Goal: Task Accomplishment & Management: Manage account settings

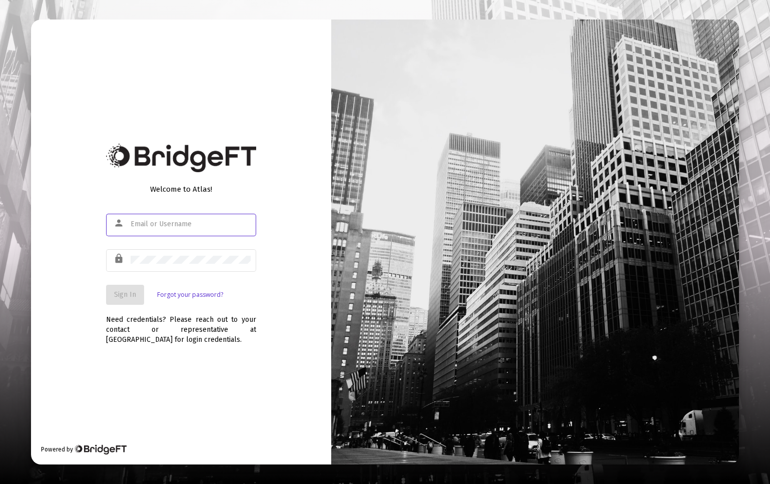
type input "seth+atlas@ablewealth.com"
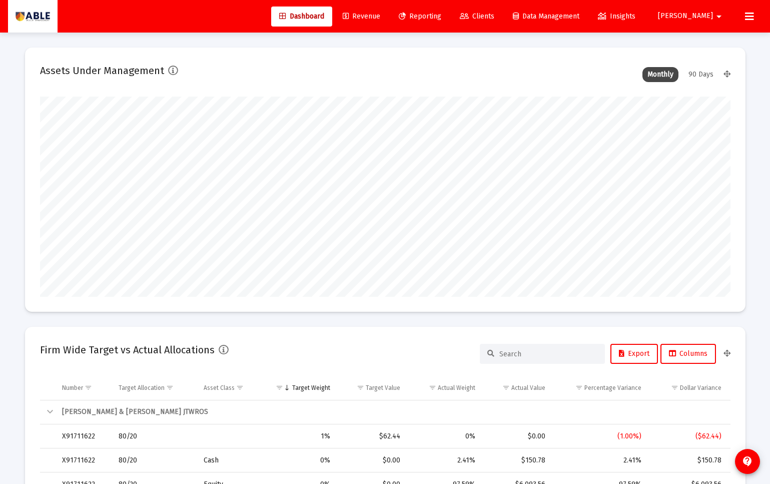
scroll to position [200, 372]
type input "[DATE]"
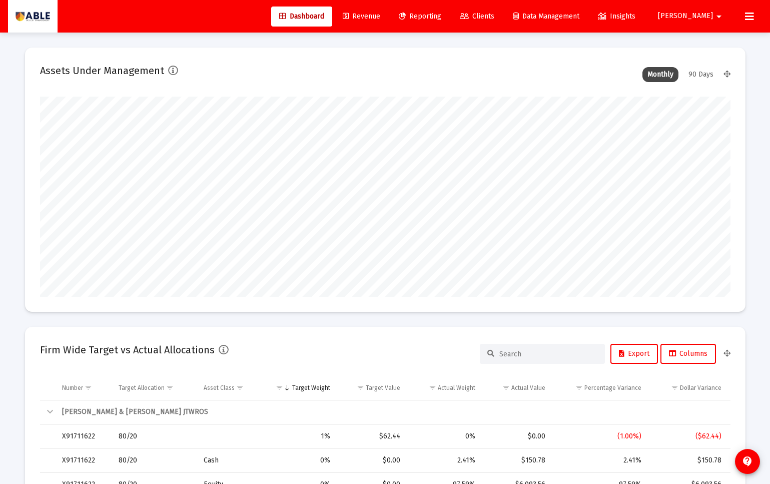
click at [380, 15] on span "Revenue" at bounding box center [362, 16] width 38 height 9
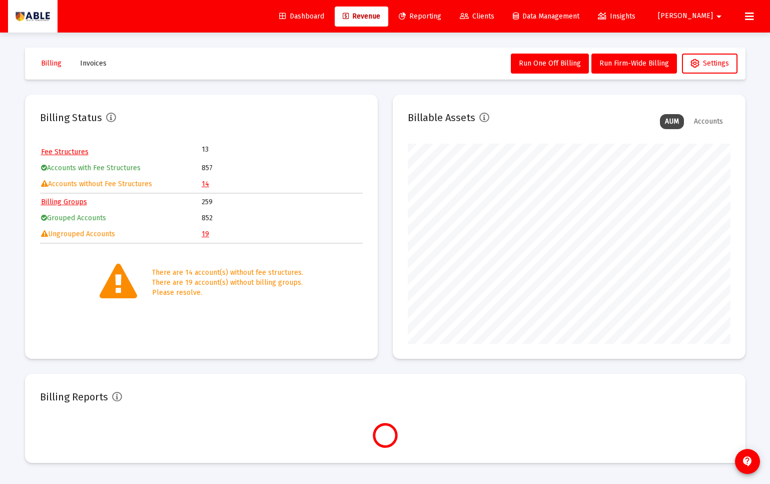
scroll to position [200, 323]
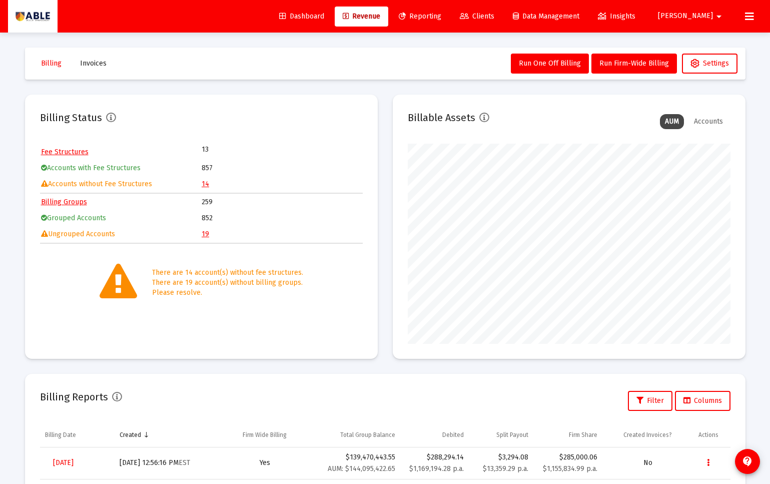
click at [201, 185] on table "Fee Structures 13 Accounts with Fee Structures 857 Accounts without Fee Structu…" at bounding box center [201, 168] width 323 height 49
click at [205, 186] on link "14" at bounding box center [206, 184] width 8 height 9
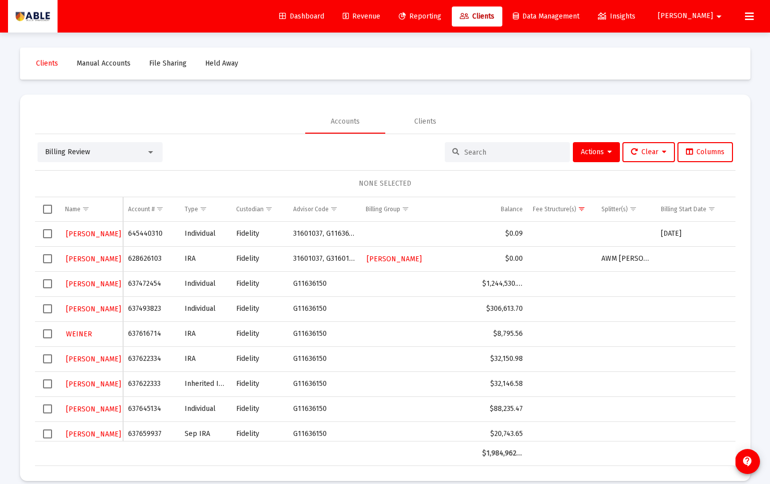
click at [46, 260] on span "Select row" at bounding box center [47, 258] width 9 height 9
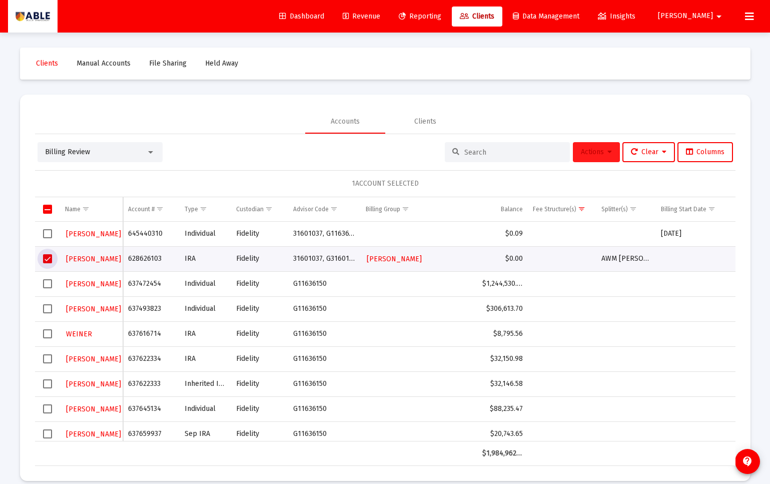
click at [603, 153] on span "Actions" at bounding box center [596, 152] width 31 height 9
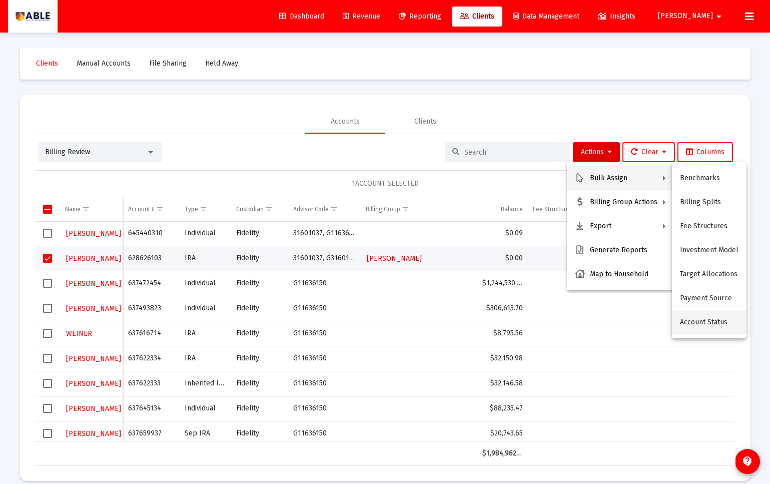
click at [698, 325] on button "Account Status" at bounding box center [709, 322] width 75 height 24
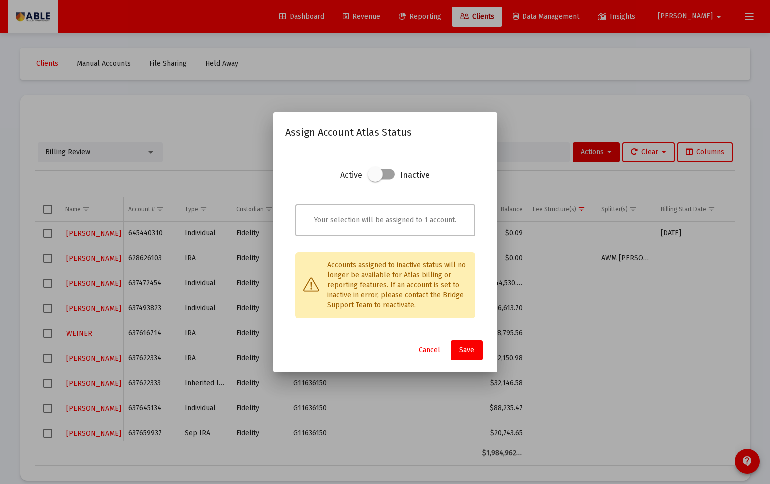
click at [384, 171] on span at bounding box center [381, 174] width 27 height 11
click at [376, 179] on input "checkbox" at bounding box center [375, 179] width 1 height 1
checkbox input "true"
click at [468, 347] on span "Save" at bounding box center [466, 350] width 15 height 9
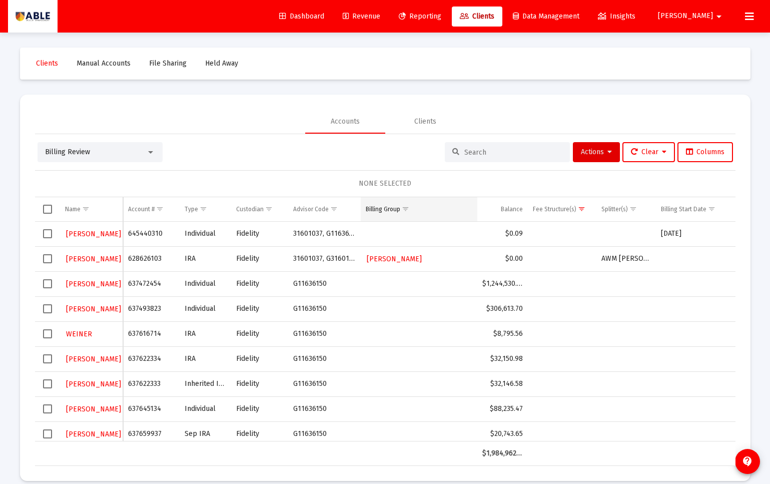
scroll to position [0, 1]
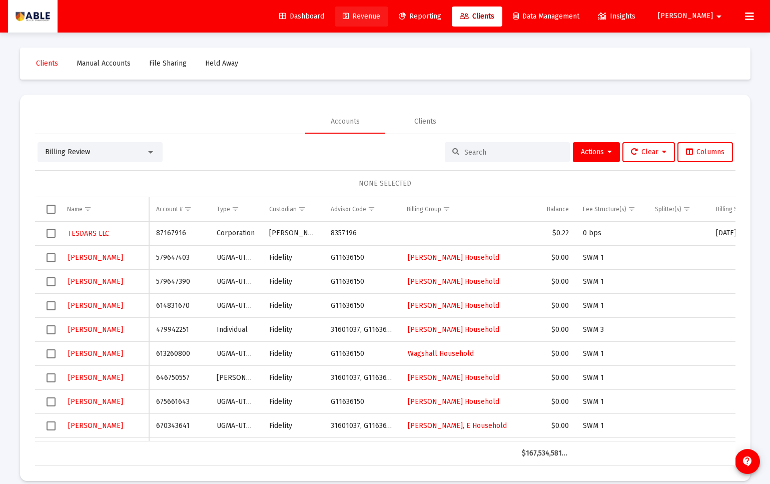
click at [380, 18] on span "Revenue" at bounding box center [362, 16] width 38 height 9
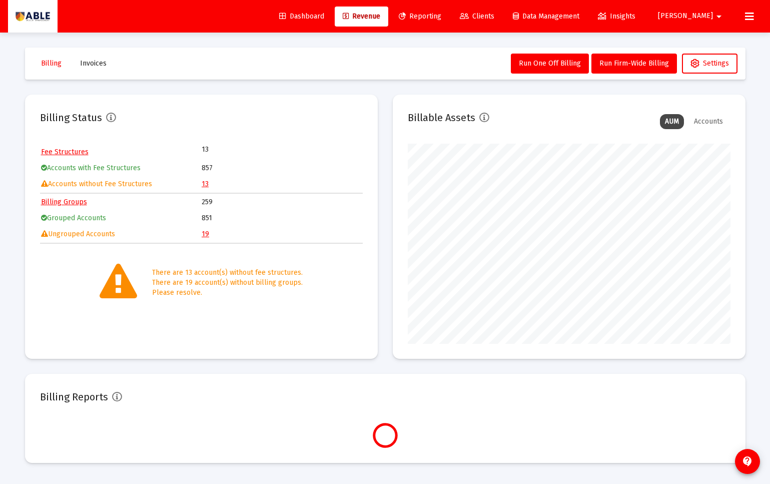
scroll to position [200, 323]
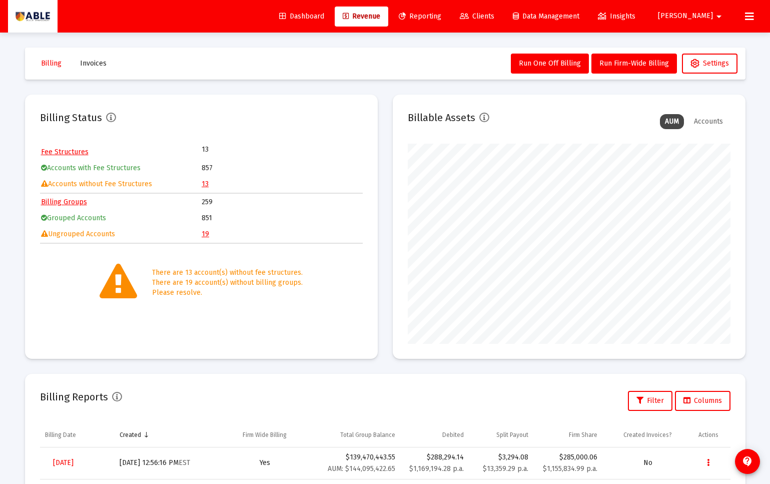
click at [208, 183] on td "13" at bounding box center [282, 184] width 160 height 15
click at [205, 184] on link "13" at bounding box center [205, 184] width 7 height 9
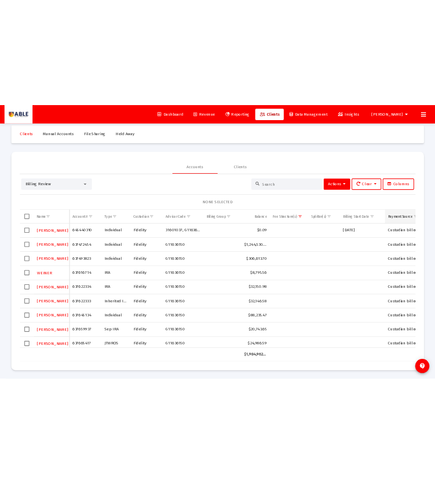
scroll to position [11, 0]
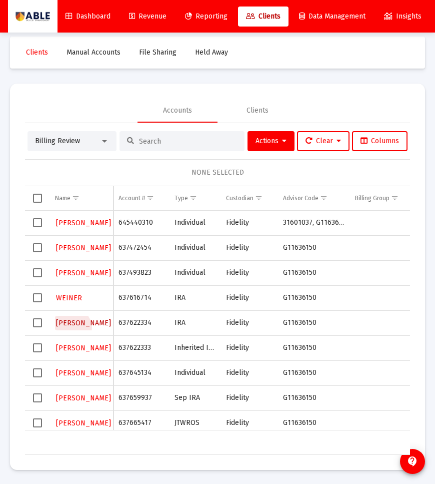
click at [72, 328] on button "[PERSON_NAME]" at bounding box center [83, 323] width 57 height 15
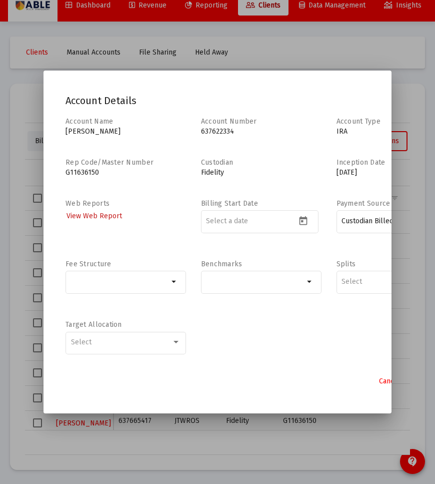
scroll to position [2, 0]
click at [405, 292] on div at bounding box center [217, 242] width 435 height 484
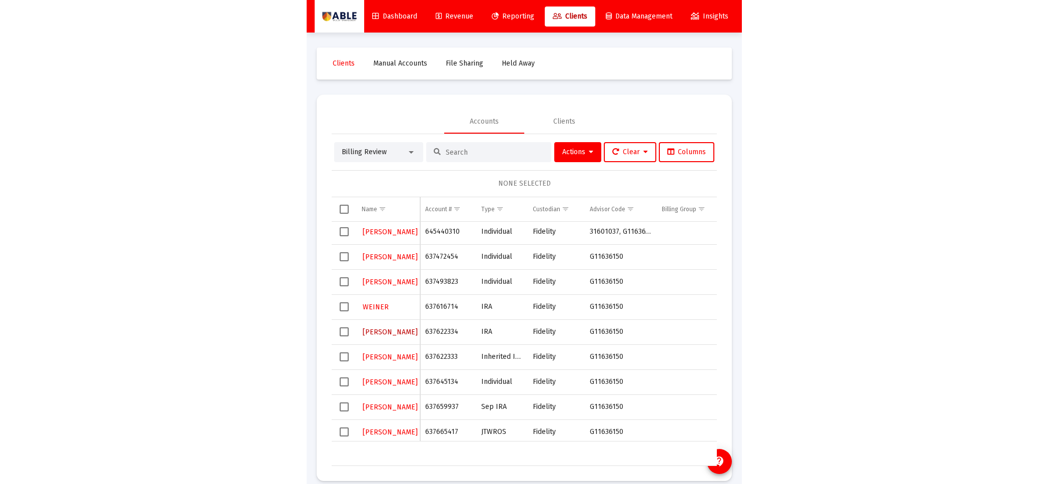
scroll to position [11, 0]
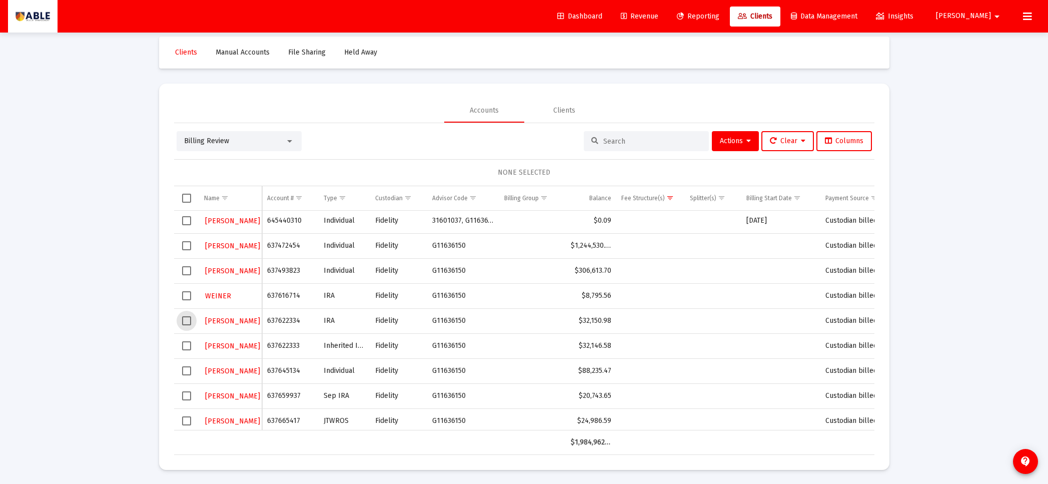
click at [187, 321] on span "Select row" at bounding box center [186, 320] width 9 height 9
click at [736, 142] on span "Actions" at bounding box center [735, 141] width 31 height 9
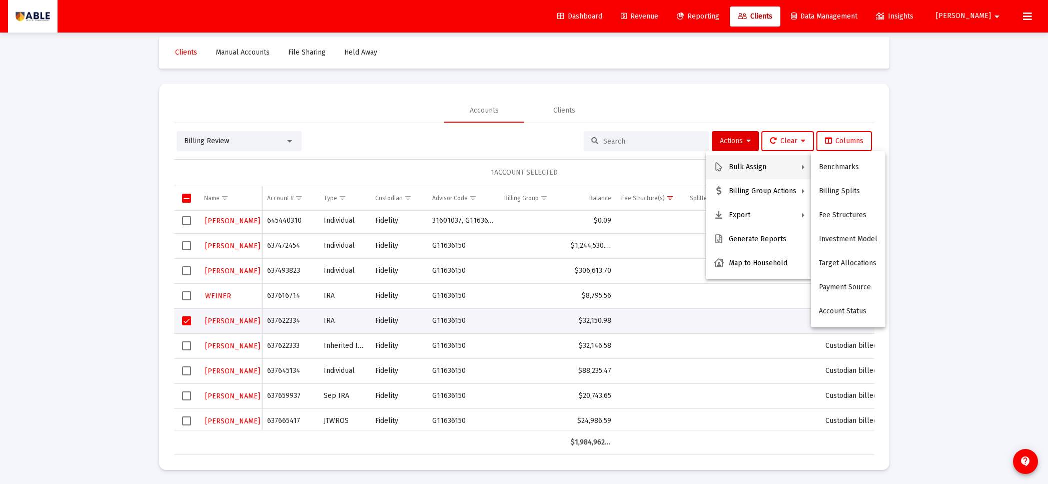
drag, startPoint x: 633, startPoint y: 58, endPoint x: 697, endPoint y: 32, distance: 69.6
click at [676, 44] on div at bounding box center [524, 242] width 1048 height 484
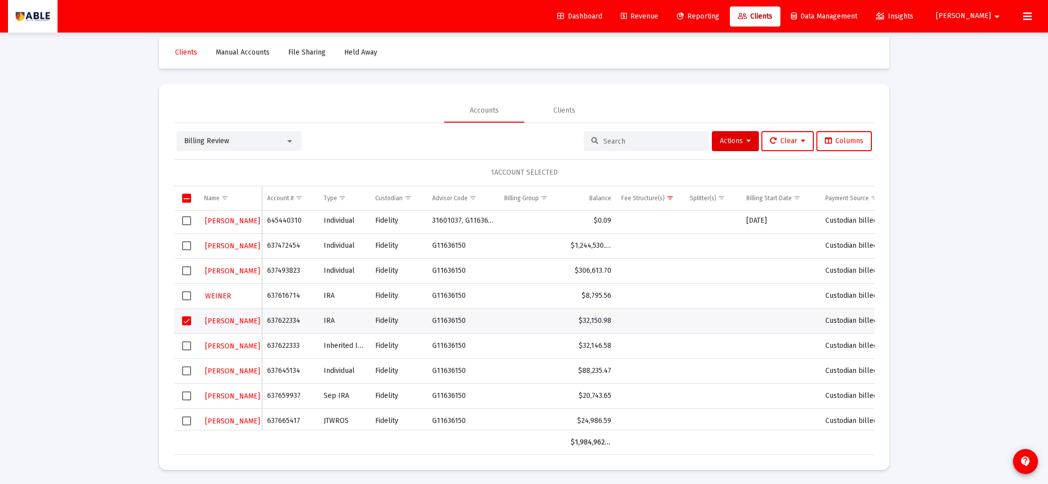
click at [276, 142] on div "Billing Review" at bounding box center [234, 141] width 101 height 10
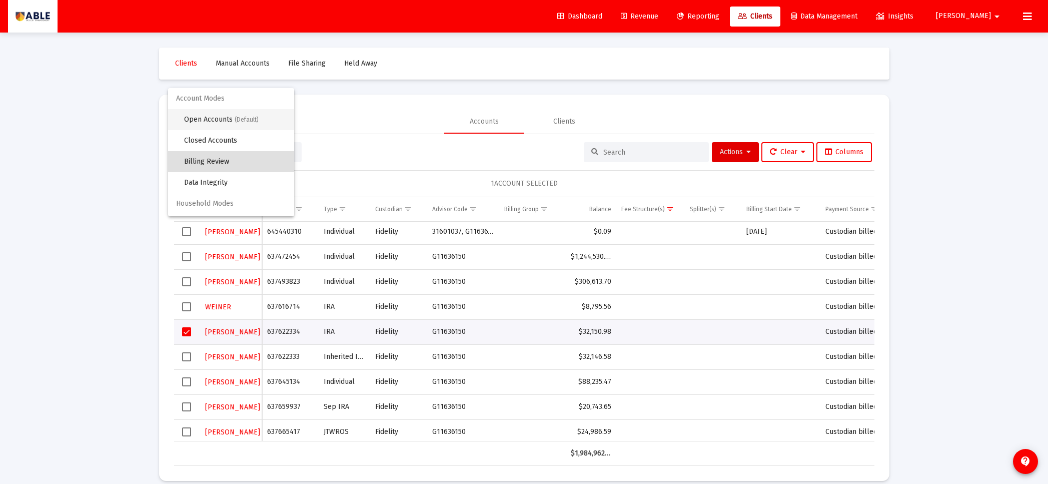
click at [221, 116] on span "Open Accounts (Default)" at bounding box center [235, 119] width 102 height 21
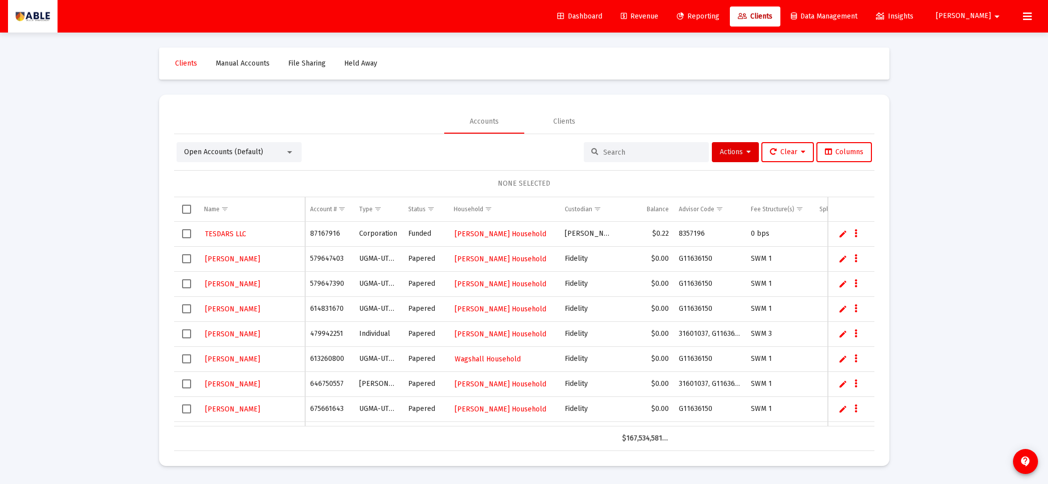
click at [633, 158] on div at bounding box center [646, 152] width 125 height 20
click at [624, 153] on input at bounding box center [652, 152] width 98 height 9
paste input "HIRSCH RITA IRA"
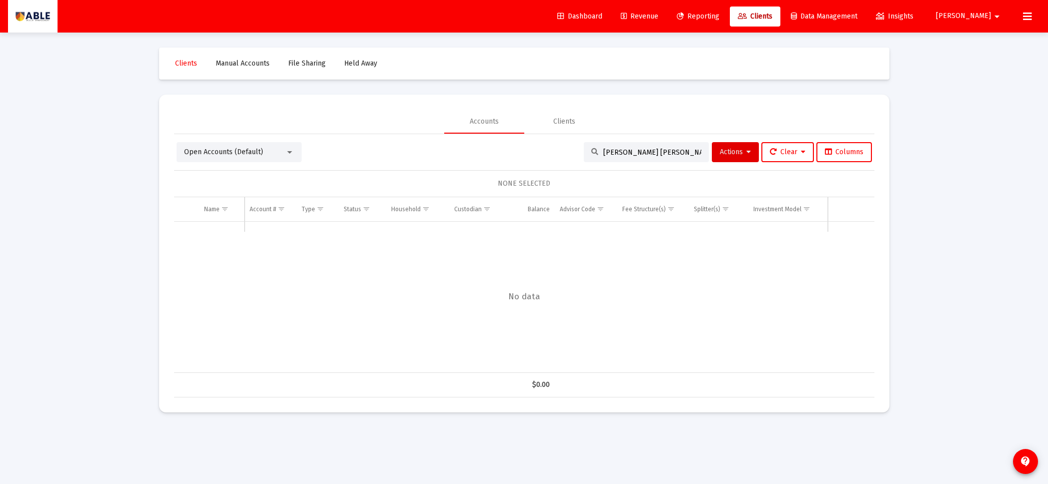
click at [620, 154] on input "HIRSCH RITA IRA" at bounding box center [652, 152] width 98 height 9
click at [621, 154] on input "HIRSCH RITA IRA" at bounding box center [652, 152] width 98 height 9
drag, startPoint x: 622, startPoint y: 152, endPoint x: 675, endPoint y: 152, distance: 53.5
click at [675, 152] on input "HIRSCH RITA IRA" at bounding box center [652, 152] width 98 height 9
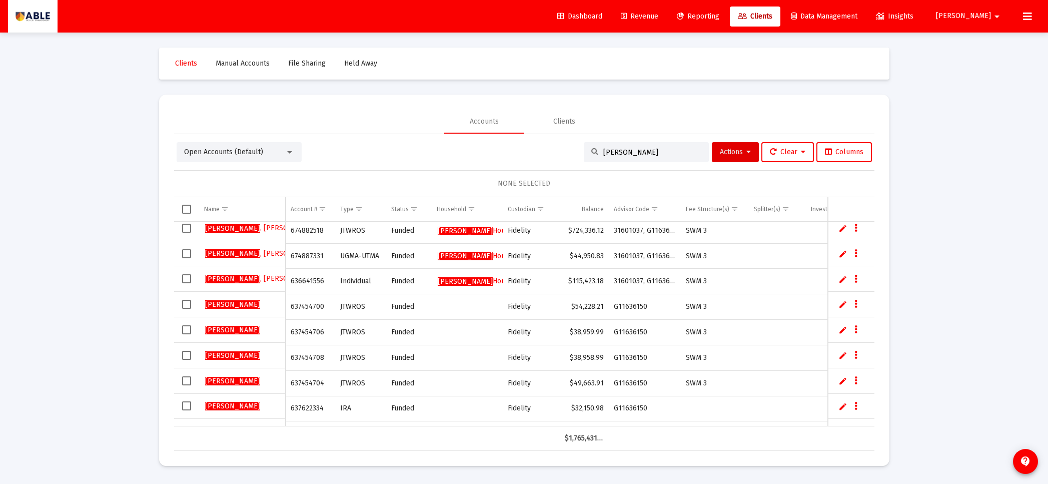
scroll to position [80, 0]
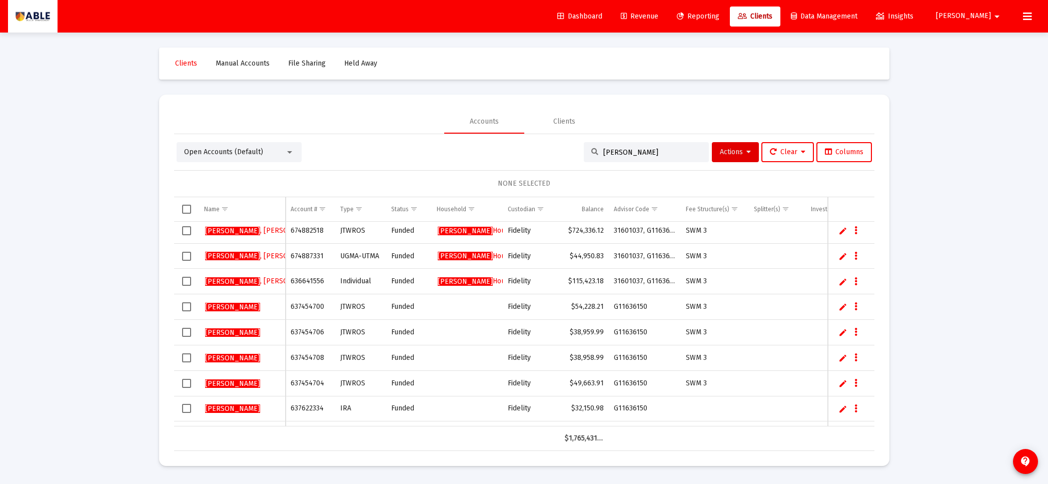
type input "HIRSCH"
click at [187, 408] on span "Select row" at bounding box center [186, 408] width 9 height 9
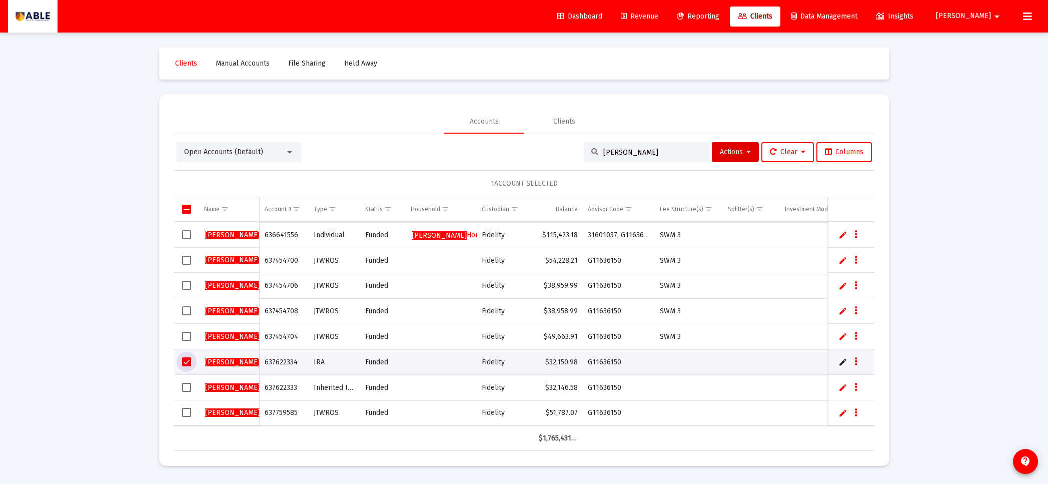
scroll to position [124, 0]
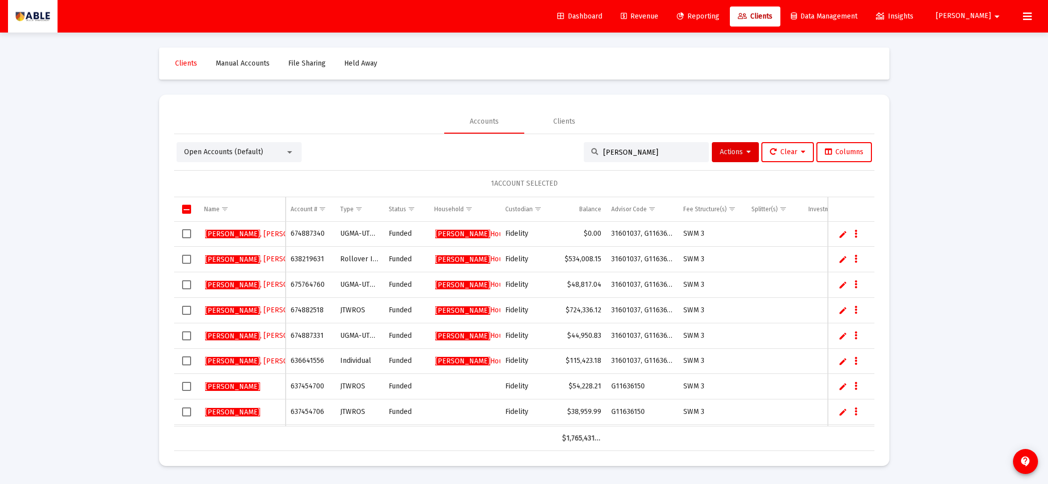
click at [769, 105] on div "Loading... Clients Manual Accounts File Sharing Held Away Accounts Clients Open…" at bounding box center [524, 242] width 1048 height 484
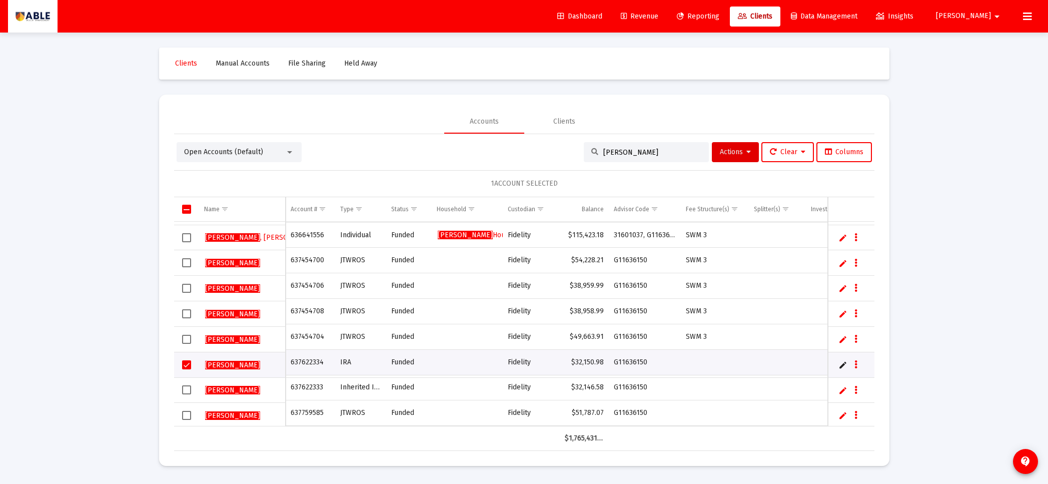
scroll to position [126, 0]
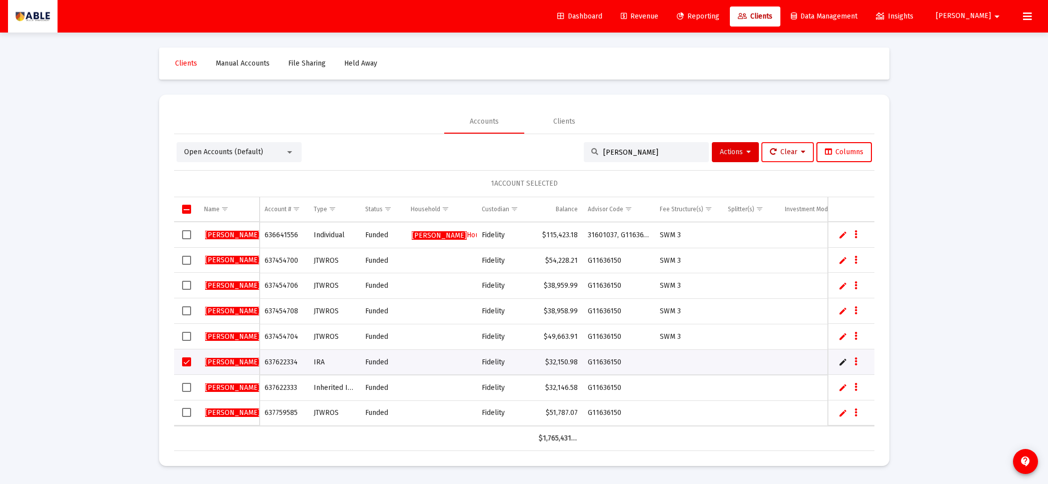
click at [769, 152] on span "Clear" at bounding box center [788, 152] width 36 height 9
click at [769, 202] on button "Clear Filters" at bounding box center [791, 202] width 69 height 24
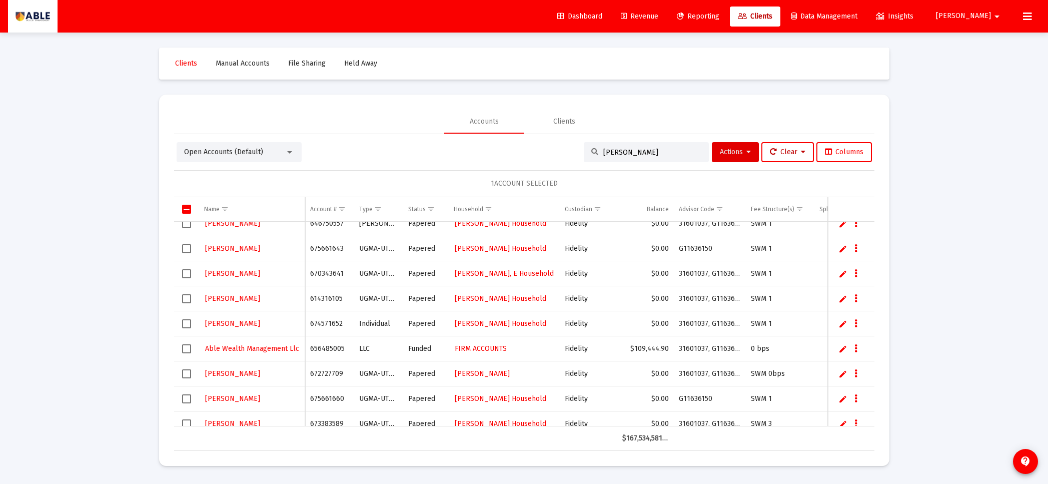
scroll to position [165, 0]
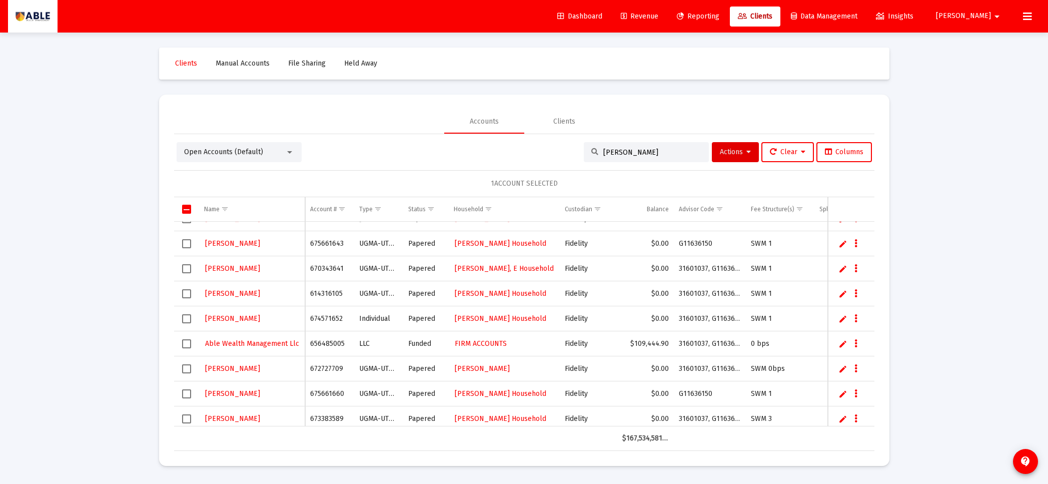
click at [183, 210] on span "Select all" at bounding box center [186, 209] width 9 height 9
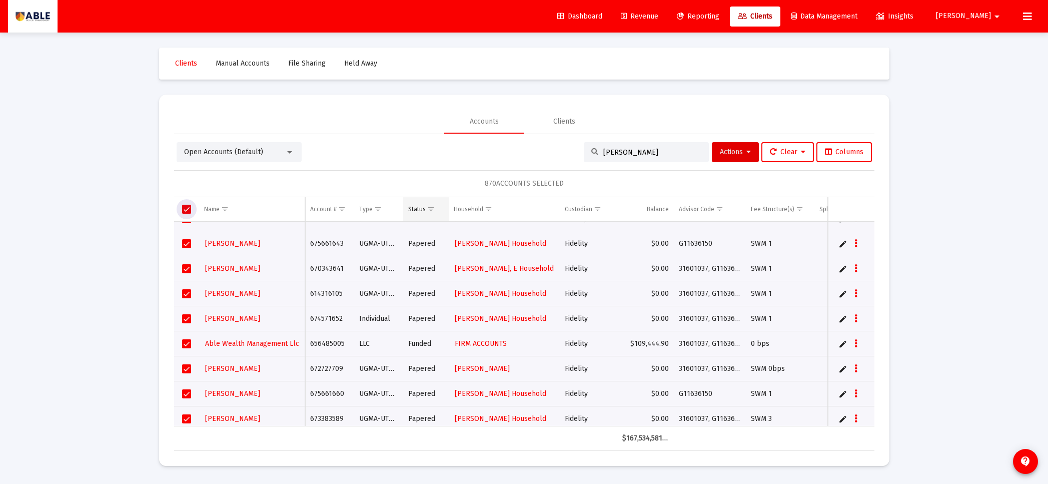
click at [427, 210] on span "Show filter options for column 'Status'" at bounding box center [431, 209] width 8 height 8
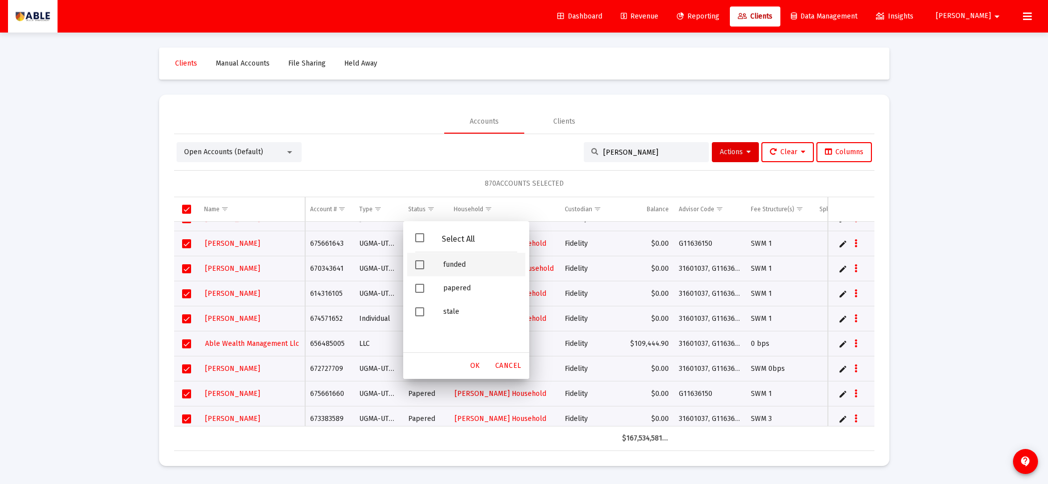
click at [421, 267] on span "Filter options" at bounding box center [419, 264] width 9 height 9
click at [475, 365] on span "OK" at bounding box center [475, 365] width 10 height 9
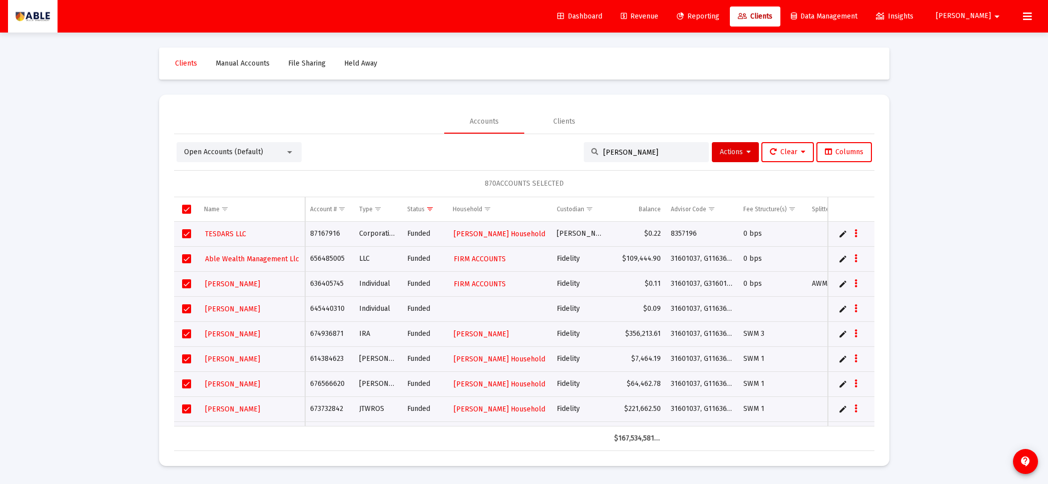
scroll to position [0, 38]
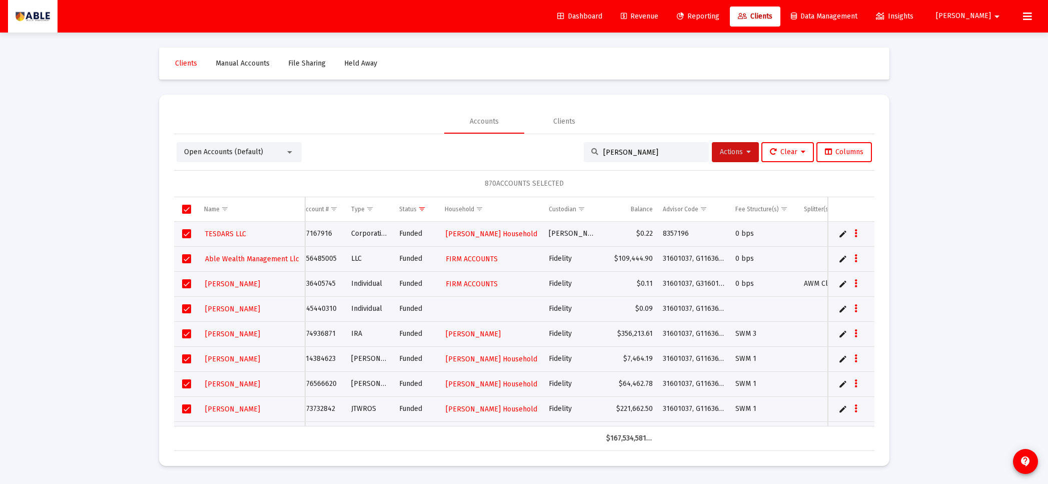
click at [749, 154] on button "Actions" at bounding box center [735, 152] width 47 height 20
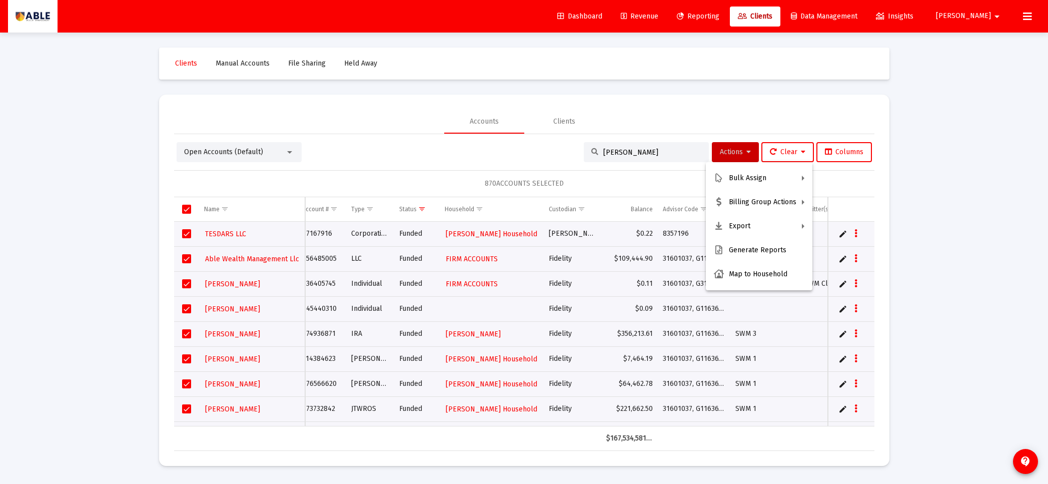
click at [769, 156] on div at bounding box center [524, 242] width 1048 height 484
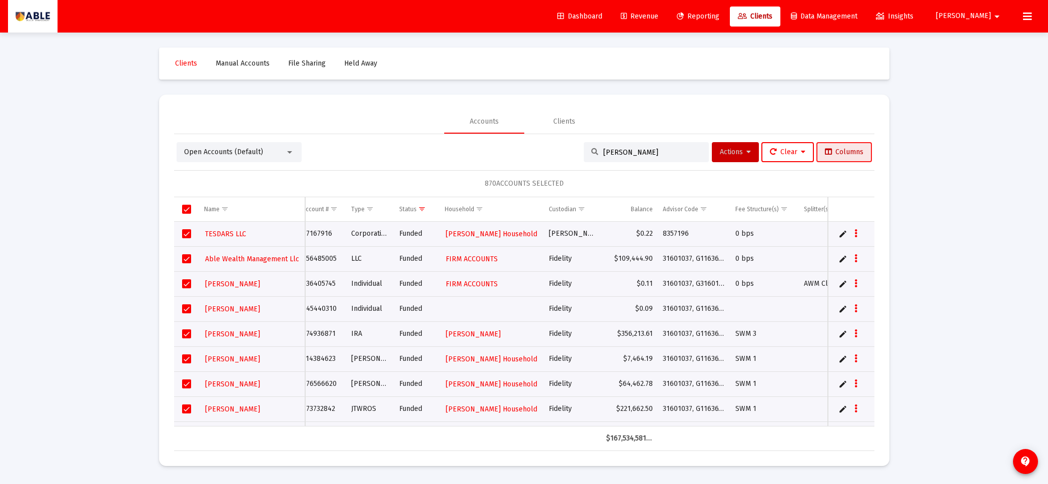
click at [769, 153] on span "Columns" at bounding box center [844, 152] width 39 height 9
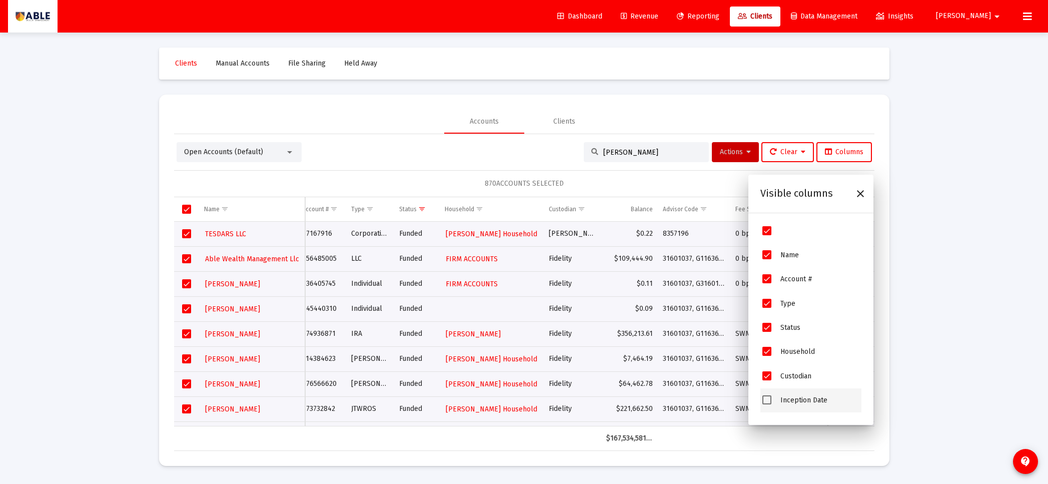
click at [769, 402] on span "Inception Date" at bounding box center [803, 400] width 47 height 9
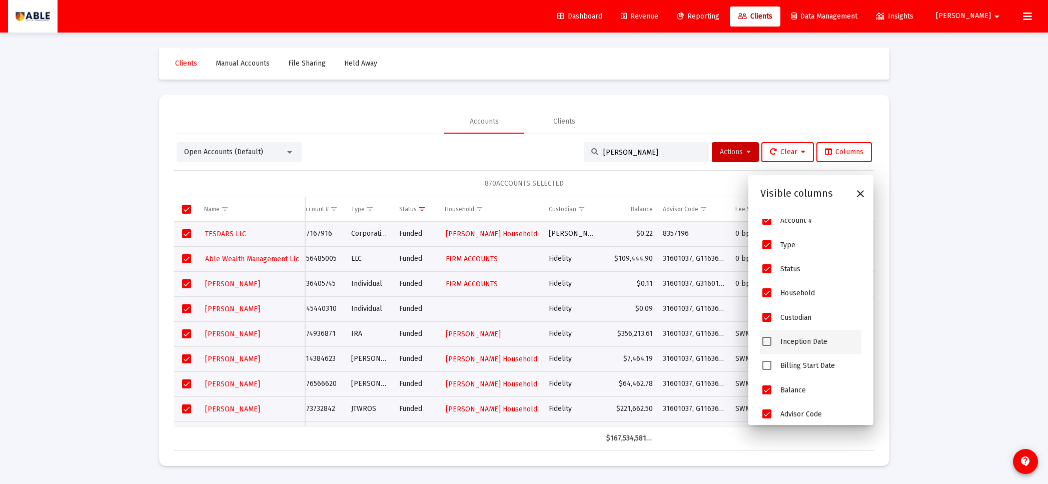
drag, startPoint x: 773, startPoint y: 337, endPoint x: 770, endPoint y: 343, distance: 7.2
click at [769, 338] on div "Inception Date" at bounding box center [810, 342] width 101 height 24
click at [768, 345] on span "Inception Date" at bounding box center [766, 341] width 9 height 9
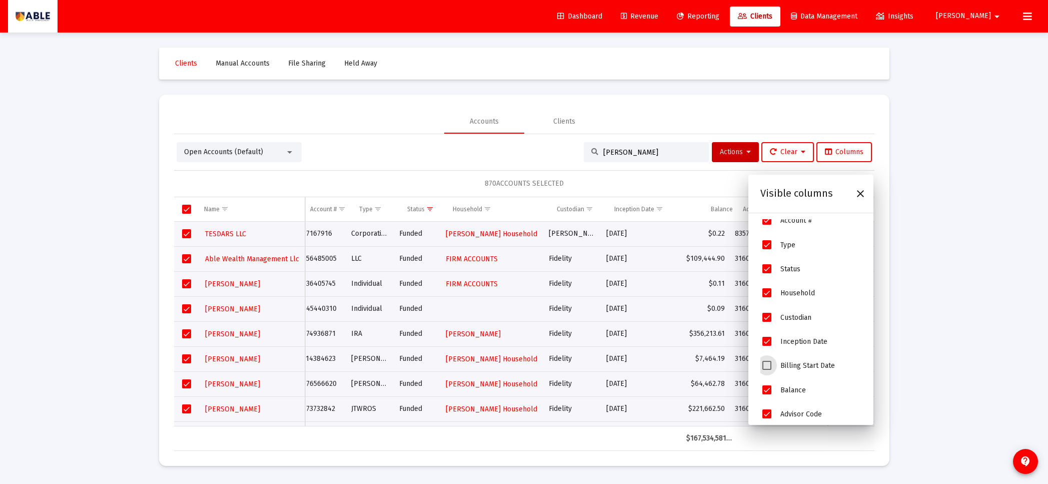
click at [764, 365] on span "Billing Start Date" at bounding box center [766, 365] width 9 height 9
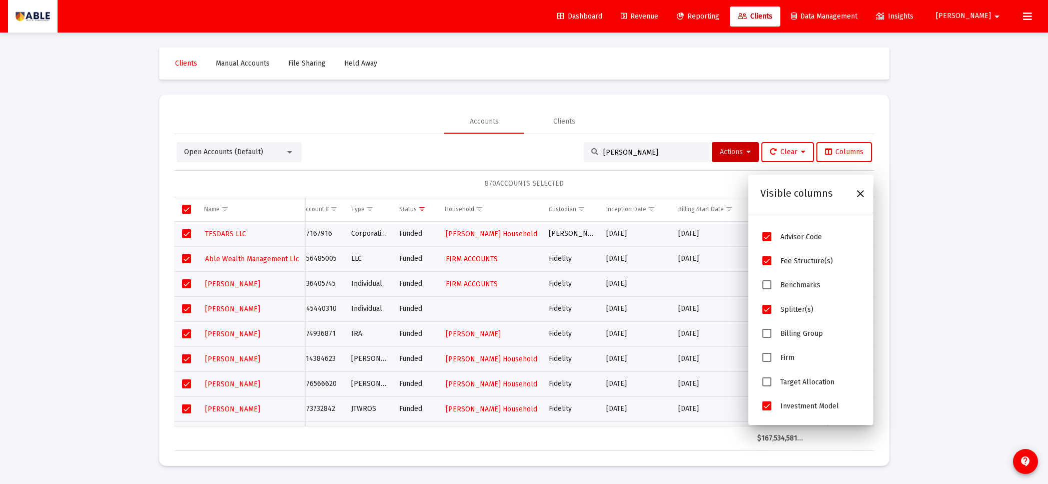
click at [767, 333] on span "Billing Group" at bounding box center [766, 333] width 9 height 9
click at [766, 359] on span "Firm" at bounding box center [766, 357] width 9 height 9
click at [769, 172] on div "Loading... Clients Manual Accounts File Sharing Held Away Accounts Clients Open…" at bounding box center [524, 242] width 1048 height 484
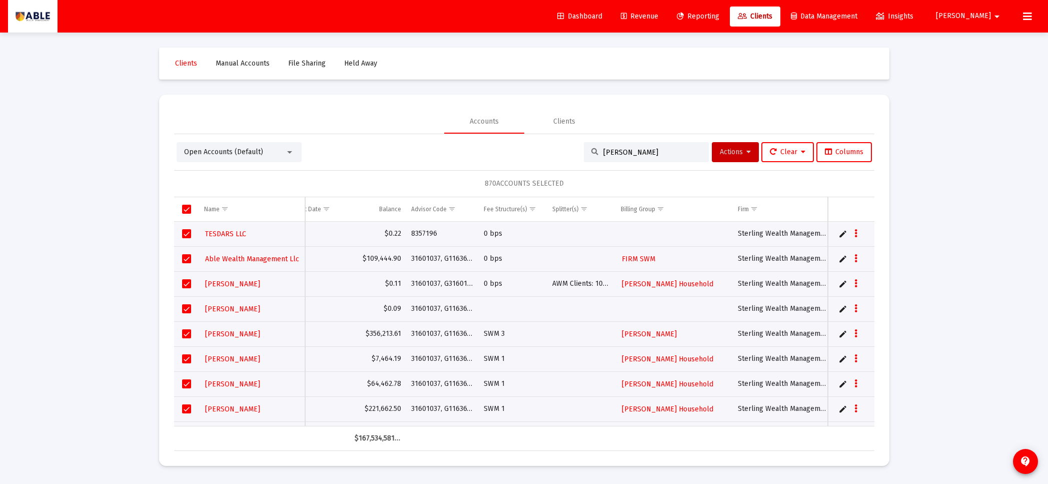
drag, startPoint x: 642, startPoint y: 213, endPoint x: 501, endPoint y: 221, distance: 141.3
click at [352, 207] on tr "Name Household Custodian Inception Date Billing Start Date Balance Advisor Code…" at bounding box center [359, 209] width 1193 height 24
drag, startPoint x: 658, startPoint y: 209, endPoint x: 630, endPoint y: 209, distance: 28.5
click at [413, 213] on tr "Name Household Custodian Inception Date Billing Start Date Balance Advisor Code…" at bounding box center [359, 209] width 1193 height 24
drag, startPoint x: 703, startPoint y: 210, endPoint x: 637, endPoint y: 221, distance: 66.9
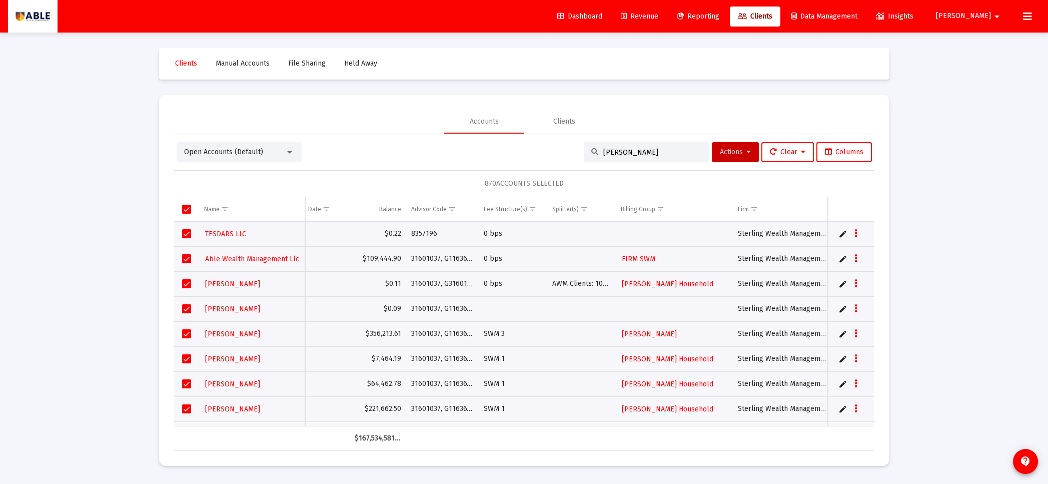
click at [636, 223] on div "Name Name Household Custodian Inception Date Billing Start Date Balance Advisor…" at bounding box center [524, 324] width 700 height 254
drag, startPoint x: 679, startPoint y: 212, endPoint x: 743, endPoint y: 203, distance: 64.6
click at [736, 212] on tr "Name Household Custodian Inception Date Billing Start Date Balance Advisor Code…" at bounding box center [359, 209] width 1193 height 24
click at [740, 152] on span "Actions" at bounding box center [735, 152] width 31 height 9
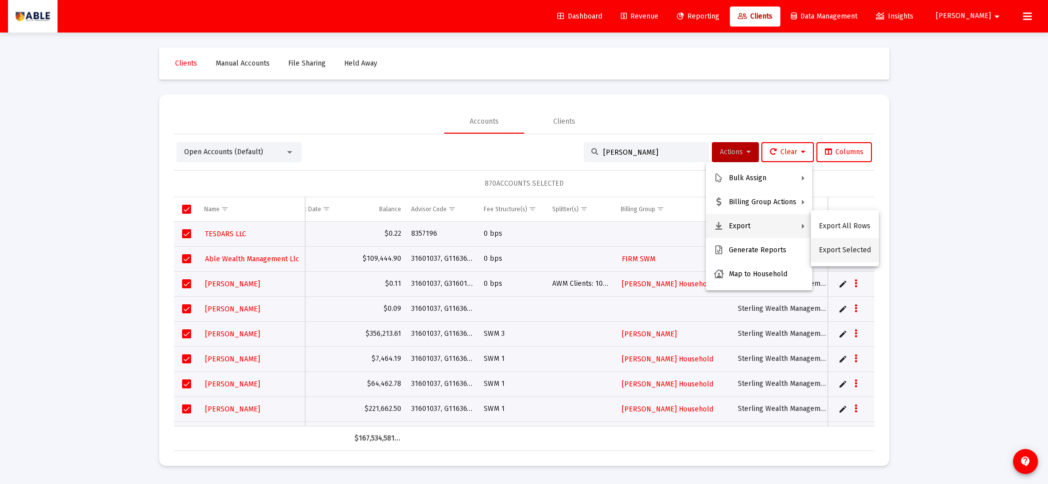
click at [769, 249] on button "Export Selected" at bounding box center [845, 250] width 68 height 24
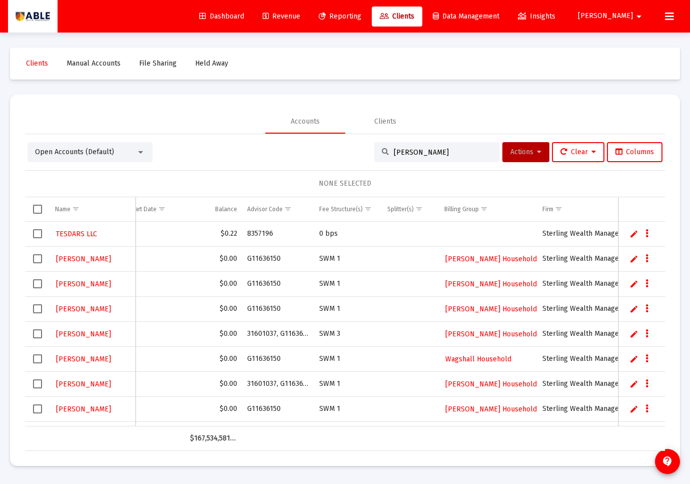
click at [97, 155] on span "Open Accounts (Default)" at bounding box center [74, 152] width 79 height 9
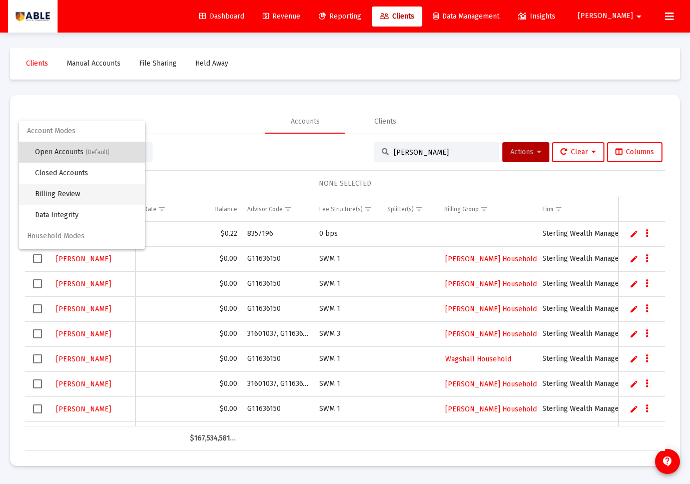
click at [75, 193] on span "Billing Review" at bounding box center [86, 194] width 102 height 21
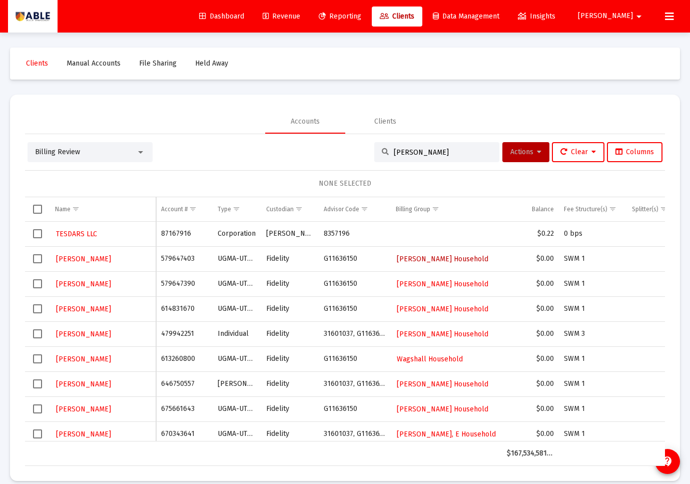
click at [420, 255] on span "Lebowitz Household" at bounding box center [443, 259] width 92 height 9
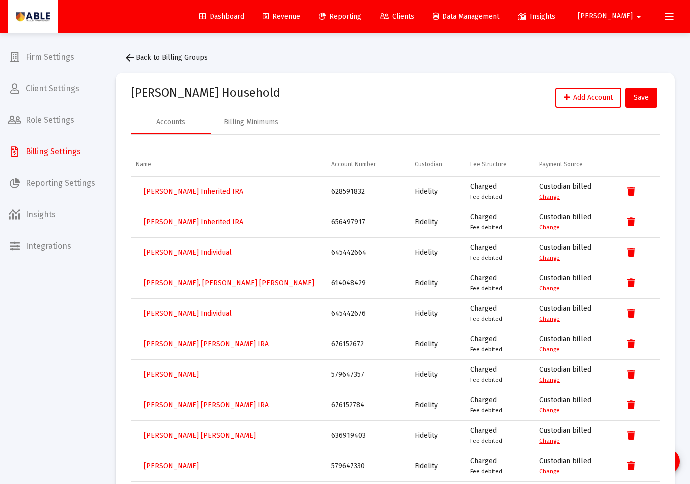
click at [664, 16] on button at bounding box center [669, 17] width 20 height 20
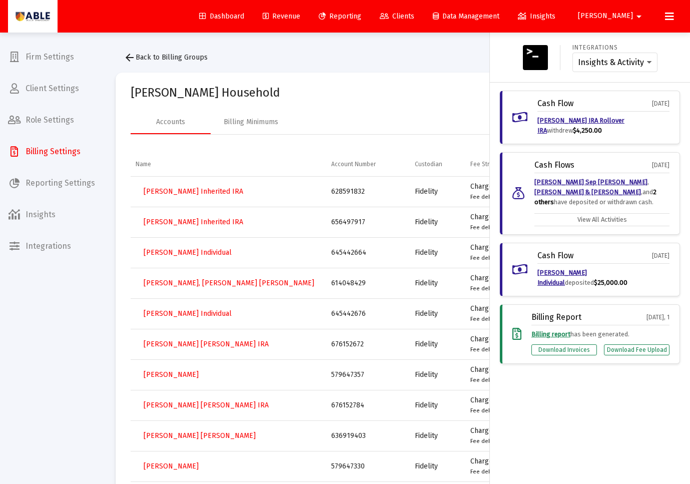
click at [220, 158] on div at bounding box center [345, 242] width 690 height 484
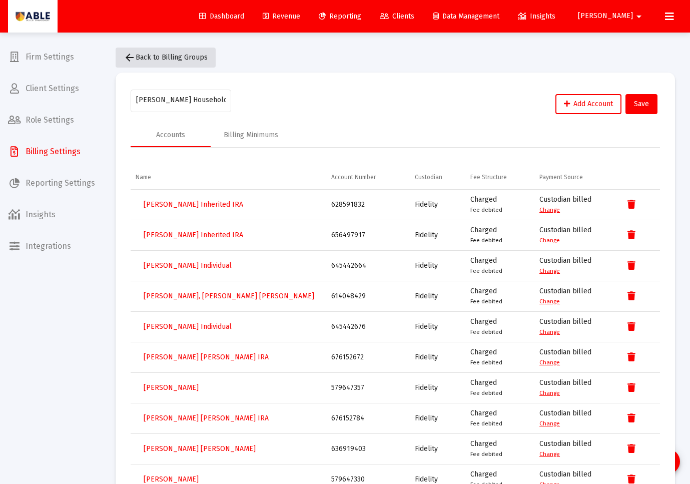
click at [170, 58] on span "arrow_back Back to Billing Groups" at bounding box center [166, 57] width 84 height 9
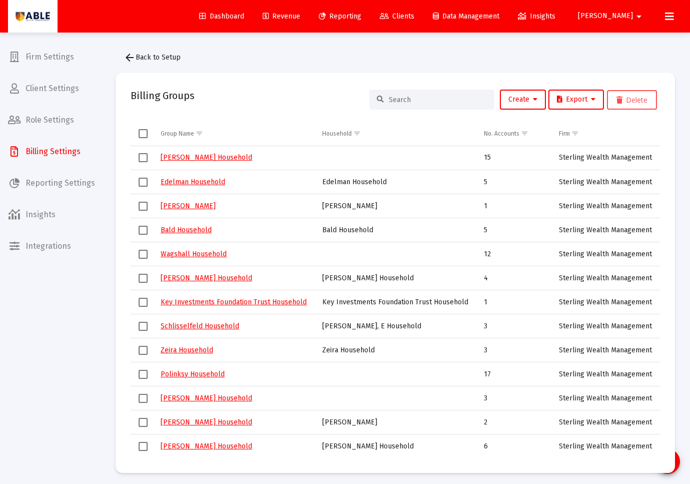
click at [403, 98] on input at bounding box center [438, 100] width 98 height 9
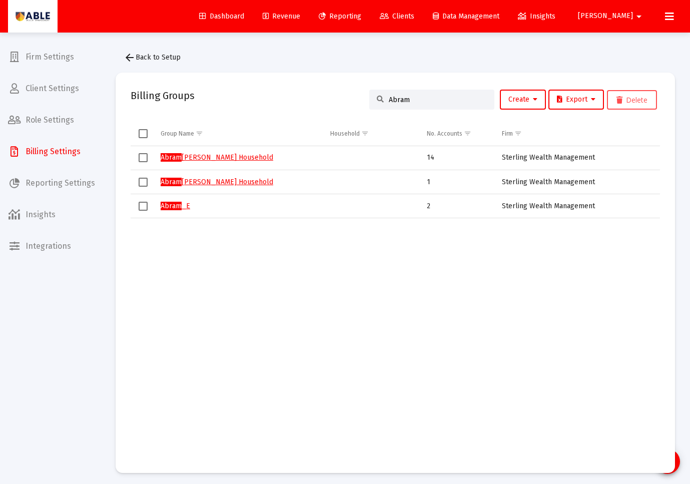
type input "Abram"
click at [414, 14] on span "Clients" at bounding box center [397, 16] width 35 height 9
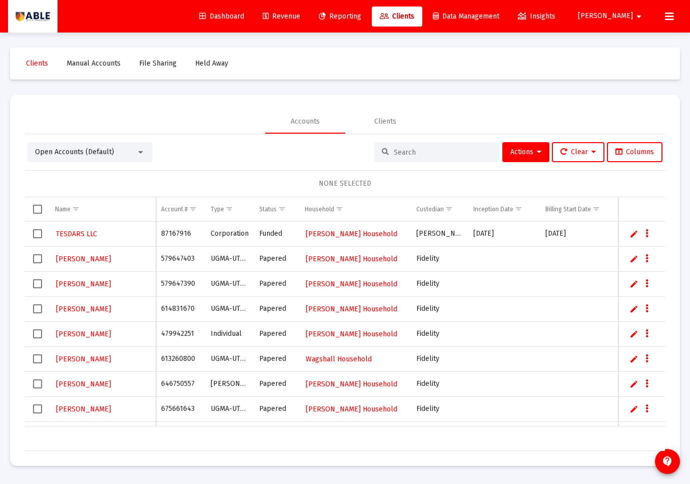
click at [406, 149] on input at bounding box center [443, 152] width 98 height 9
paste input "673663743"
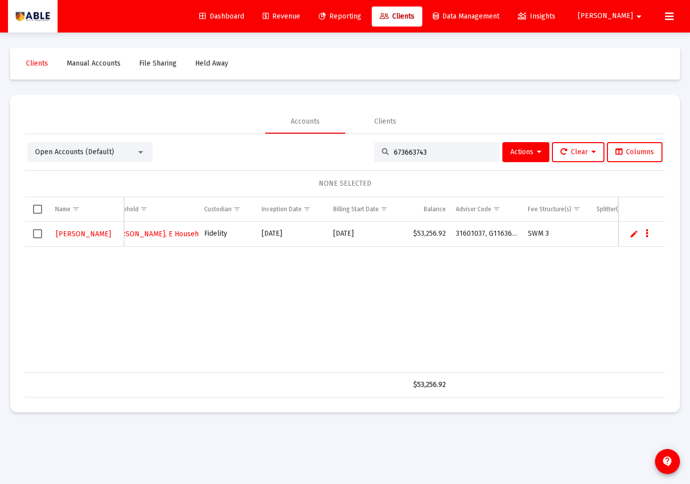
scroll to position [0, 150]
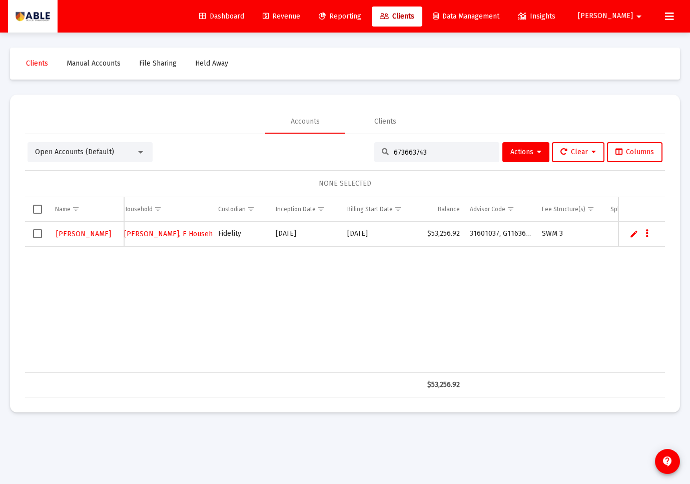
type input "673663743"
click at [37, 235] on span "Select row" at bounding box center [37, 233] width 9 height 9
click at [140, 262] on div "Abramowitz, Karen 673663743 UGMA-UTMA Funded Abramowitz, E Household Fidelity 6…" at bounding box center [415, 297] width 1080 height 151
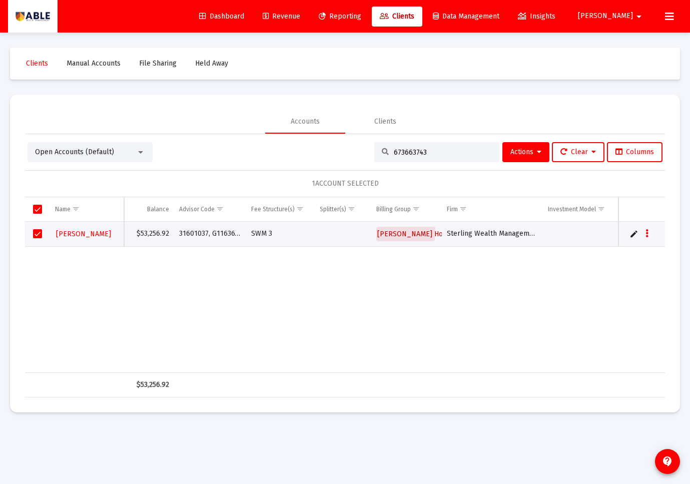
click at [396, 232] on span "Tepler Household" at bounding box center [423, 234] width 92 height 9
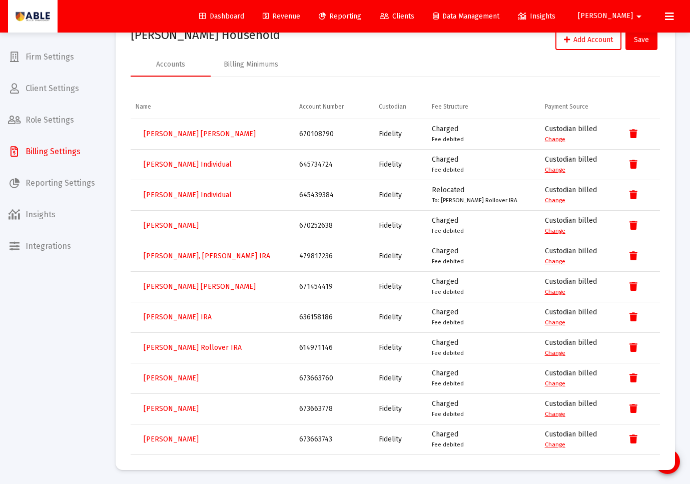
scroll to position [54, 0]
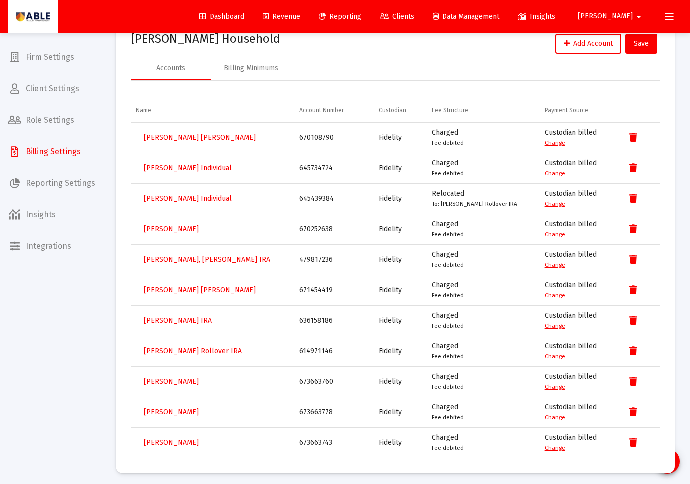
click at [553, 451] on link "Change" at bounding box center [555, 447] width 21 height 7
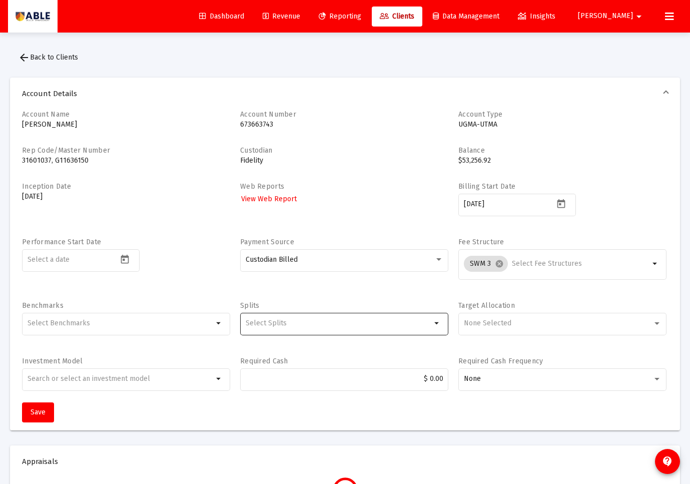
scroll to position [5, 0]
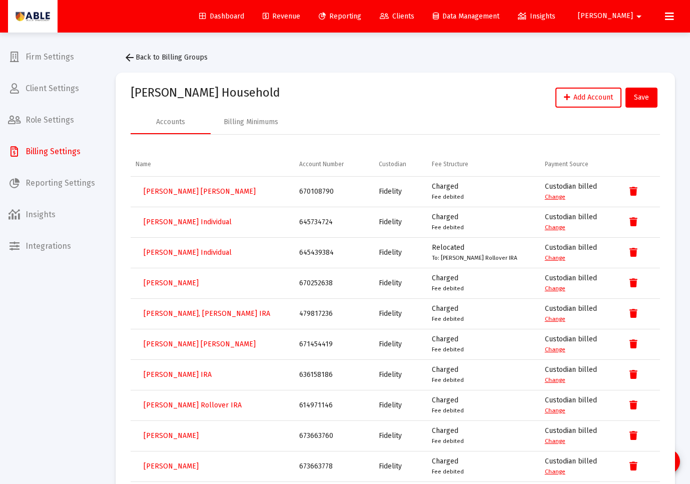
scroll to position [61, 0]
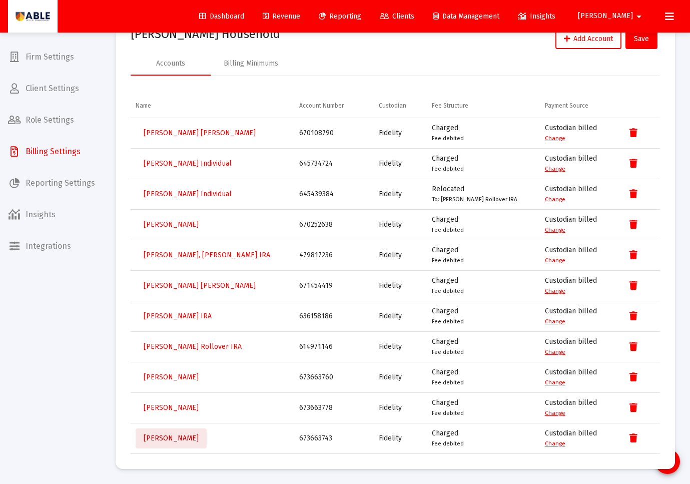
click at [199, 436] on span "Abramowitz, Karen UGMA-UTMA" at bounding box center [171, 438] width 55 height 9
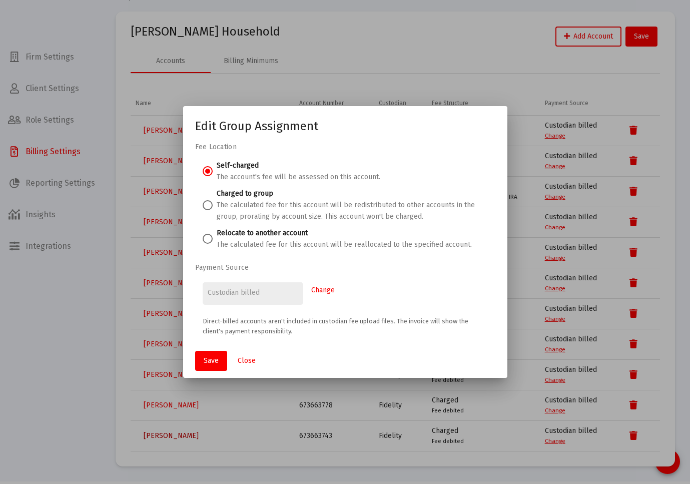
scroll to position [0, 0]
click at [210, 237] on span at bounding box center [208, 239] width 10 height 10
click at [210, 237] on input "Relocate to another account The calculated fee for this account will be realloc…" at bounding box center [208, 239] width 10 height 10
radio input "true"
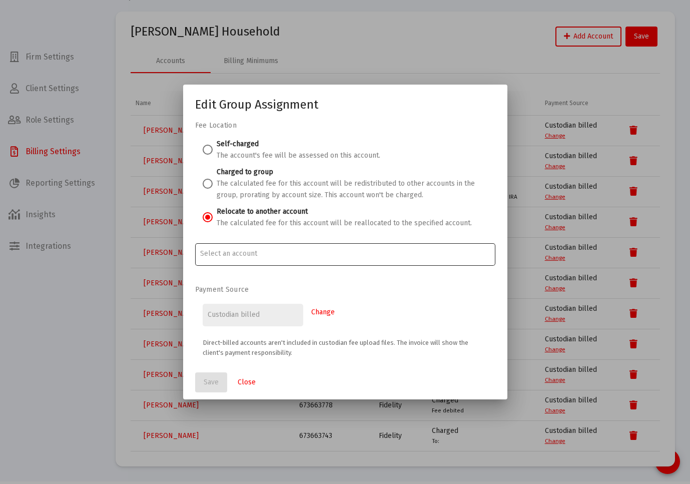
click at [243, 252] on input "Account Options" at bounding box center [345, 254] width 290 height 8
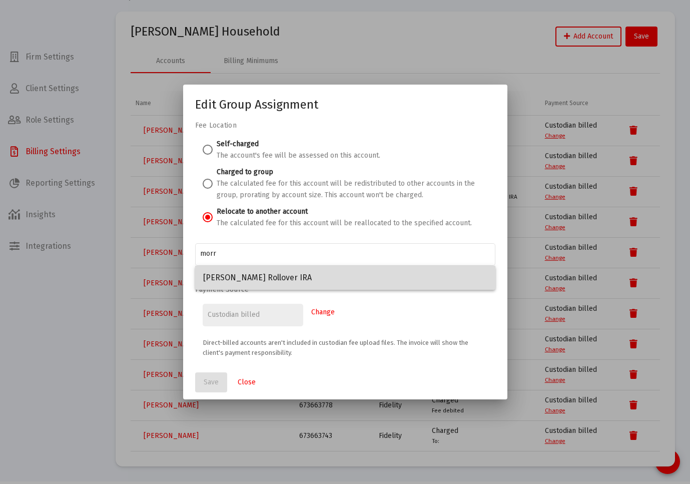
click at [255, 274] on span "Tepler, Morris Rollover IRA" at bounding box center [345, 278] width 284 height 24
type input "Tepler, Morris Rollover IRA"
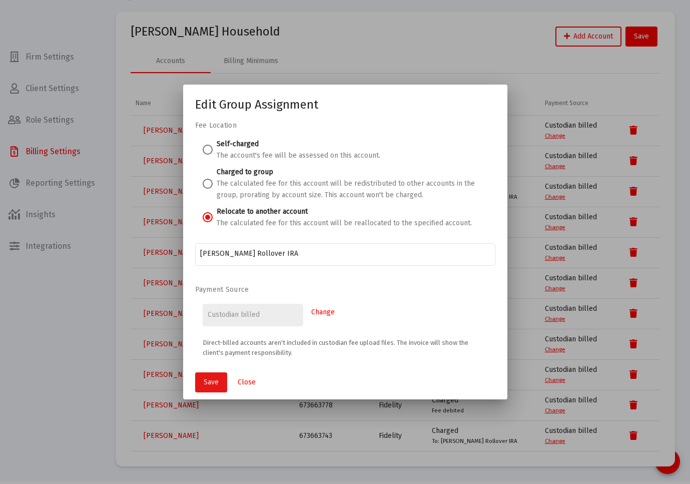
click at [214, 385] on span "Save" at bounding box center [211, 382] width 15 height 9
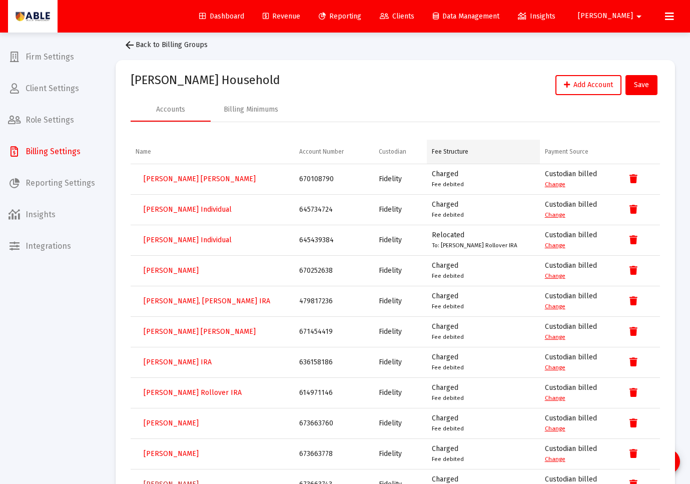
scroll to position [18, 0]
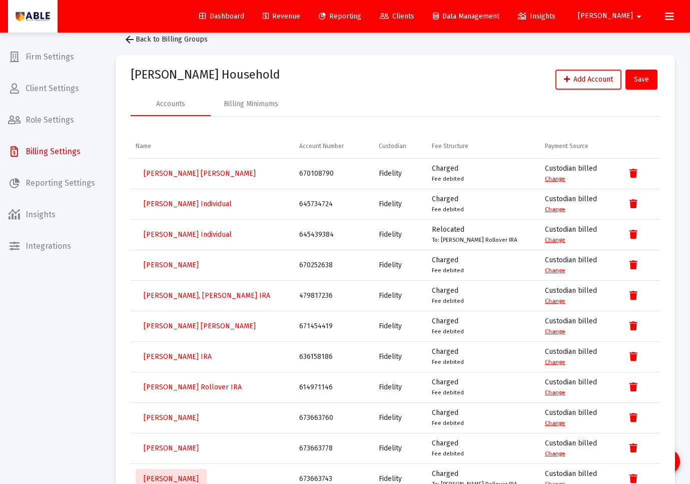
click at [575, 83] on span "Add Account" at bounding box center [588, 79] width 49 height 9
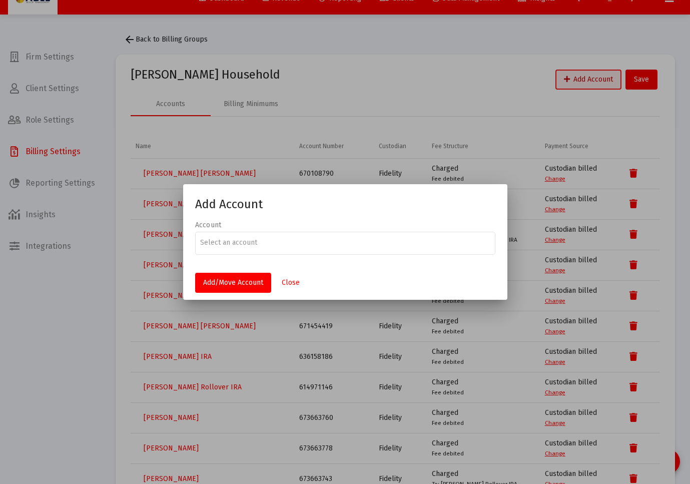
scroll to position [0, 0]
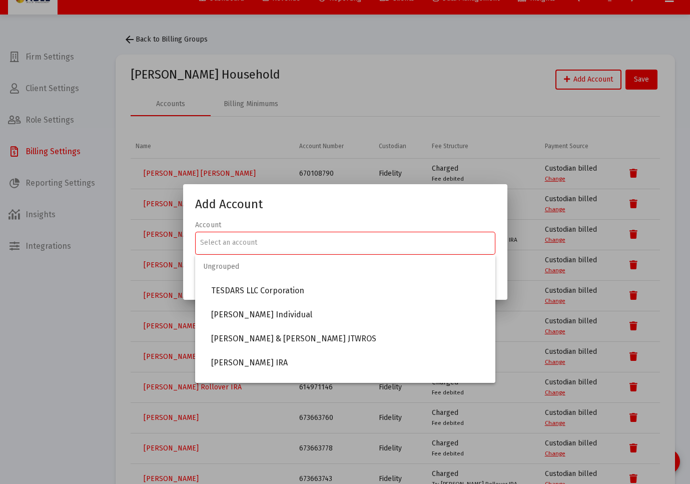
paste input "Debbie Abramowitz Individual"
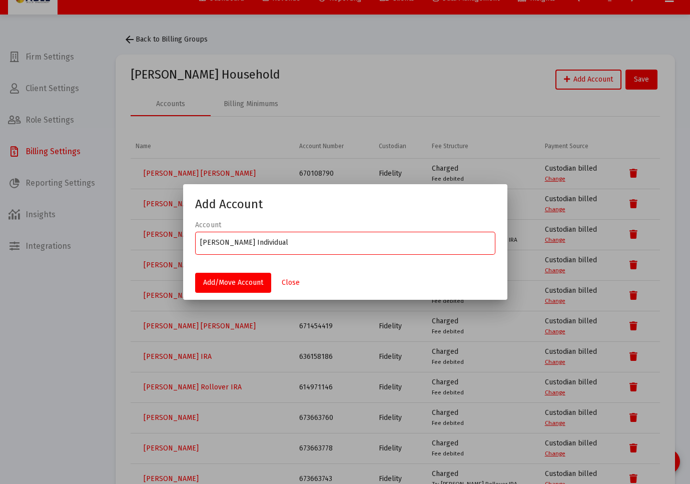
drag, startPoint x: 263, startPoint y: 243, endPoint x: 343, endPoint y: 242, distance: 80.0
click at [343, 242] on input "Debbie Abramowitz Individual" at bounding box center [345, 243] width 290 height 8
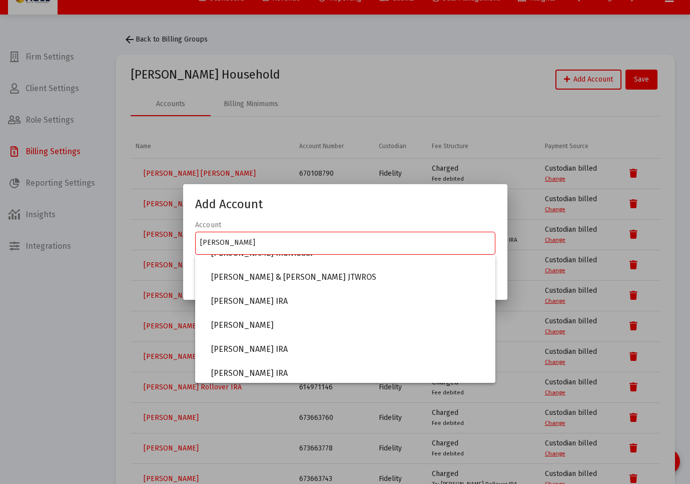
scroll to position [304, 0]
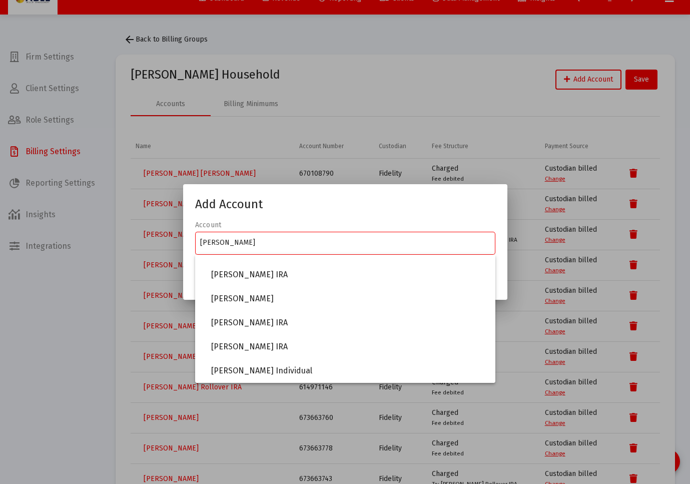
type input "Abramowitz"
click at [645, 89] on div at bounding box center [345, 242] width 690 height 484
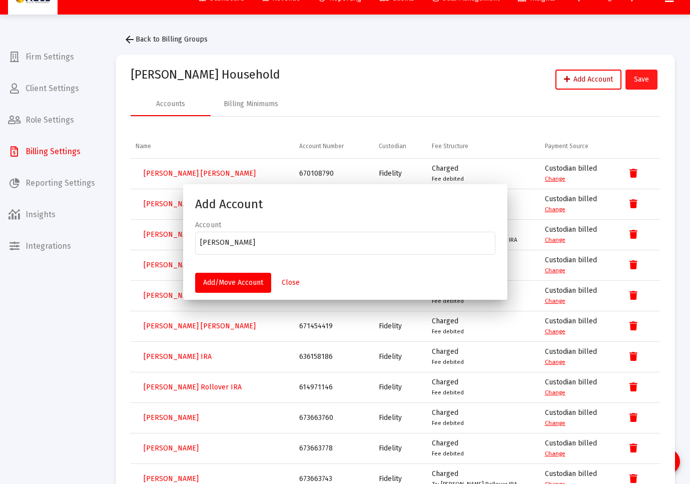
scroll to position [18, 0]
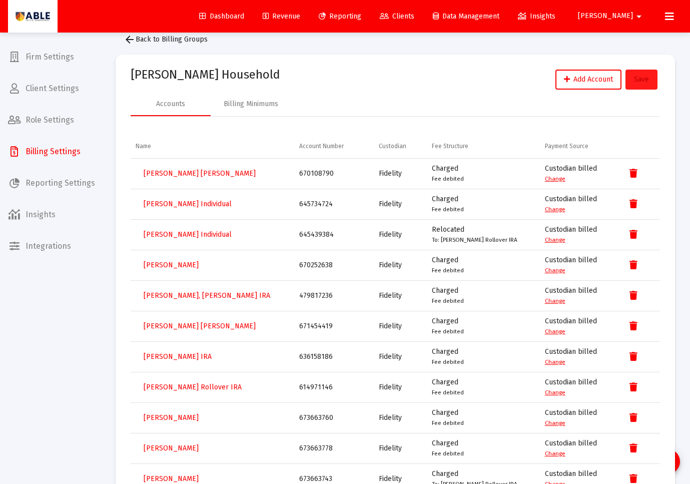
click at [638, 84] on button "Save" at bounding box center [641, 80] width 32 height 20
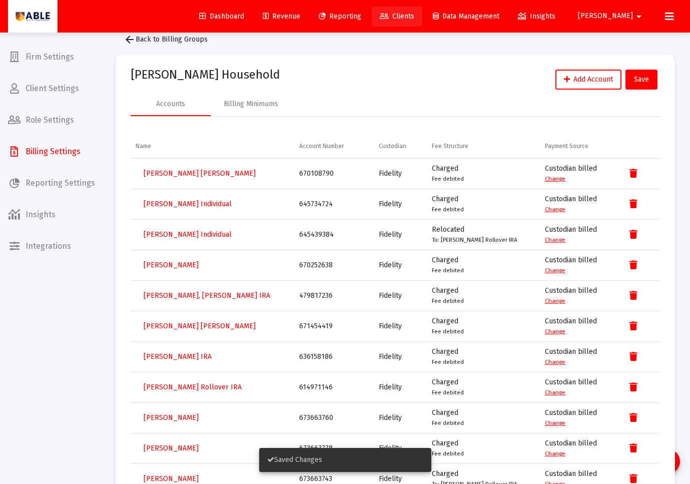
click at [414, 15] on span "Clients" at bounding box center [397, 16] width 35 height 9
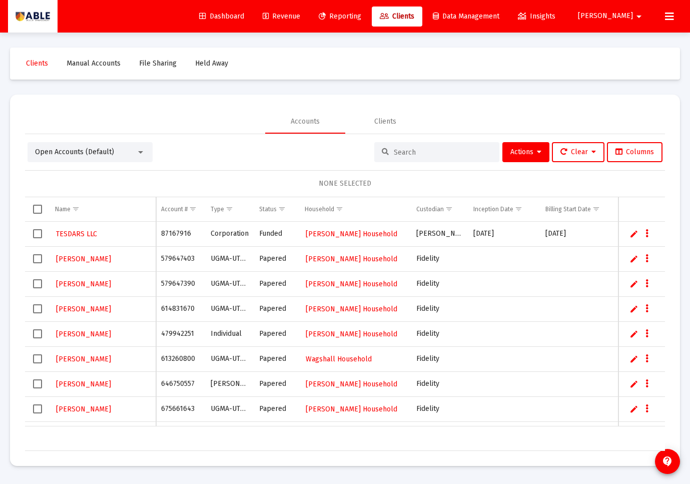
click at [404, 154] on input at bounding box center [443, 152] width 98 height 9
paste input "636623123"
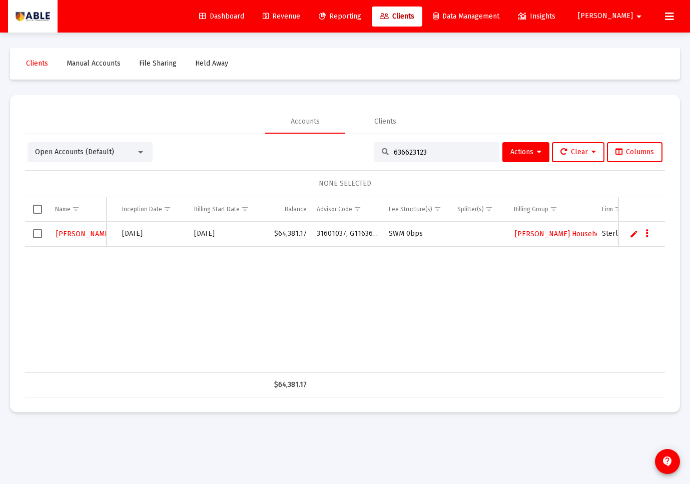
scroll to position [0, 281]
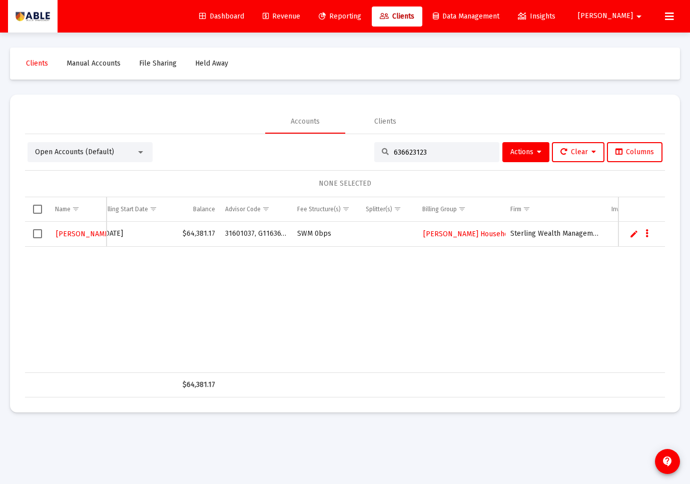
type input "636623123"
click at [36, 232] on span "Select row" at bounding box center [37, 233] width 9 height 9
click at [633, 235] on link "Edit" at bounding box center [633, 233] width 9 height 9
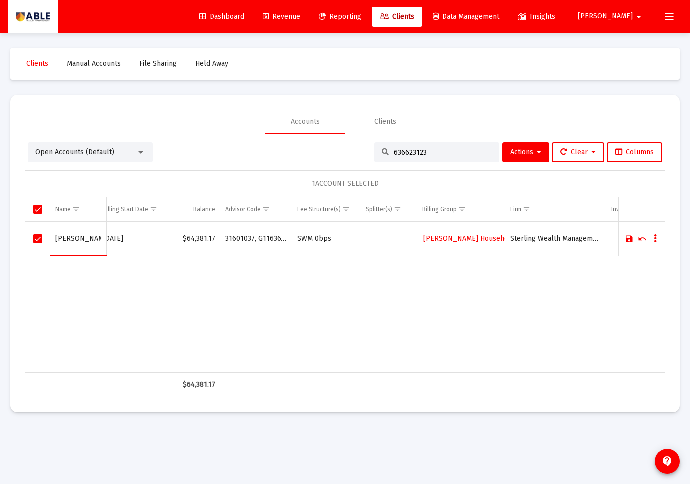
click at [82, 237] on input "ABRAMOWITZ" at bounding box center [78, 239] width 46 height 24
click at [82, 238] on input "ABRAMOWITZ" at bounding box center [78, 239] width 46 height 24
type input "Debbie Abramowitz Individual"
click at [633, 239] on link "Save" at bounding box center [629, 238] width 9 height 9
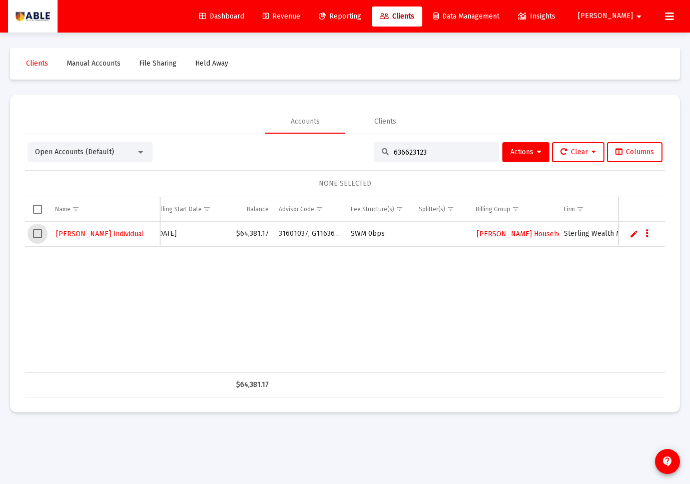
drag, startPoint x: 38, startPoint y: 234, endPoint x: 33, endPoint y: 239, distance: 7.4
click at [38, 234] on span "Select row" at bounding box center [37, 233] width 9 height 9
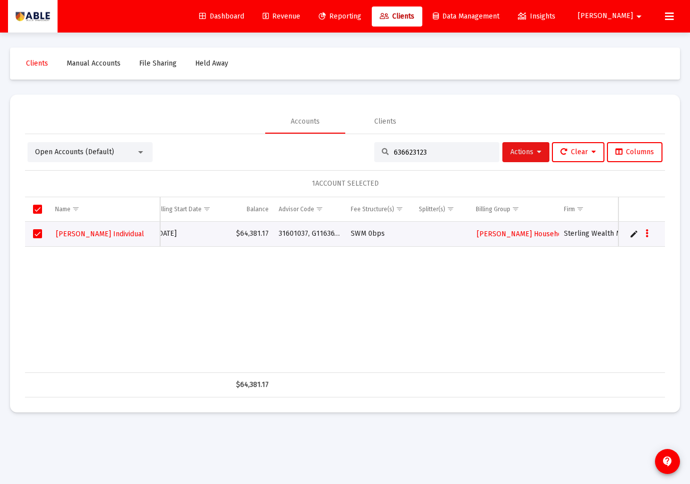
click at [526, 153] on span "Actions" at bounding box center [525, 152] width 31 height 9
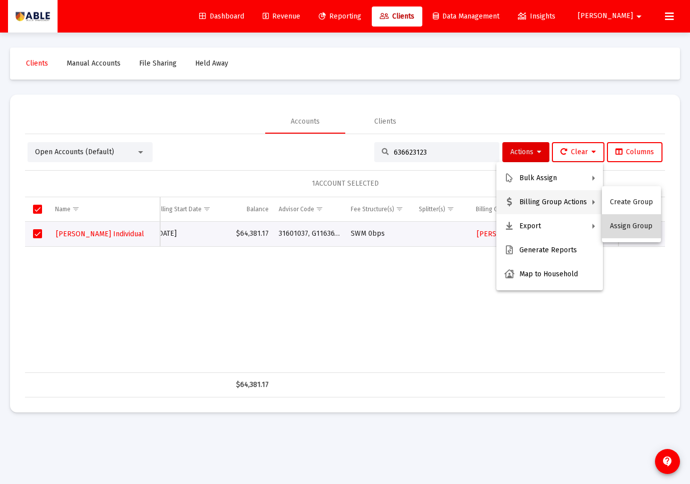
click at [633, 223] on button "Assign Group" at bounding box center [631, 226] width 59 height 24
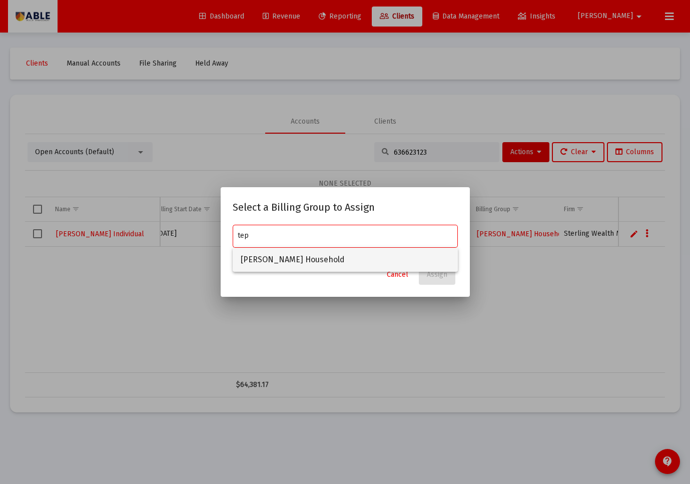
click at [367, 255] on span "Tepler Household" at bounding box center [345, 260] width 209 height 24
type input "Tepler Household"
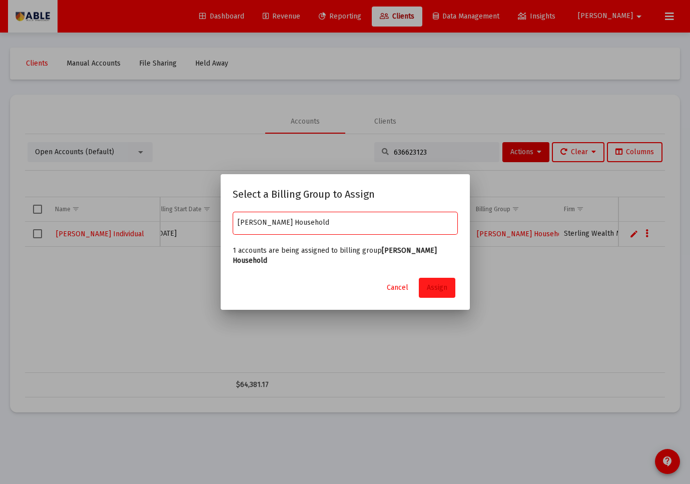
click at [438, 287] on button "Assign" at bounding box center [437, 288] width 37 height 20
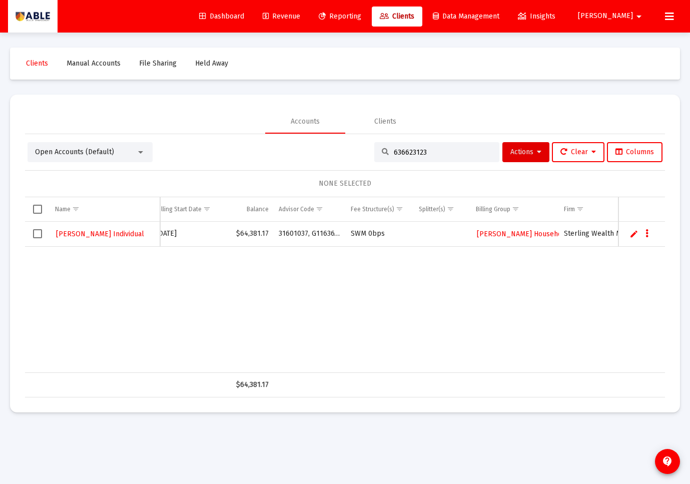
click at [402, 149] on input "636623123" at bounding box center [443, 152] width 98 height 9
paste input "45734724"
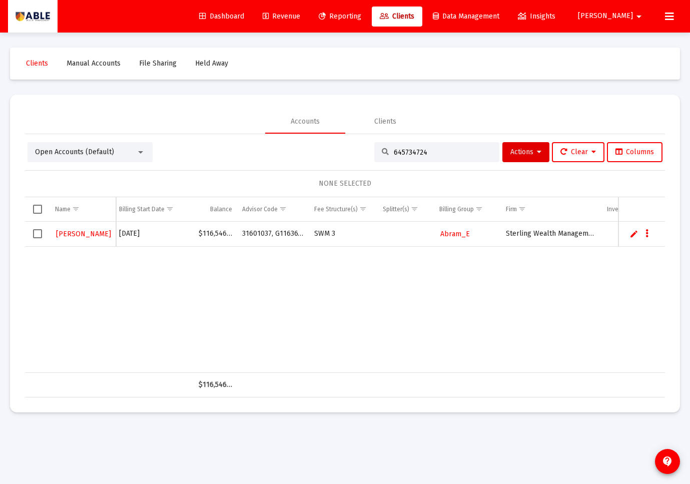
type input "645734724"
click at [37, 233] on span "Select row" at bounding box center [37, 233] width 9 height 9
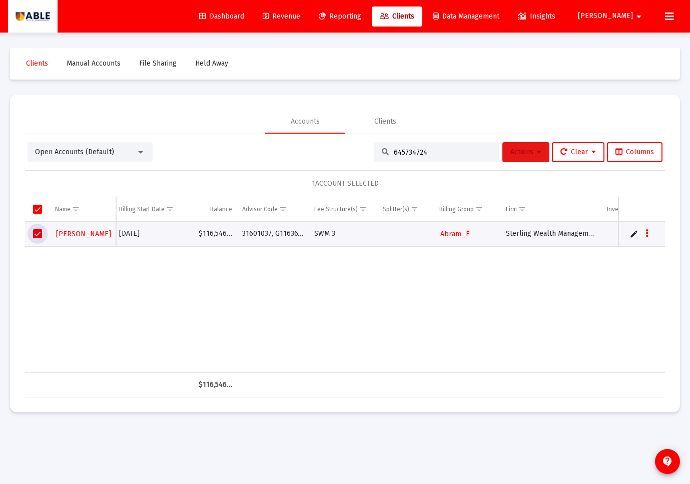
click at [524, 154] on span "Actions" at bounding box center [525, 152] width 31 height 9
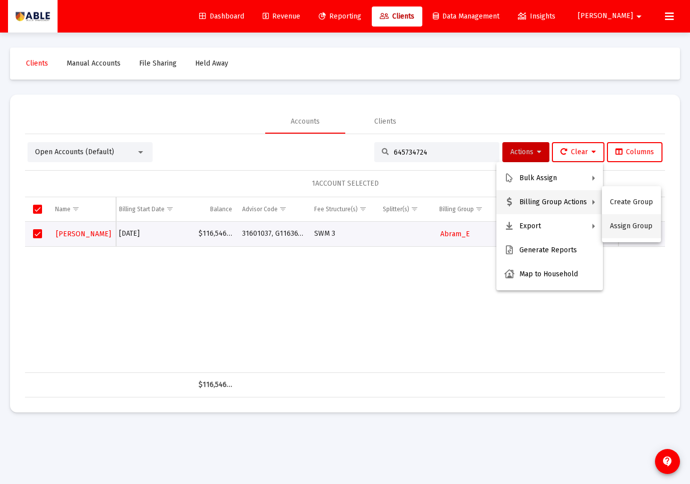
click at [624, 224] on button "Assign Group" at bounding box center [631, 226] width 59 height 24
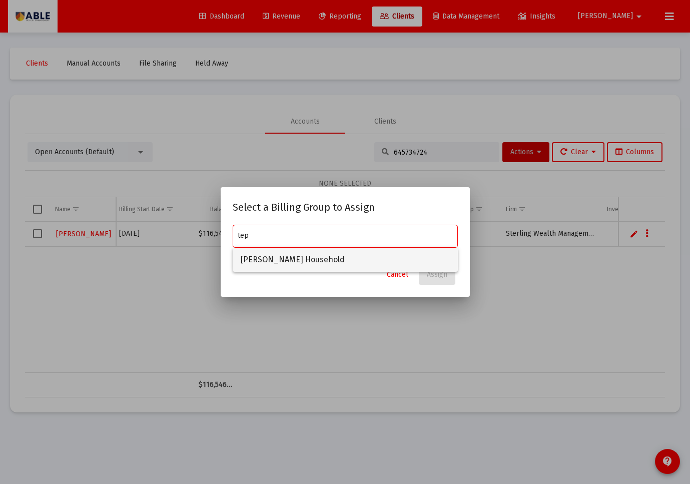
click at [358, 255] on span "Tepler Household" at bounding box center [345, 260] width 209 height 24
type input "Tepler Household"
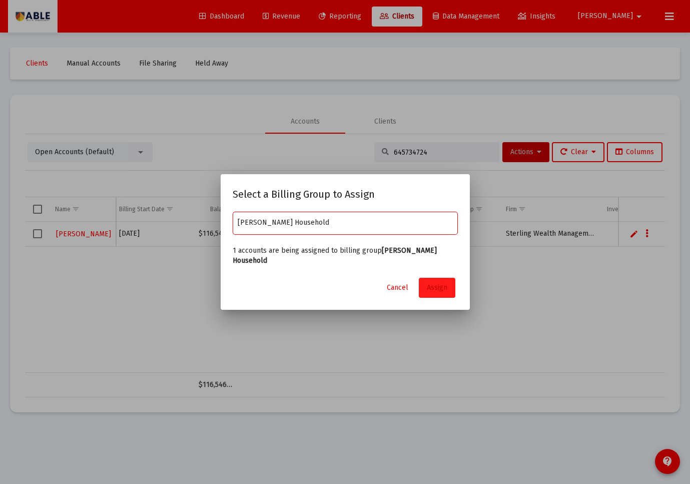
click at [434, 283] on span "Assign" at bounding box center [437, 287] width 21 height 9
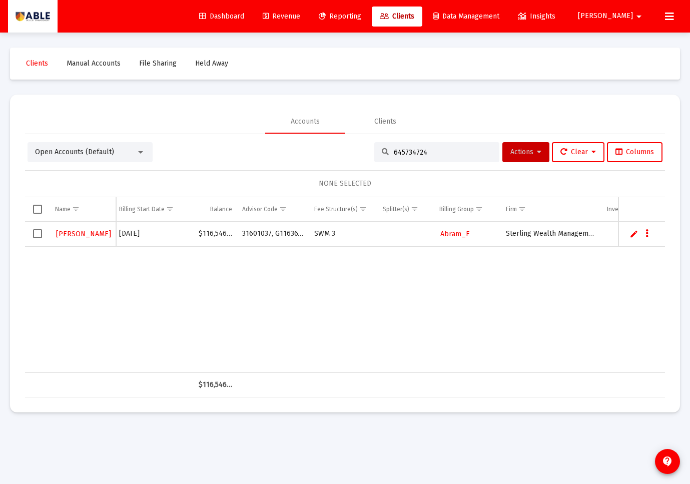
click at [436, 152] on input "645734724" at bounding box center [443, 152] width 98 height 9
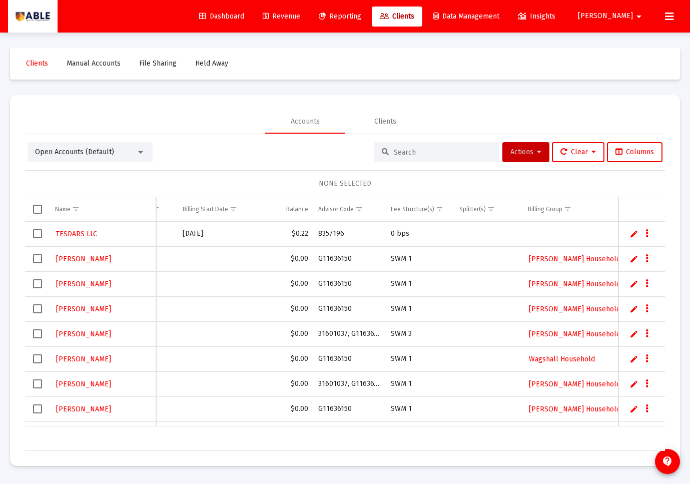
scroll to position [0, 363]
paste input "645734724"
type input "645734724"
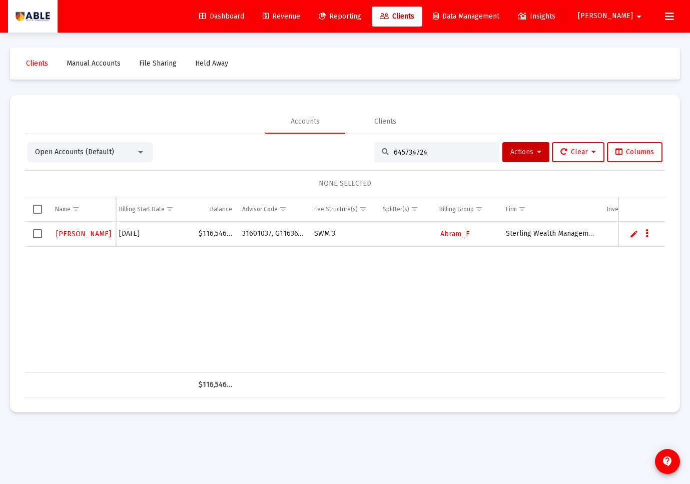
drag, startPoint x: 35, startPoint y: 233, endPoint x: 48, endPoint y: 233, distance: 13.5
click at [35, 233] on span "Select row" at bounding box center [37, 233] width 9 height 9
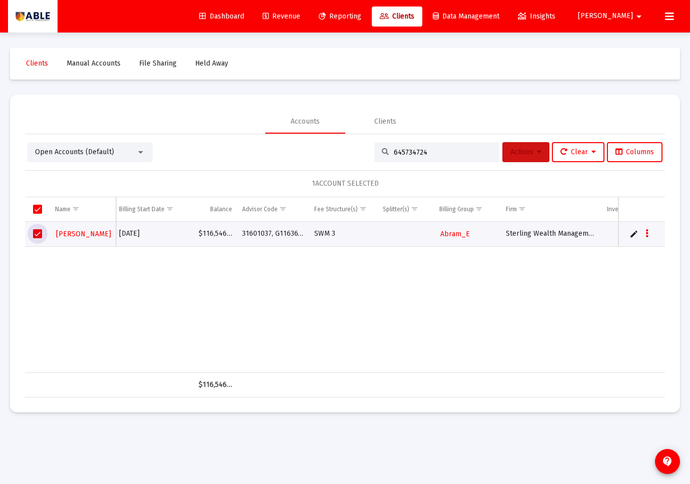
click at [524, 155] on span "Actions" at bounding box center [525, 152] width 31 height 9
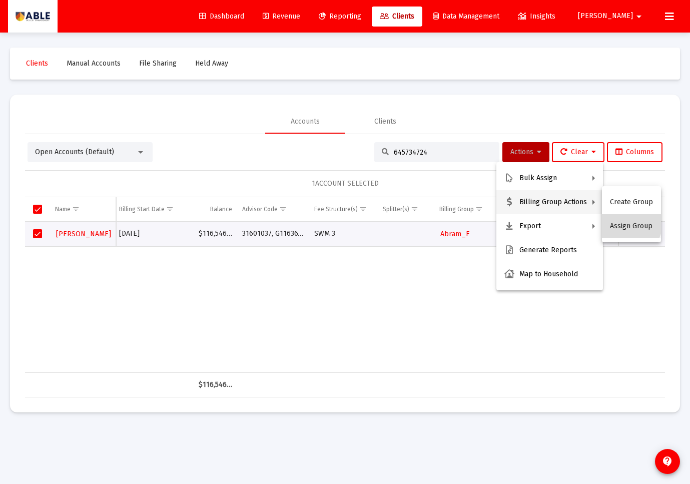
click at [626, 223] on button "Assign Group" at bounding box center [631, 226] width 59 height 24
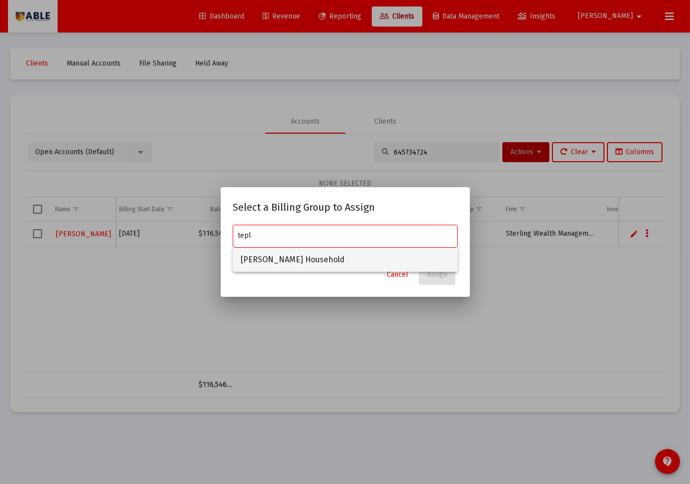
click at [294, 260] on span "Tepler Household" at bounding box center [345, 260] width 209 height 24
type input "Tepler Household"
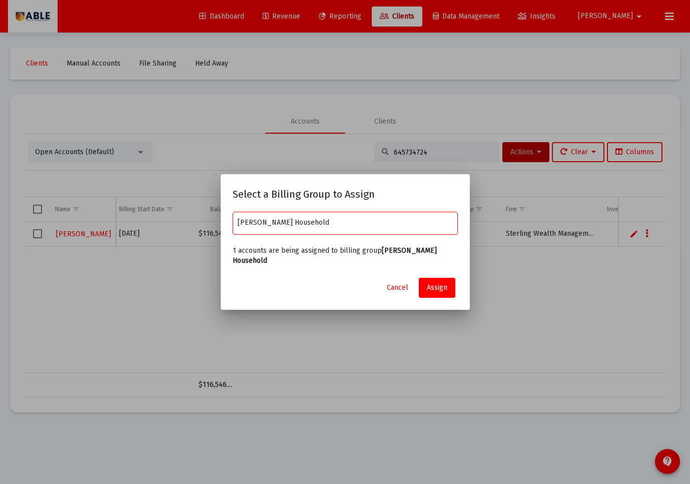
click at [459, 281] on mat-dialog-container "Select a Billing Group to Assign Tepler Household 1 accounts are being assigned…" at bounding box center [345, 242] width 249 height 136
click at [436, 283] on span "Assign" at bounding box center [437, 287] width 21 height 9
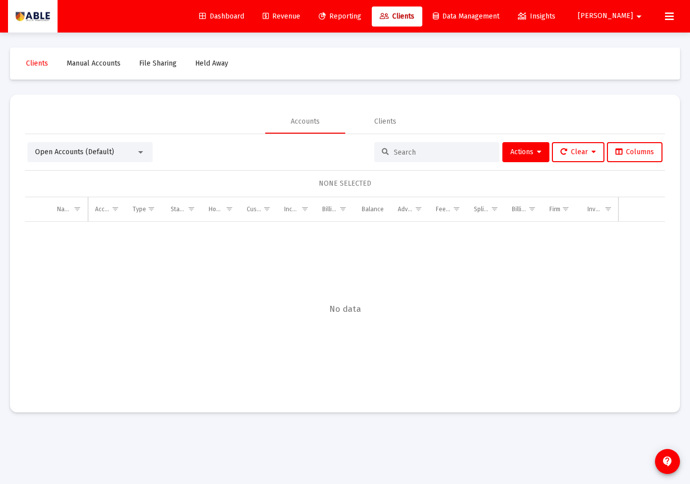
click at [411, 164] on div "Open Accounts (Default) Actions Clear Columns NONE SELECTED Name Name Account #…" at bounding box center [345, 269] width 640 height 255
click at [413, 153] on input at bounding box center [443, 152] width 98 height 9
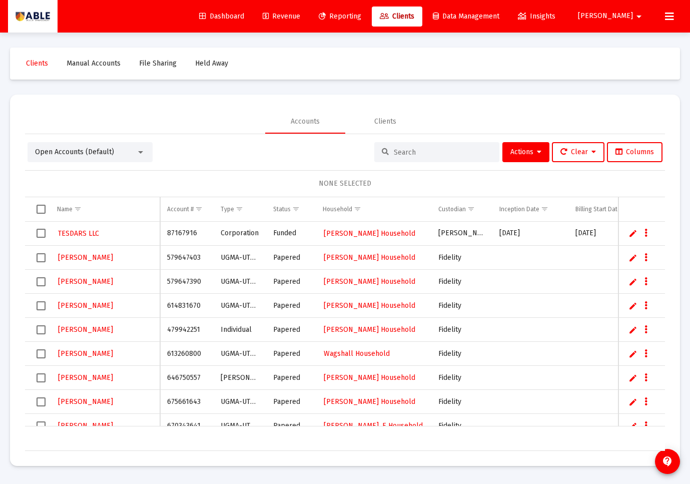
paste input "645734724"
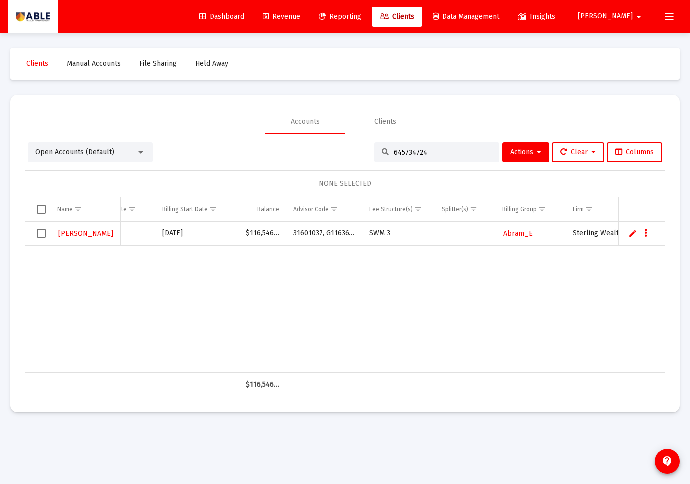
type input "645734724"
click at [517, 233] on span "Abram_E" at bounding box center [518, 233] width 30 height 9
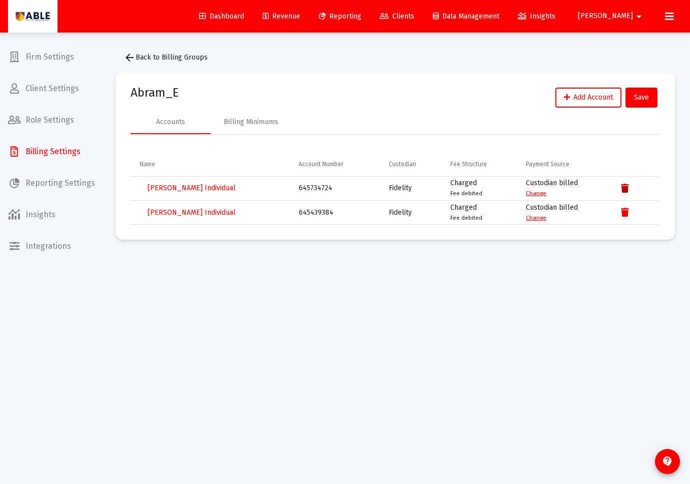
click at [622, 186] on icon "Data grid" at bounding box center [625, 189] width 8 height 12
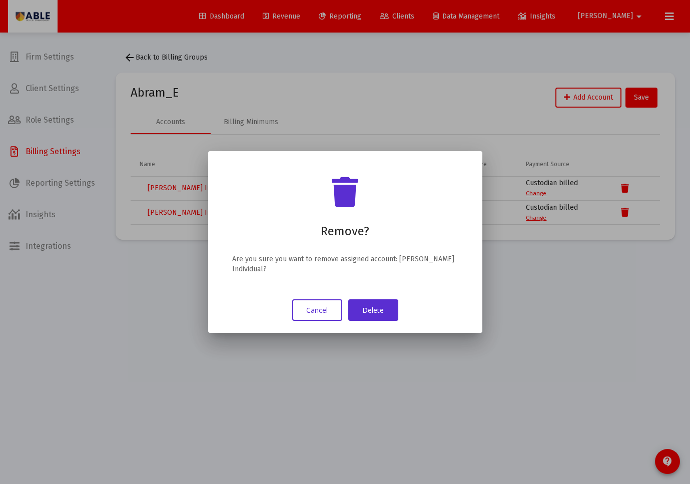
click at [371, 310] on button "Delete" at bounding box center [373, 310] width 50 height 22
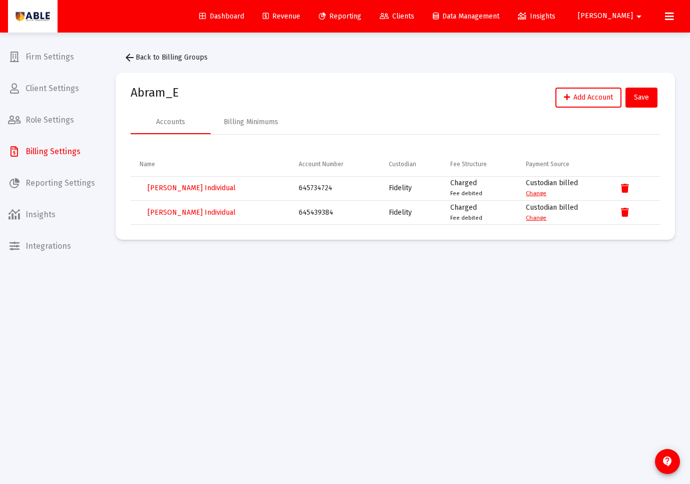
click at [373, 301] on mat-sidenav-content "arrow_back Back to Billing Groups Abram_E Add Account Save Accounts Billing Min…" at bounding box center [395, 242] width 589 height 419
click at [629, 189] on button "Data grid" at bounding box center [625, 188] width 20 height 20
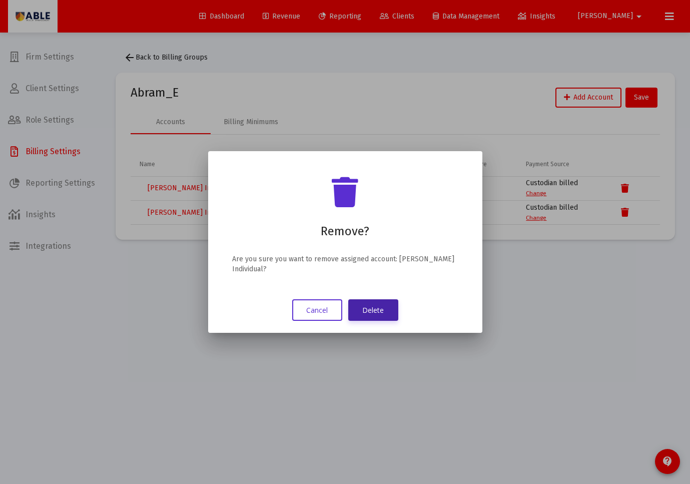
click at [381, 306] on button "Delete" at bounding box center [373, 310] width 50 height 22
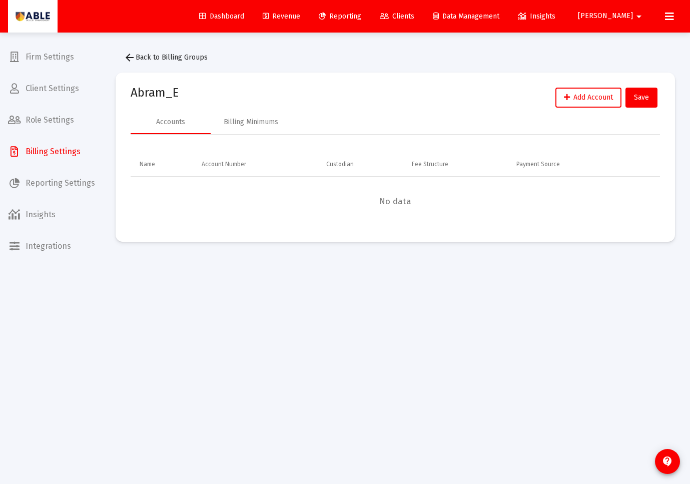
click at [384, 133] on div "Accounts Billing Minimums" at bounding box center [395, 122] width 529 height 24
click at [132, 62] on mat-icon "arrow_back" at bounding box center [130, 58] width 12 height 12
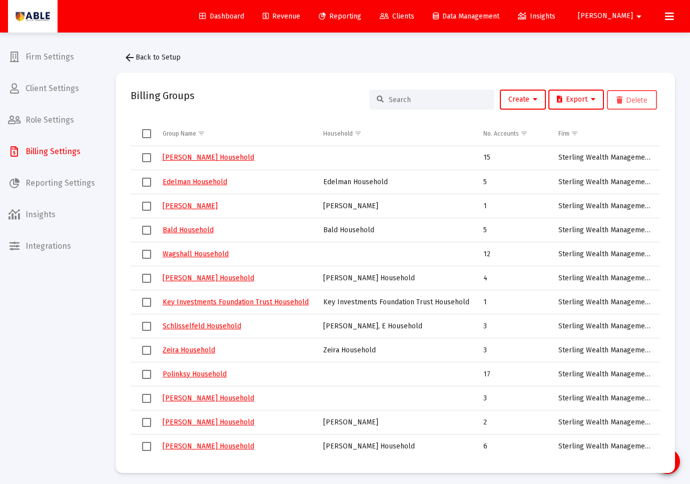
click at [427, 99] on input at bounding box center [438, 100] width 98 height 9
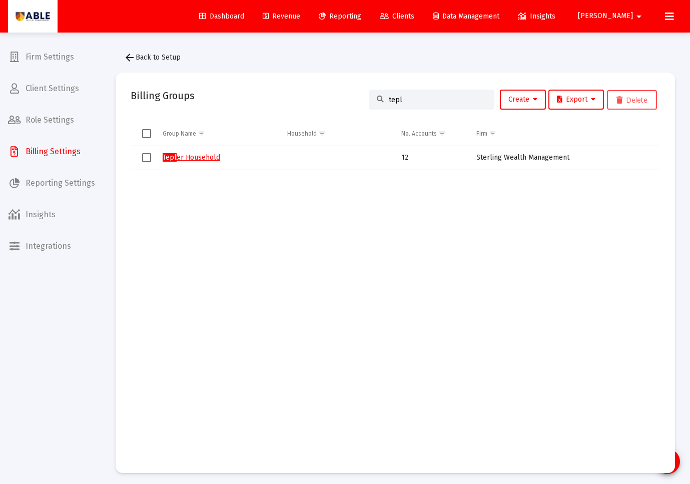
scroll to position [1, 0]
type input "tepl"
click at [184, 160] on link "Tepl er Household" at bounding box center [192, 157] width 58 height 9
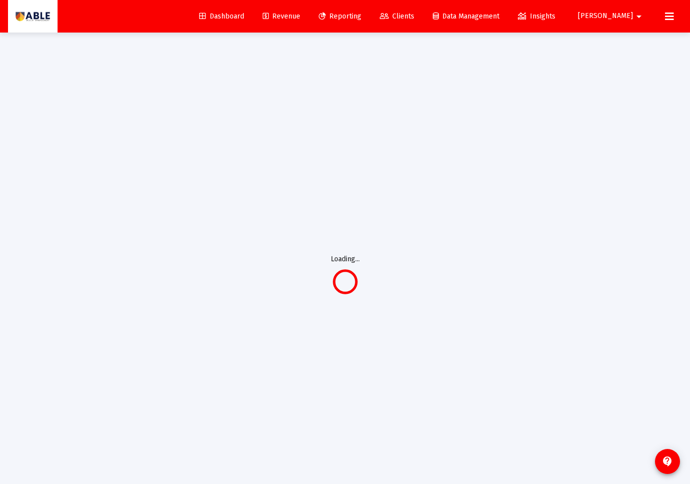
scroll to position [0, 0]
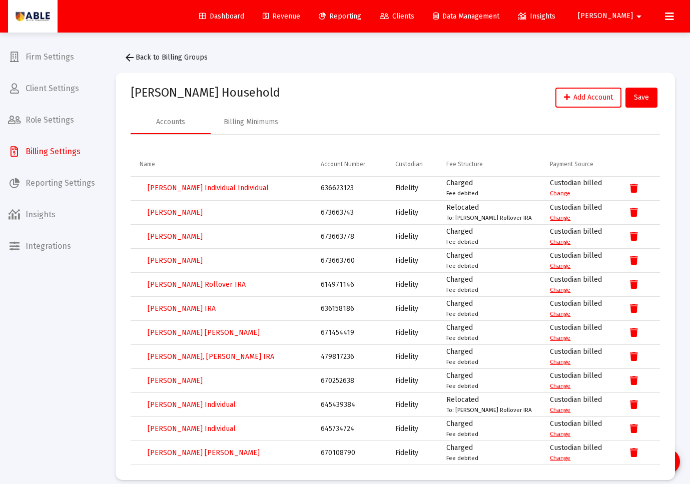
click at [555, 432] on link "Change" at bounding box center [560, 433] width 21 height 7
click at [164, 425] on span "Joel Abramowitz Individual" at bounding box center [192, 428] width 88 height 9
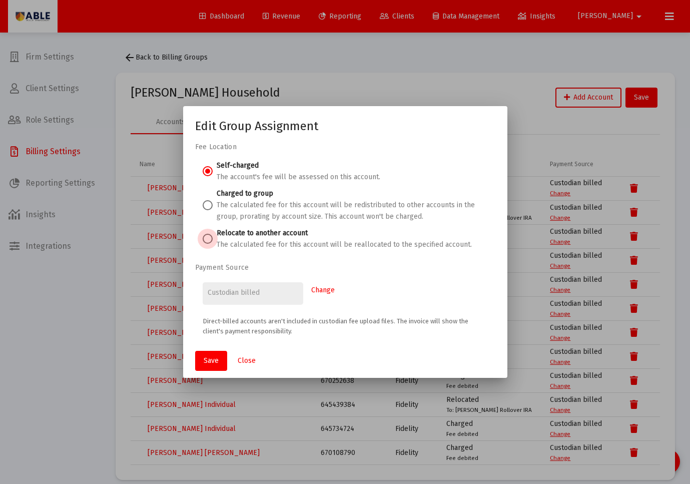
drag, startPoint x: 206, startPoint y: 237, endPoint x: 211, endPoint y: 240, distance: 6.1
click at [206, 237] on span at bounding box center [208, 239] width 10 height 10
click at [206, 237] on input "Relocate to another account The calculated fee for this account will be realloc…" at bounding box center [208, 239] width 10 height 10
radio input "true"
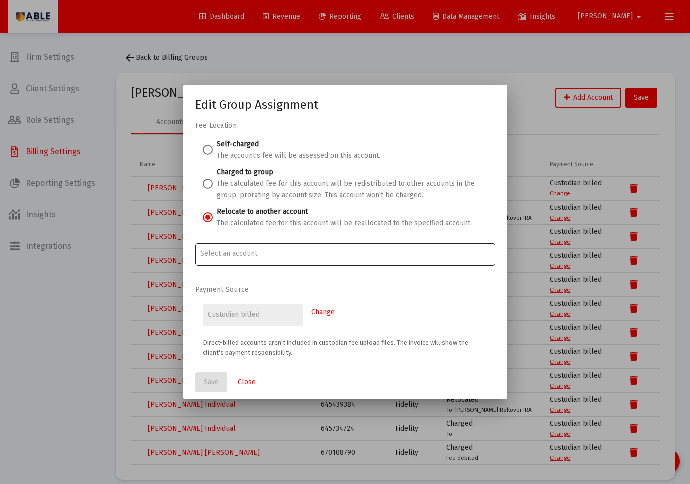
click at [229, 252] on input "Account Options" at bounding box center [345, 254] width 290 height 8
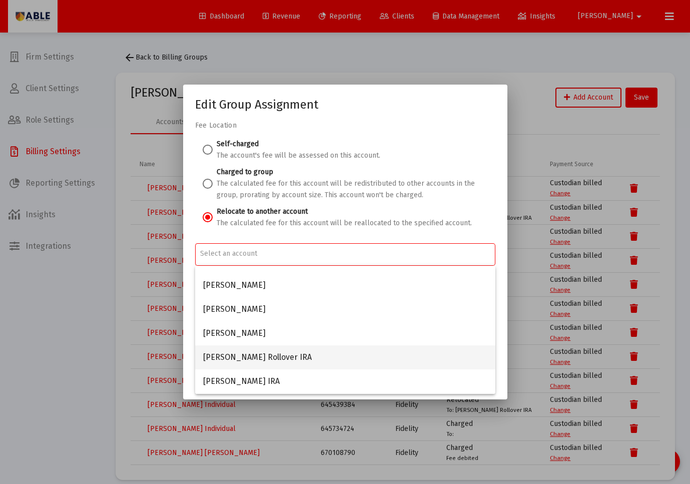
scroll to position [26, 0]
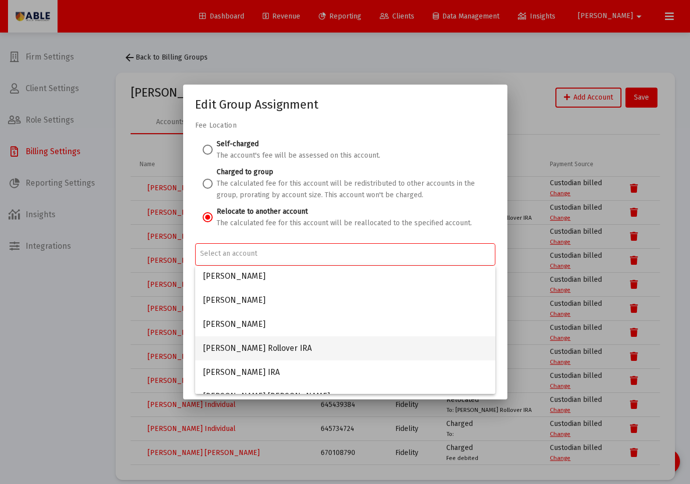
click at [238, 347] on span "Tepler, Morris Rollover IRA" at bounding box center [345, 348] width 284 height 24
type input "Tepler, Morris Rollover IRA"
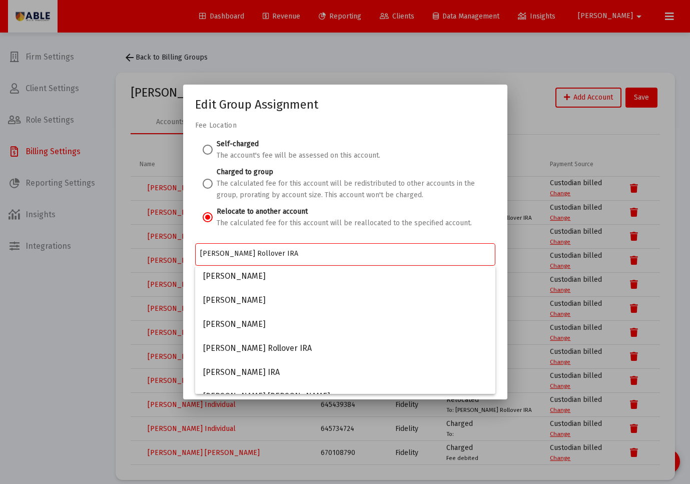
scroll to position [0, 0]
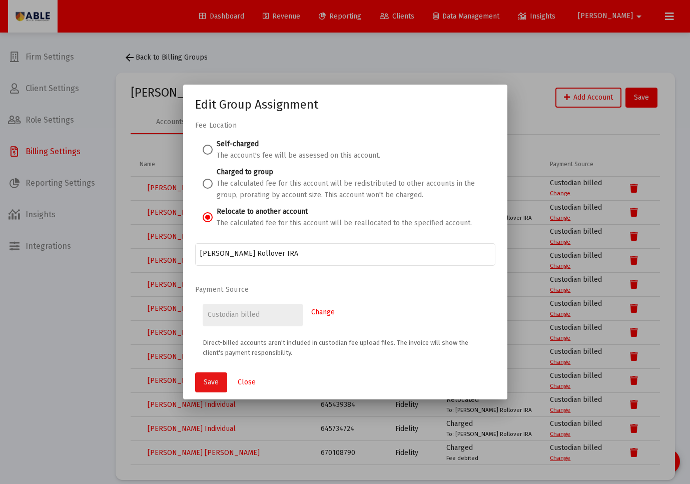
click at [214, 382] on span "Save" at bounding box center [211, 382] width 15 height 9
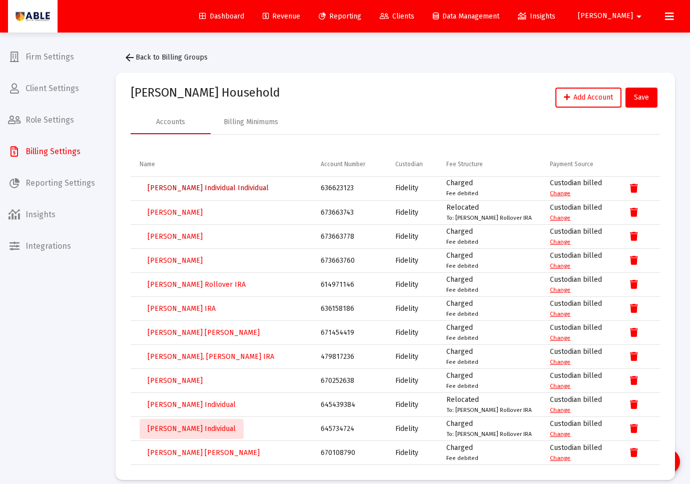
click at [259, 189] on span "Debbie Abramowitz Individual Individual" at bounding box center [208, 188] width 121 height 9
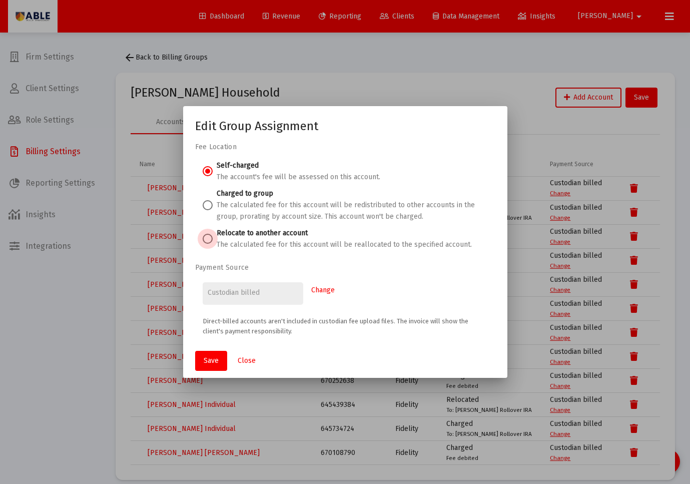
click at [208, 236] on span at bounding box center [208, 239] width 10 height 10
click at [208, 236] on input "Relocate to another account The calculated fee for this account will be realloc…" at bounding box center [208, 239] width 10 height 10
radio input "true"
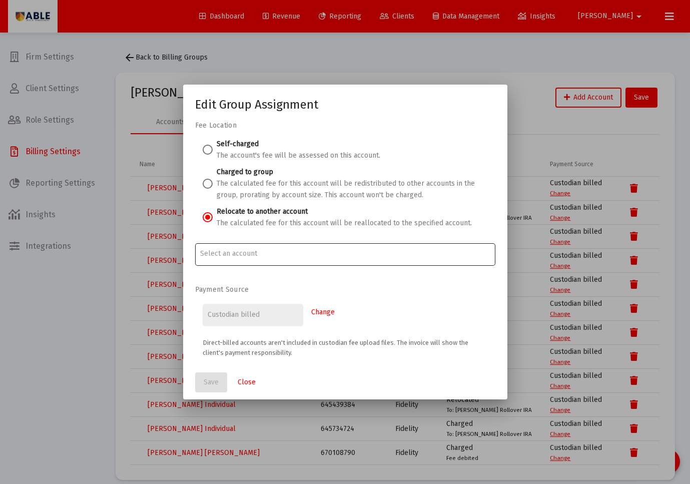
click at [232, 258] on div at bounding box center [345, 253] width 290 height 25
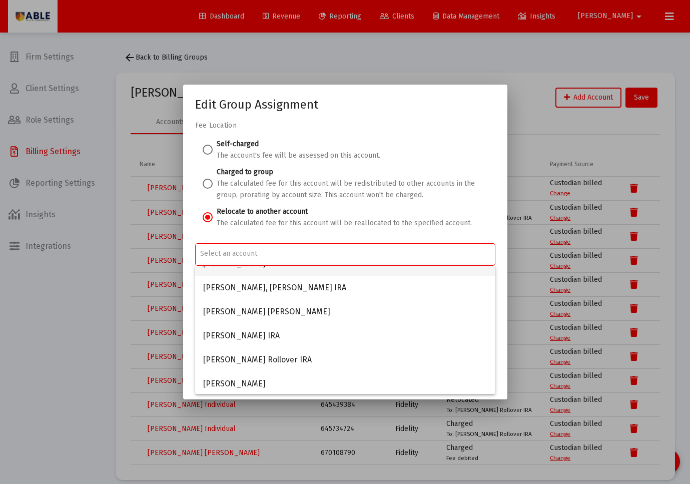
scroll to position [104, 0]
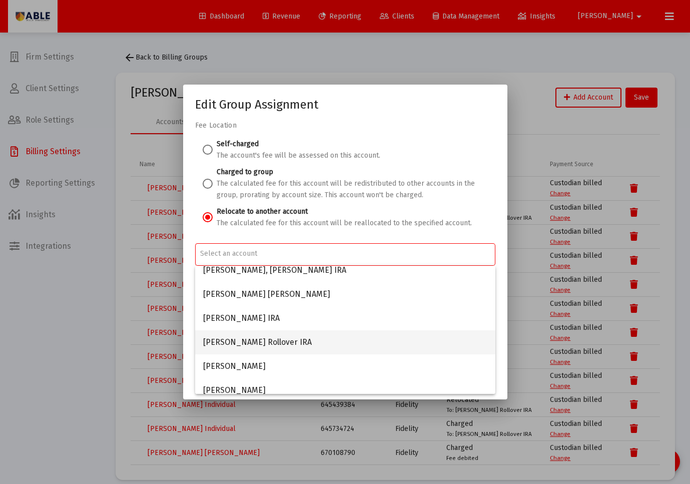
click at [245, 338] on span "Tepler, Morris Rollover IRA" at bounding box center [345, 342] width 284 height 24
type input "Tepler, Morris Rollover IRA"
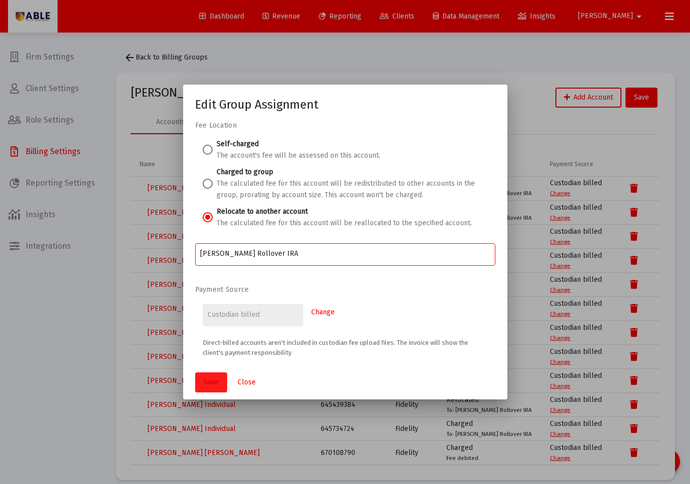
click at [213, 377] on button "Save" at bounding box center [211, 382] width 32 height 20
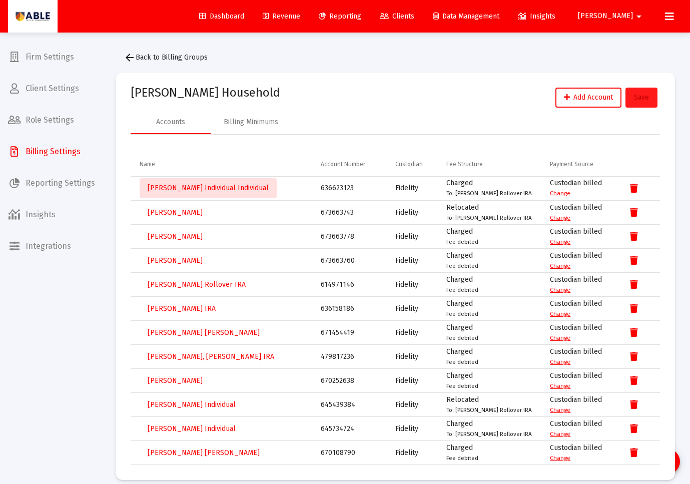
click at [637, 97] on span "Save" at bounding box center [641, 97] width 15 height 9
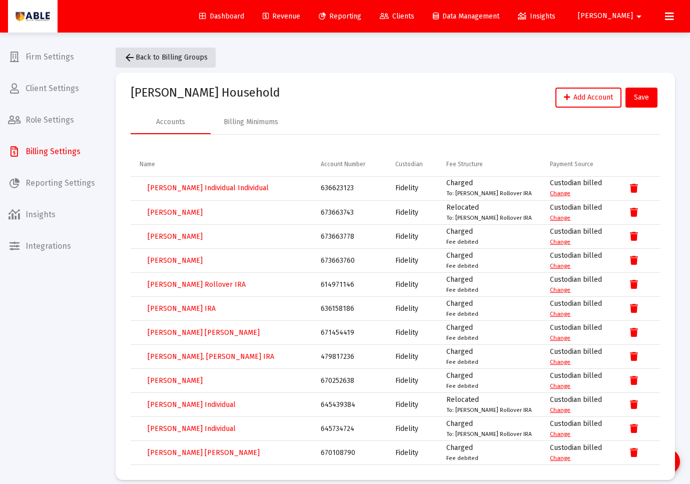
click at [190, 61] on span "arrow_back Back to Billing Groups" at bounding box center [166, 57] width 84 height 9
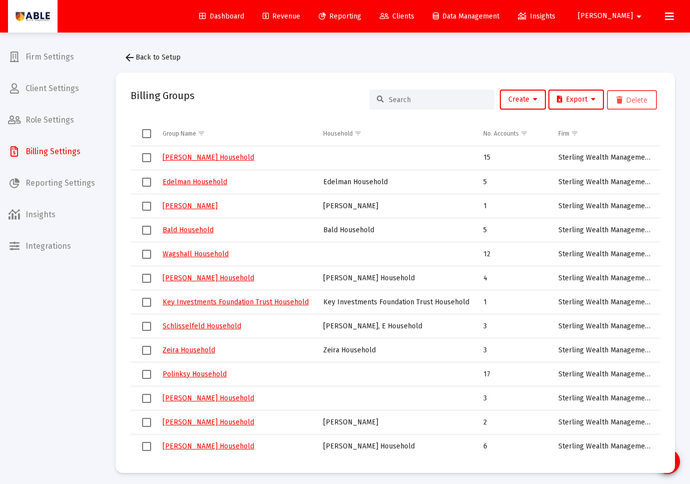
click at [413, 99] on input at bounding box center [438, 100] width 98 height 9
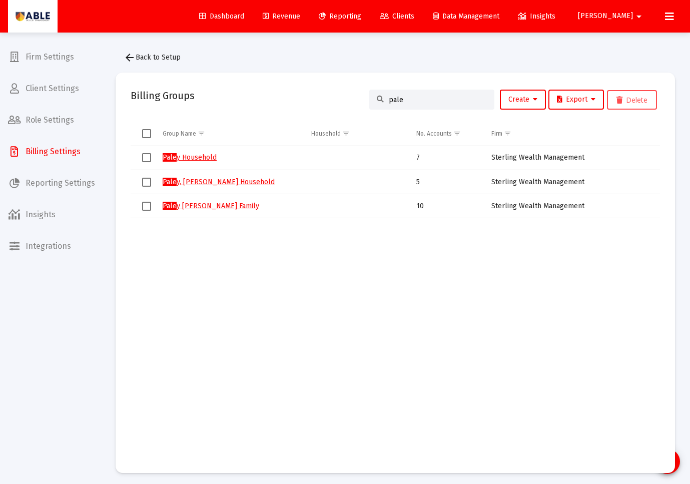
type input "pale"
click at [205, 205] on link "Pale y Jonathan Family" at bounding box center [211, 206] width 97 height 9
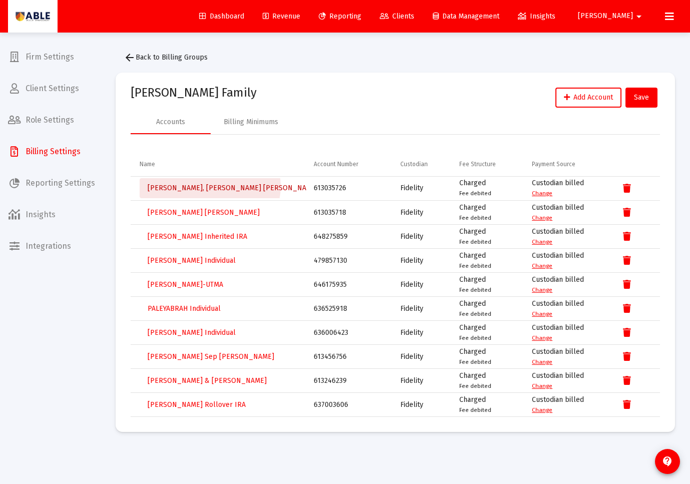
click at [210, 186] on span "Paley, Jonathan Roth IRA" at bounding box center [233, 188] width 171 height 9
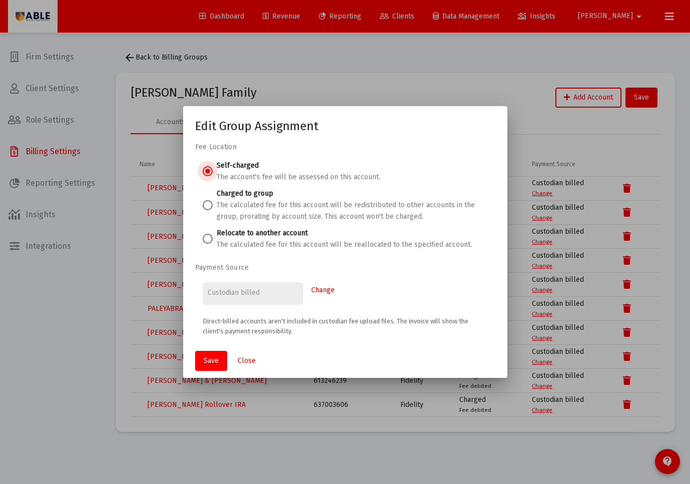
drag, startPoint x: 203, startPoint y: 240, endPoint x: 210, endPoint y: 239, distance: 7.1
click at [205, 240] on span at bounding box center [208, 239] width 10 height 10
click at [205, 240] on input "Relocate to another account The calculated fee for this account will be realloc…" at bounding box center [208, 239] width 10 height 10
radio input "true"
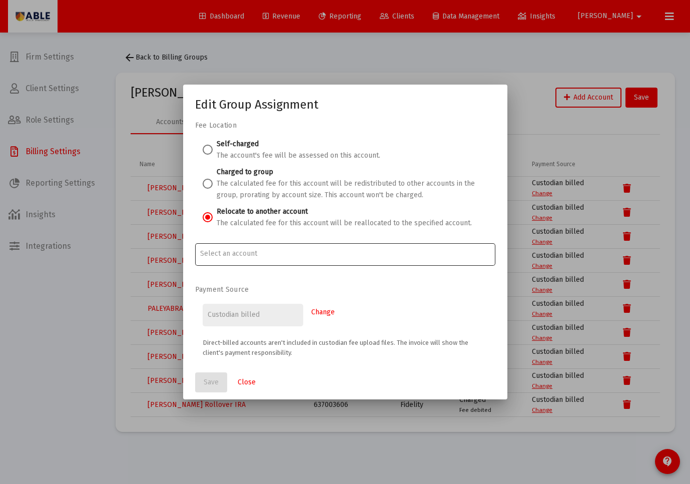
click at [238, 250] on input "Account Options" at bounding box center [345, 254] width 290 height 8
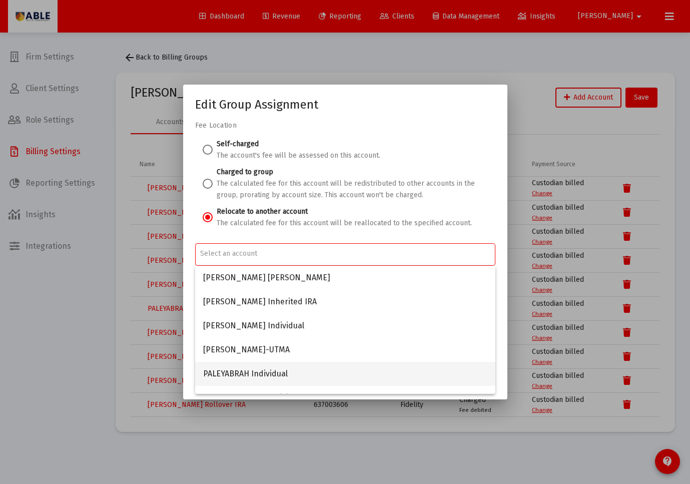
scroll to position [88, 0]
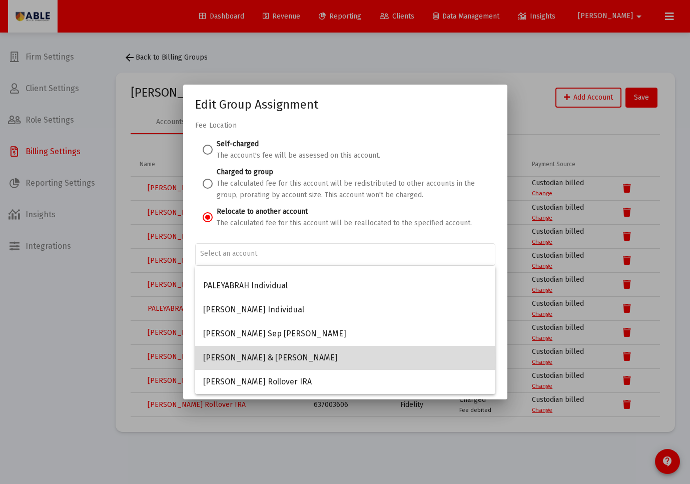
click at [280, 360] on span "Paley, Jonathan & Sarah JTWROS" at bounding box center [345, 358] width 284 height 24
type input "Paley, Jonathan & Sarah JTWROS"
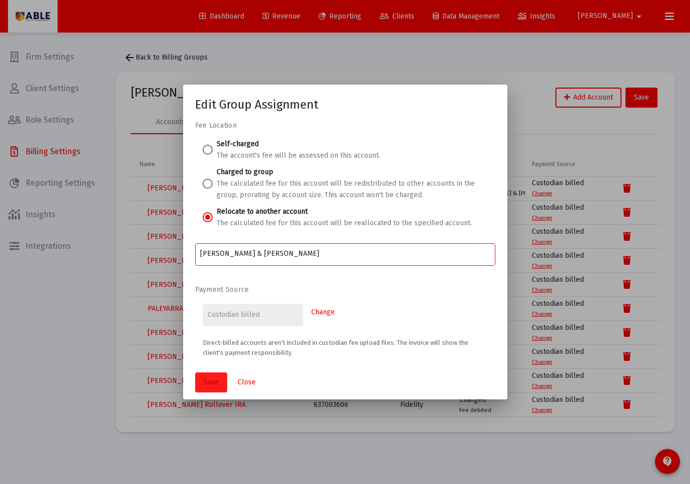
click at [207, 377] on button "Save" at bounding box center [211, 382] width 32 height 20
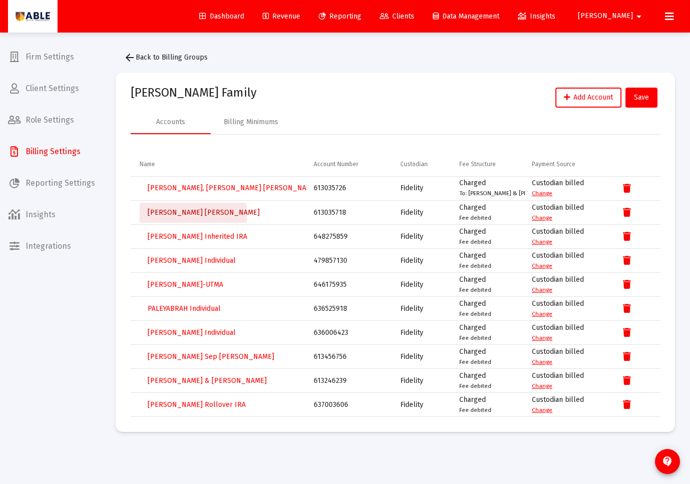
click at [193, 214] on span "Paley, Sarah Roth IRA" at bounding box center [204, 212] width 112 height 9
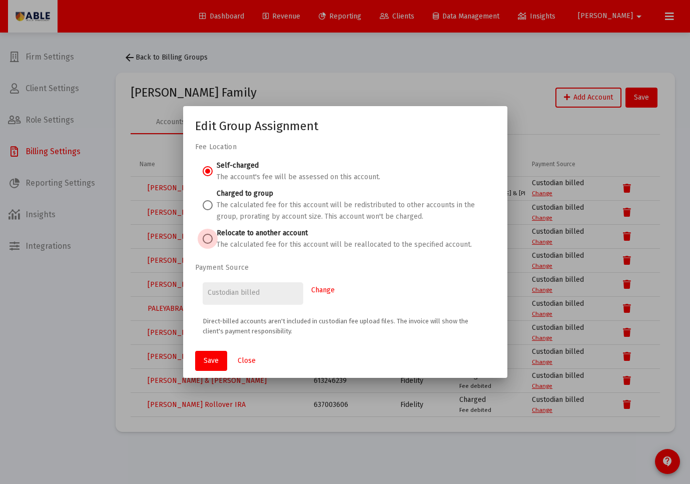
click at [224, 236] on label "Relocate to another account" at bounding box center [262, 233] width 91 height 9
click at [211, 242] on span at bounding box center [208, 239] width 10 height 10
click at [211, 242] on input "Relocate to another account The calculated fee for this account will be realloc…" at bounding box center [208, 239] width 10 height 10
radio input "true"
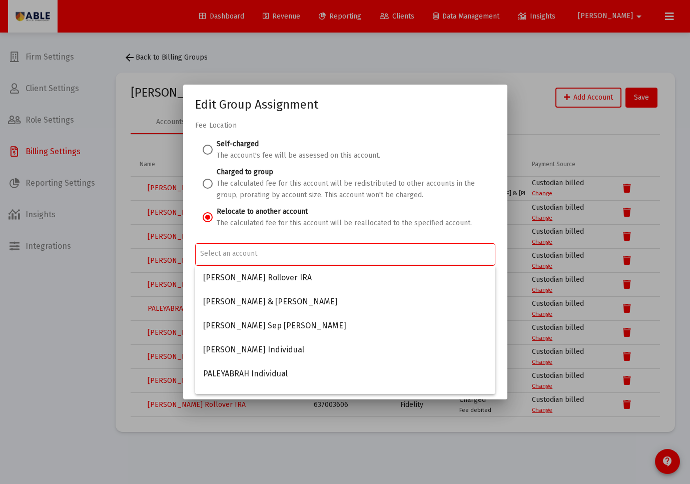
click at [228, 254] on input "Account Options" at bounding box center [345, 254] width 290 height 8
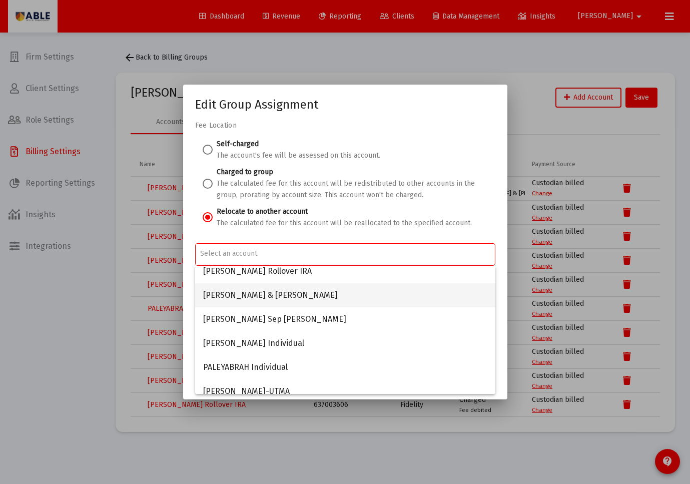
scroll to position [11, 0]
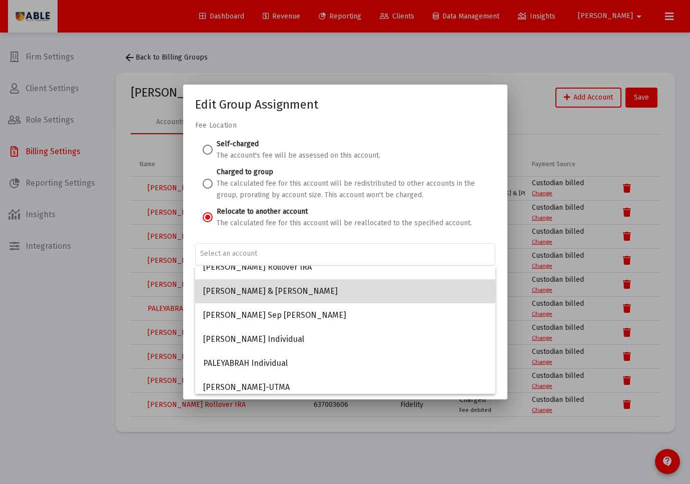
click at [245, 290] on span "Paley, Jonathan & Sarah JTWROS" at bounding box center [345, 291] width 284 height 24
type input "Paley, Jonathan & Sarah JTWROS"
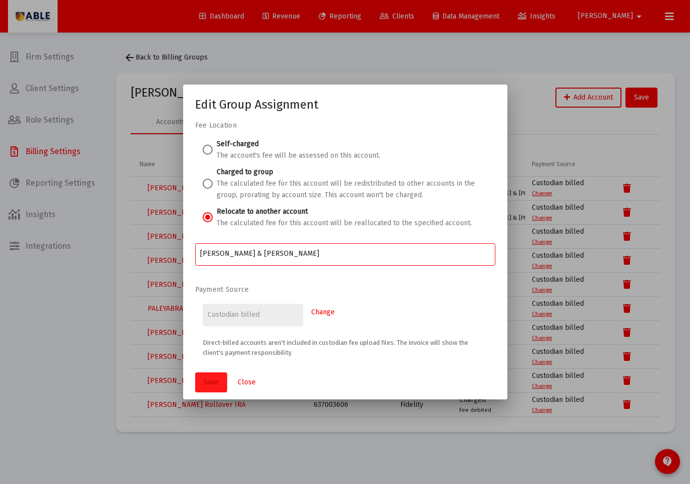
click at [208, 382] on span "Save" at bounding box center [211, 382] width 15 height 9
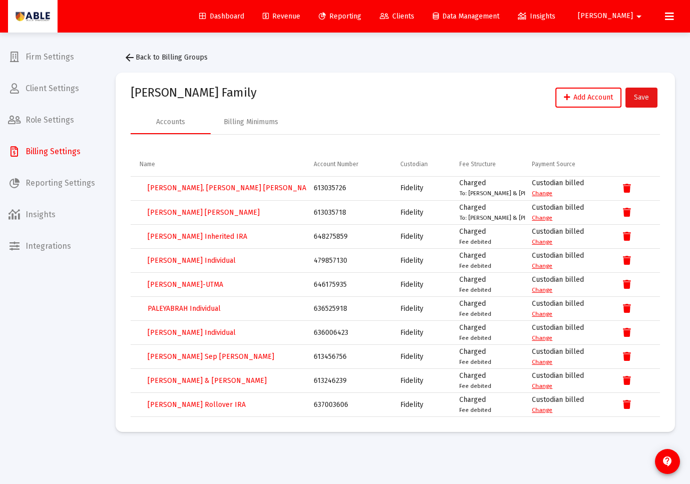
click at [637, 102] on button "Save" at bounding box center [641, 98] width 32 height 20
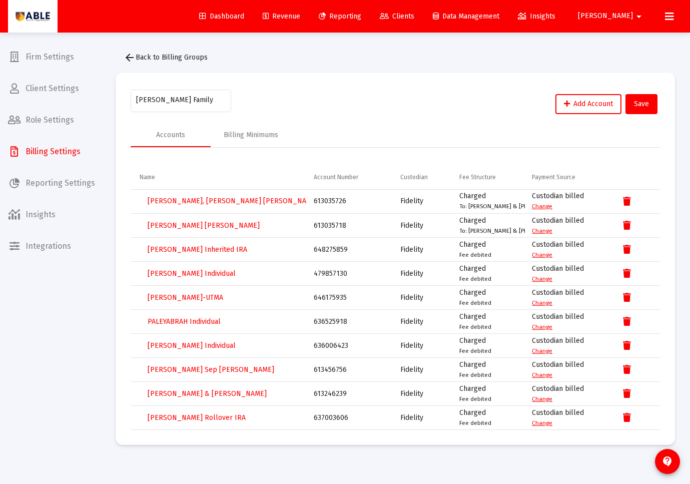
click at [176, 57] on span "arrow_back Back to Billing Groups" at bounding box center [166, 57] width 84 height 9
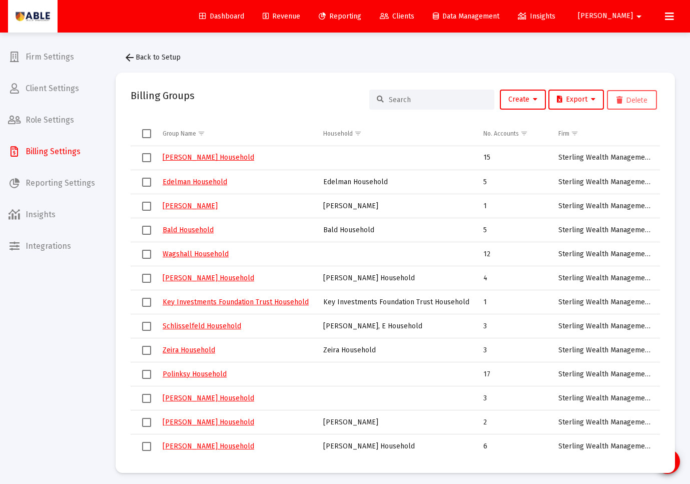
click at [393, 105] on div at bounding box center [431, 100] width 125 height 20
click at [396, 102] on input at bounding box center [438, 100] width 98 height 9
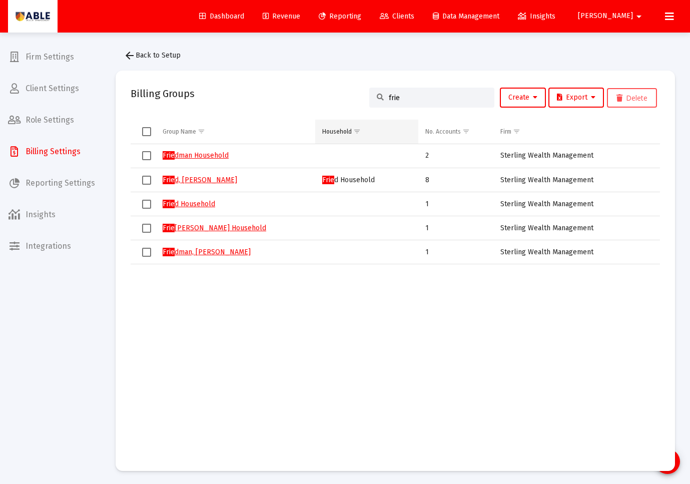
scroll to position [1, 0]
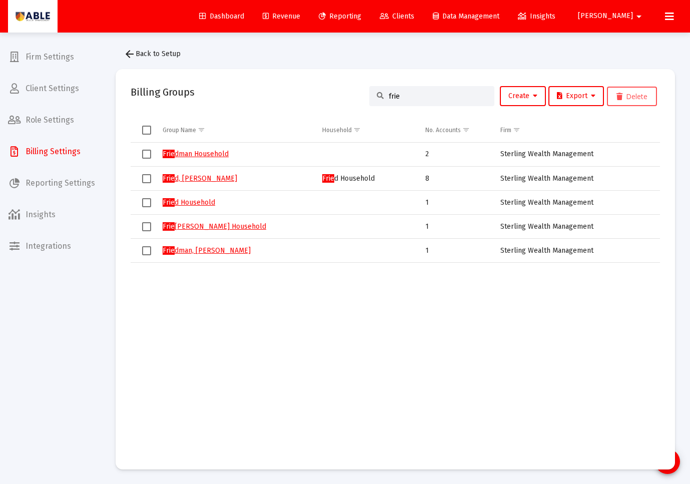
type input "frie"
click at [209, 178] on link "Frie d, Ezra Household" at bounding box center [200, 179] width 75 height 9
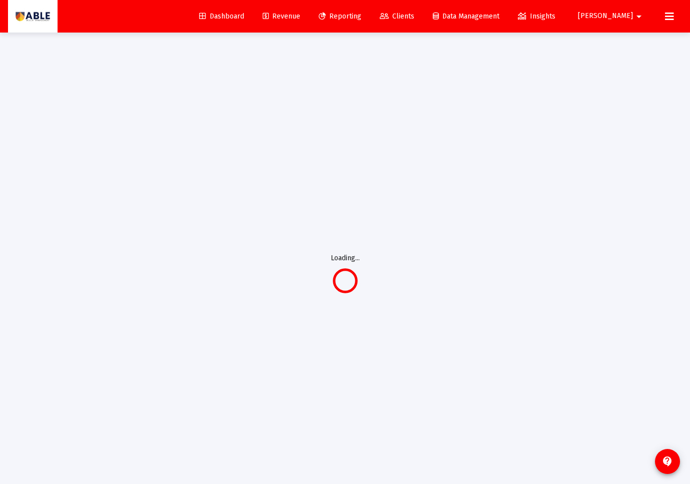
scroll to position [0, 0]
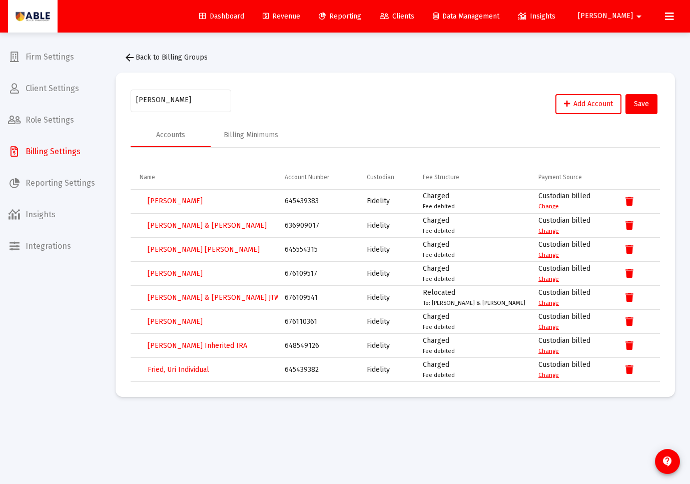
click at [414, 15] on span "Clients" at bounding box center [397, 16] width 35 height 9
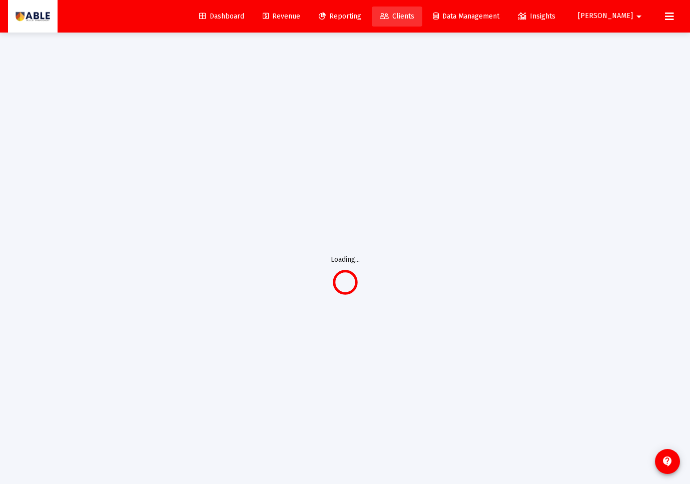
click at [414, 15] on span "Clients" at bounding box center [397, 16] width 35 height 9
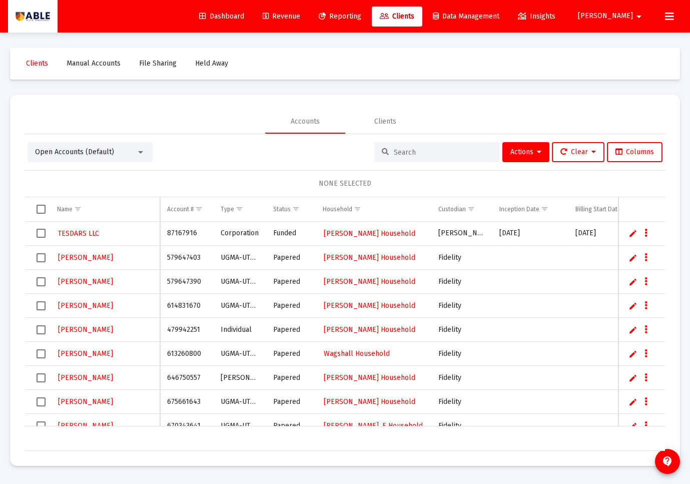
drag, startPoint x: 425, startPoint y: 143, endPoint x: 417, endPoint y: 154, distance: 13.6
click at [424, 143] on div at bounding box center [436, 152] width 125 height 20
click at [417, 154] on input at bounding box center [443, 152] width 98 height 9
paste input "636909017"
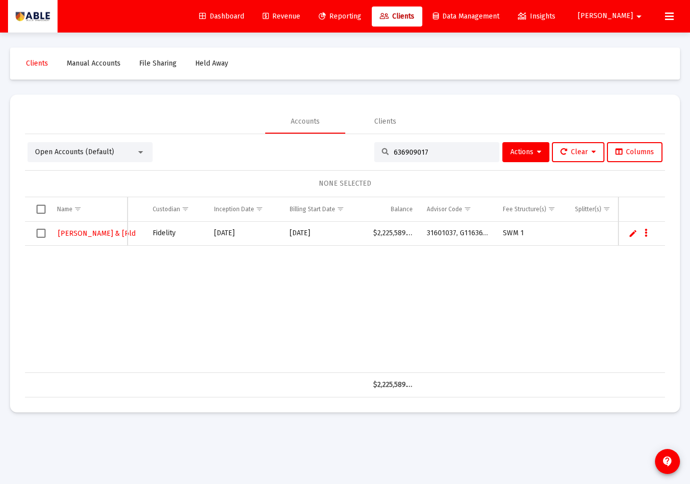
scroll to position [0, 274]
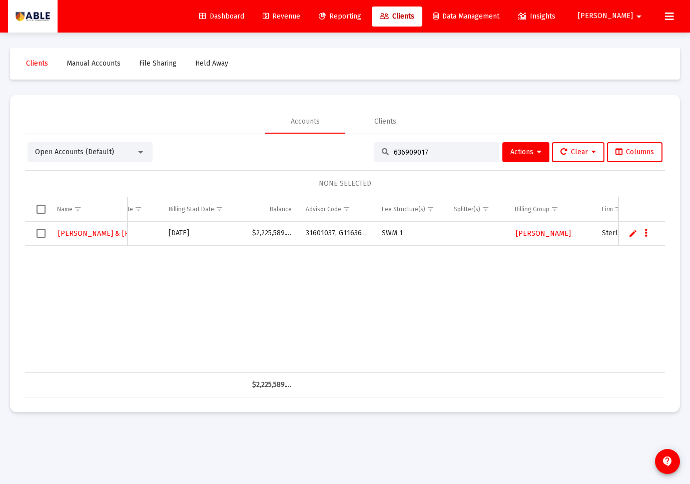
type input "636909017"
click at [531, 233] on span "Fried, Ezra Household" at bounding box center [543, 233] width 55 height 9
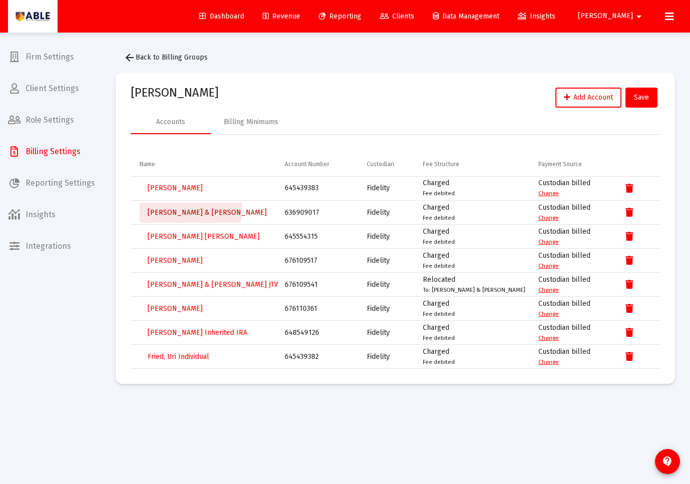
click at [189, 209] on span "[PERSON_NAME] & [PERSON_NAME]" at bounding box center [207, 212] width 119 height 9
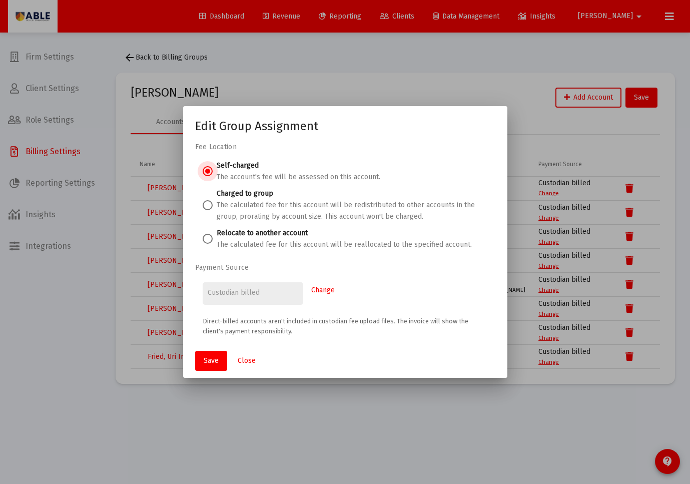
click at [206, 241] on span at bounding box center [208, 239] width 10 height 10
click at [206, 241] on input "Relocate to another account The calculated fee for this account will be realloc…" at bounding box center [208, 239] width 10 height 10
radio input "true"
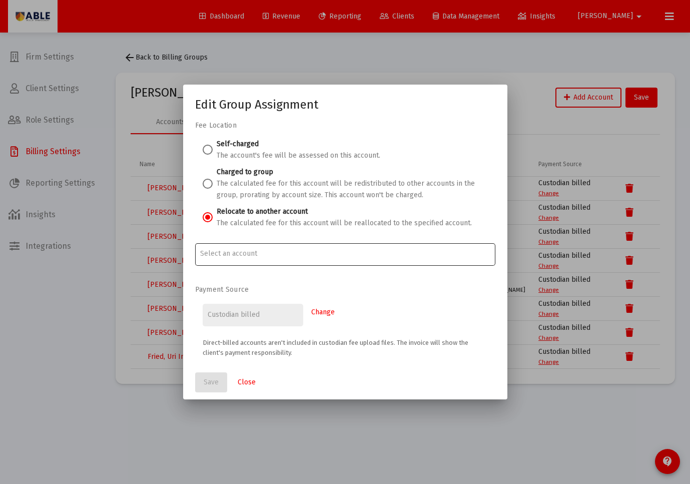
click at [216, 258] on div at bounding box center [345, 253] width 290 height 25
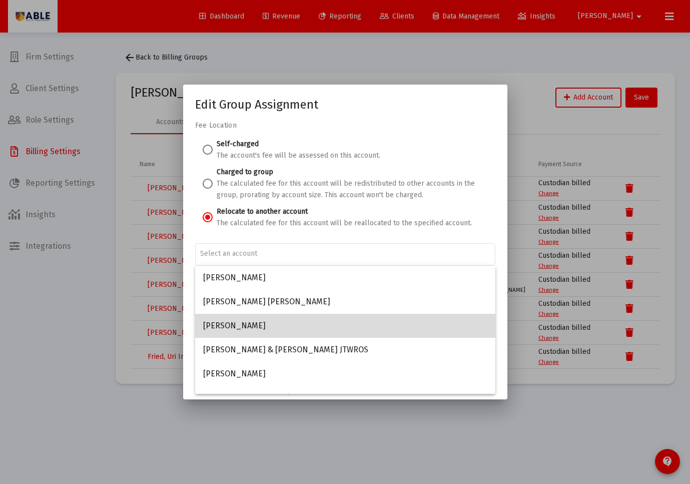
click at [248, 321] on span "Fried, Ezra IRA" at bounding box center [345, 326] width 284 height 24
type input "Fried, Ezra IRA"
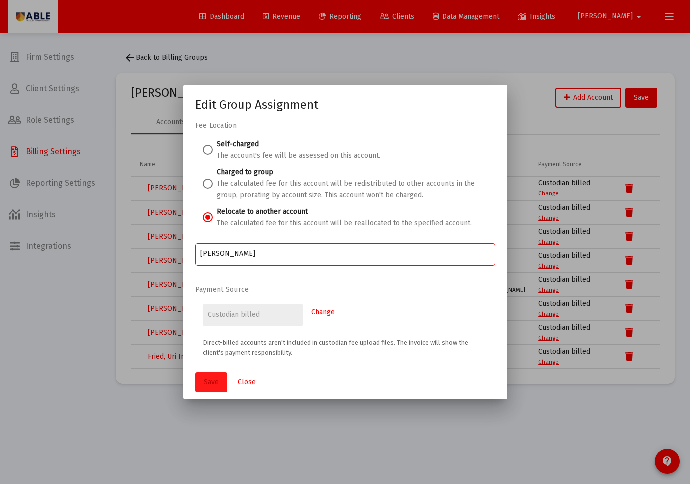
click at [206, 374] on button "Save" at bounding box center [211, 382] width 32 height 20
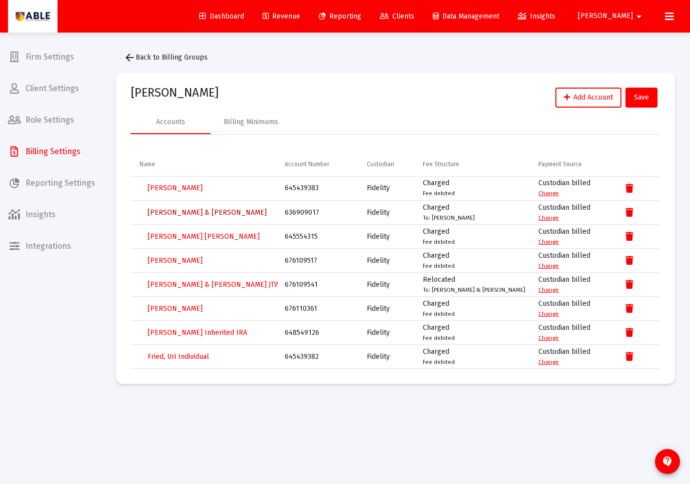
click at [207, 211] on span "[PERSON_NAME] & [PERSON_NAME]" at bounding box center [207, 212] width 119 height 9
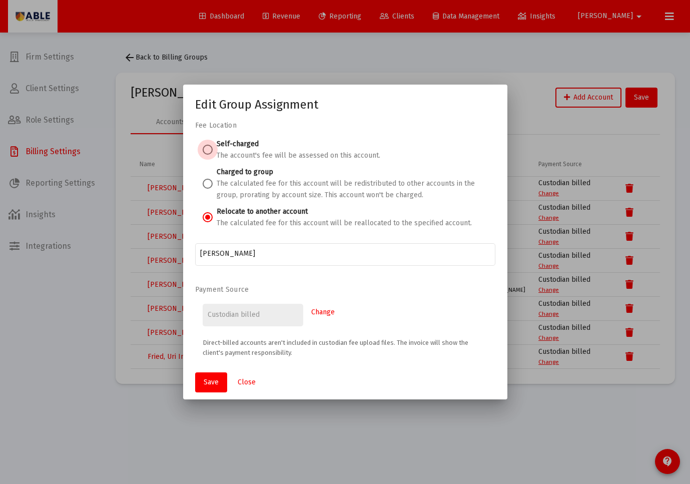
click at [222, 149] on div "Self-charged The account's fee will be assessed on this account." at bounding box center [299, 149] width 164 height 23
click at [213, 149] on input "Self-charged The account's fee will be assessed on this account." at bounding box center [208, 150] width 10 height 10
radio input "true"
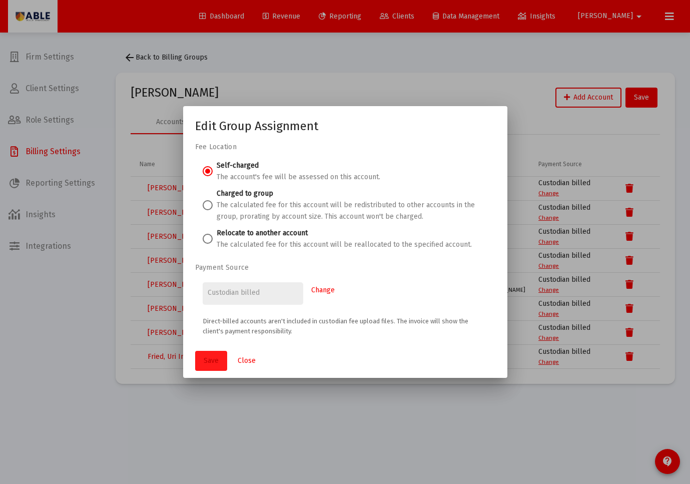
click at [215, 358] on span "Save" at bounding box center [211, 360] width 15 height 9
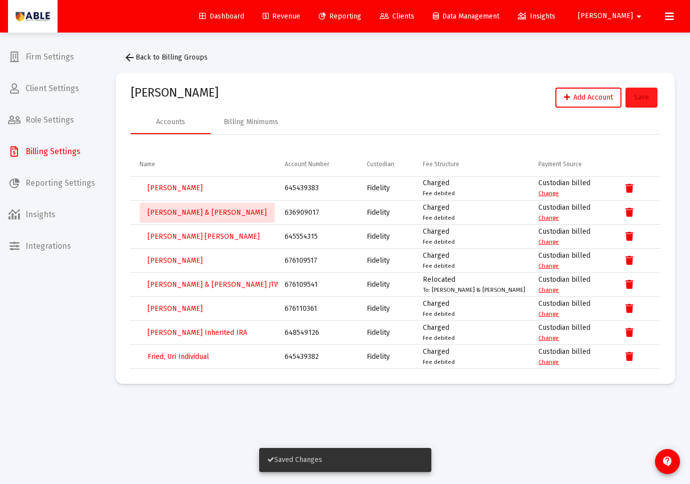
click at [645, 98] on span "Save" at bounding box center [641, 97] width 15 height 9
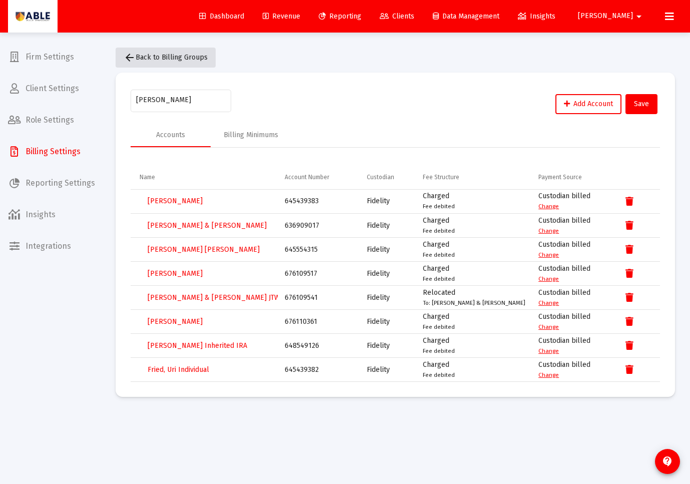
click at [184, 59] on span "arrow_back Back to Billing Groups" at bounding box center [166, 57] width 84 height 9
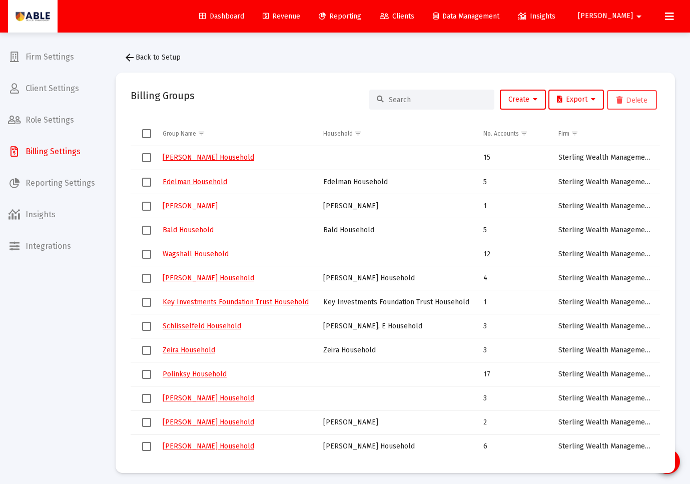
click at [443, 101] on input at bounding box center [438, 100] width 98 height 9
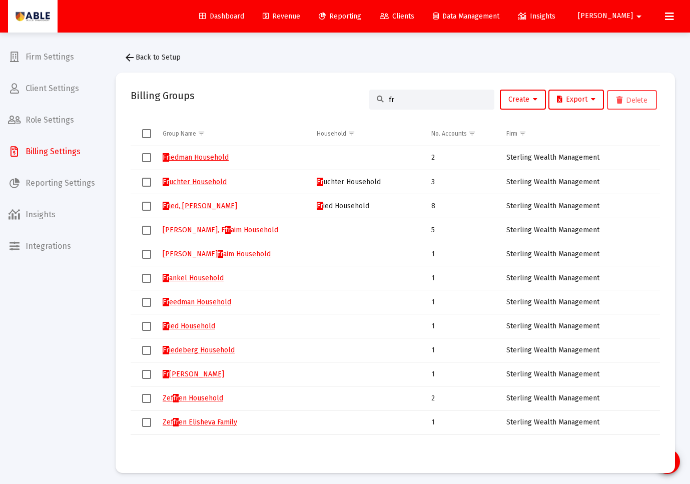
type input "fr"
click at [205, 203] on link "Fr ied, Ezra Household" at bounding box center [200, 206] width 75 height 9
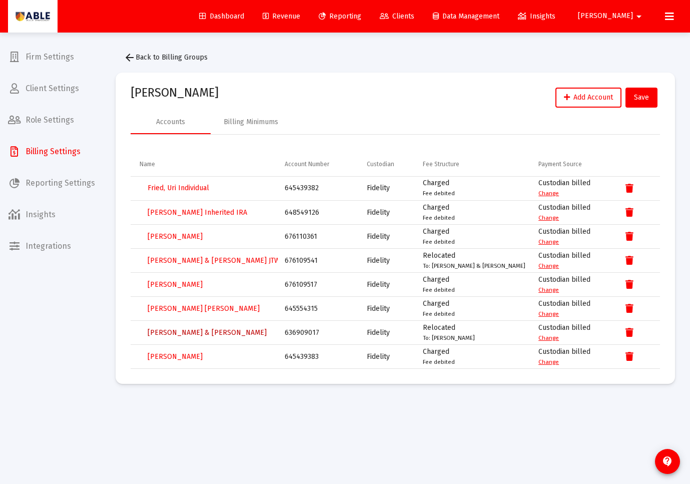
click at [208, 331] on span "[PERSON_NAME] & [PERSON_NAME]" at bounding box center [207, 332] width 119 height 9
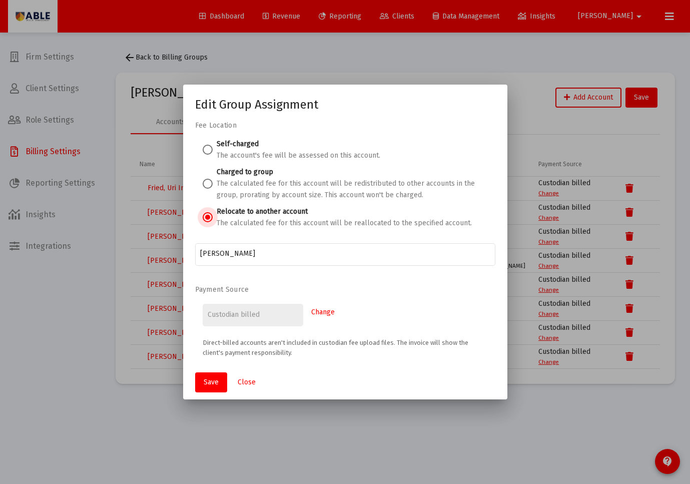
click at [223, 142] on label "Self-charged" at bounding box center [238, 144] width 42 height 9
click at [208, 153] on span at bounding box center [208, 150] width 10 height 10
click at [208, 153] on input "Self-charged The account's fee will be assessed on this account." at bounding box center [208, 150] width 10 height 10
radio input "true"
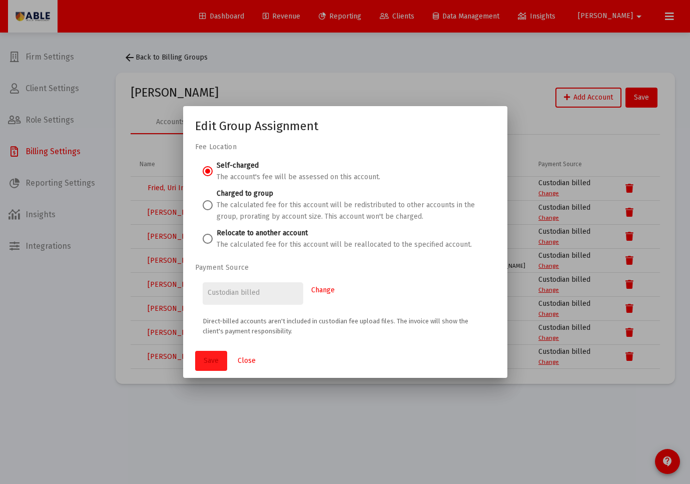
click at [208, 364] on span "Save" at bounding box center [211, 360] width 15 height 9
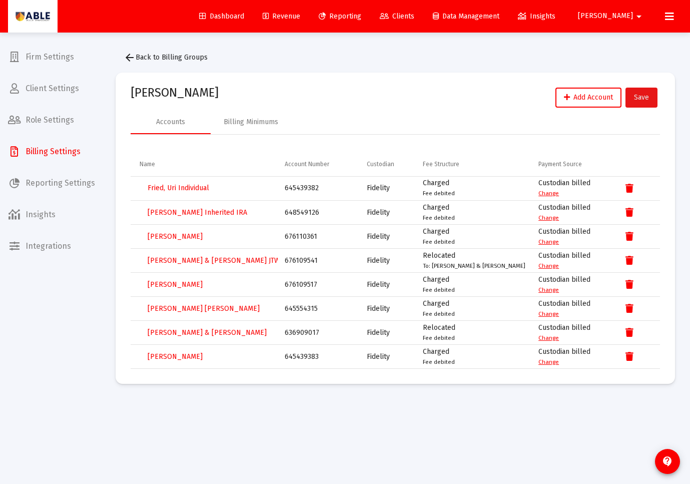
click at [640, 102] on button "Save" at bounding box center [641, 98] width 32 height 20
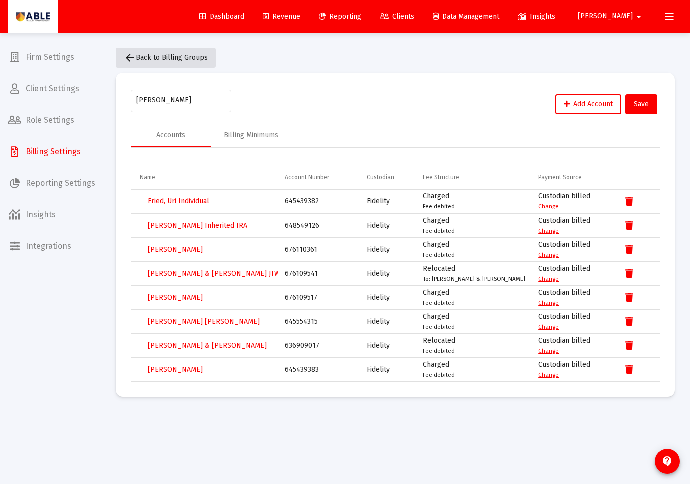
click at [181, 60] on span "arrow_back Back to Billing Groups" at bounding box center [166, 57] width 84 height 9
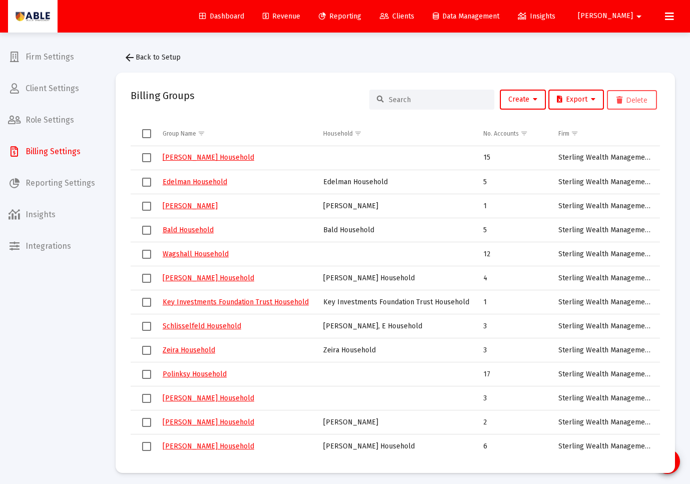
click at [448, 97] on input at bounding box center [438, 100] width 98 height 9
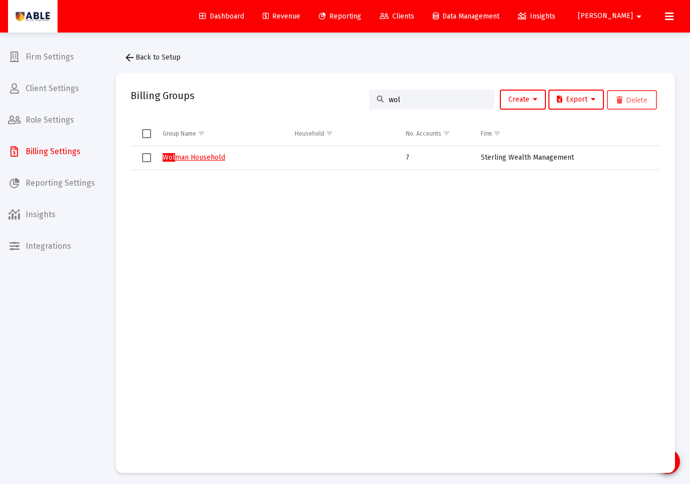
type input "wol"
click at [208, 159] on link "Wol man Household" at bounding box center [194, 157] width 63 height 9
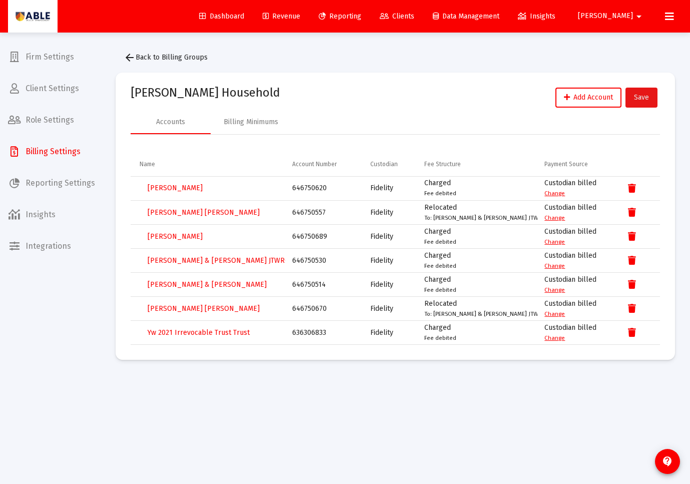
click at [632, 97] on button "Save" at bounding box center [641, 98] width 32 height 20
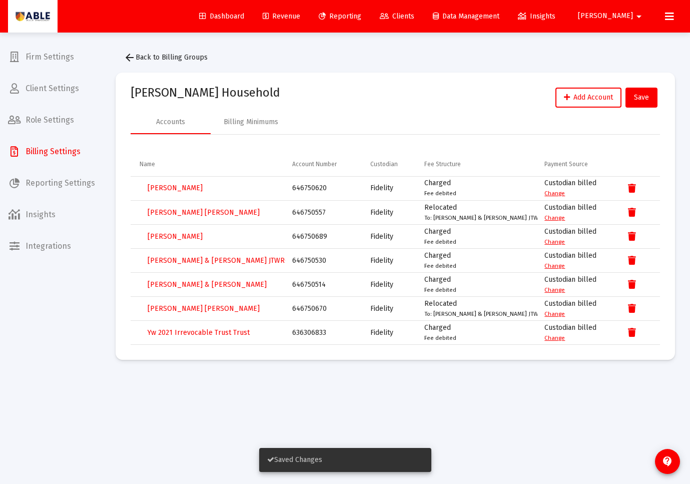
click at [161, 57] on span "arrow_back Back to Billing Groups" at bounding box center [166, 57] width 84 height 9
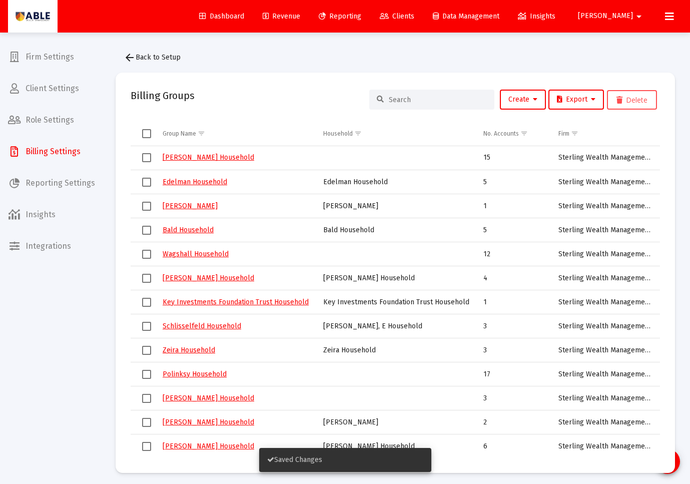
click at [447, 100] on input at bounding box center [438, 100] width 98 height 9
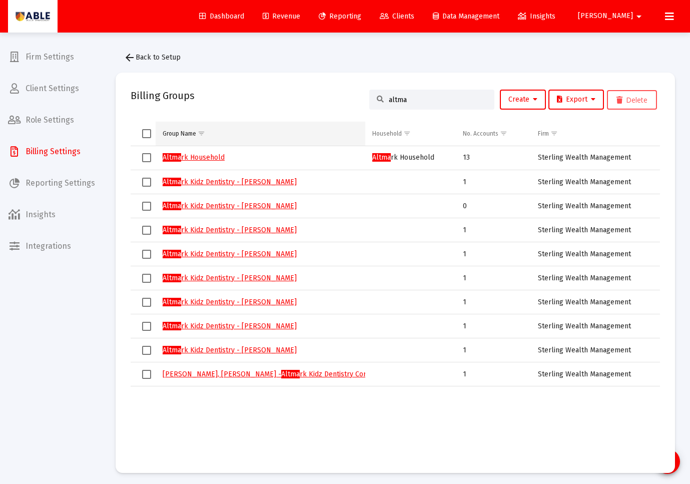
scroll to position [1, 0]
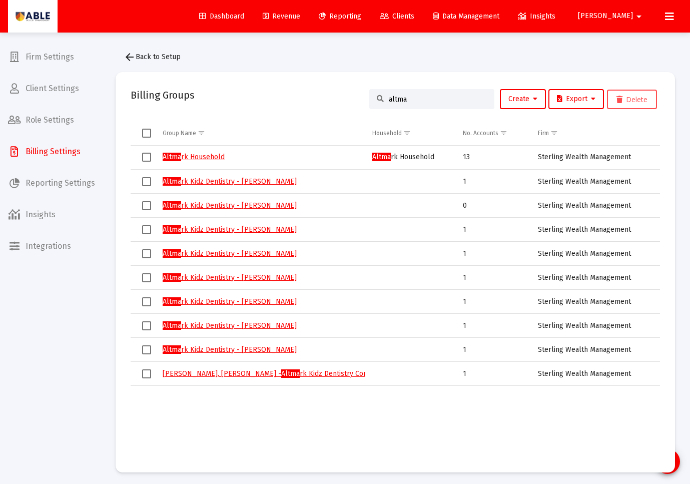
type input "altma"
click at [199, 159] on link "Altma rk Household" at bounding box center [194, 157] width 62 height 9
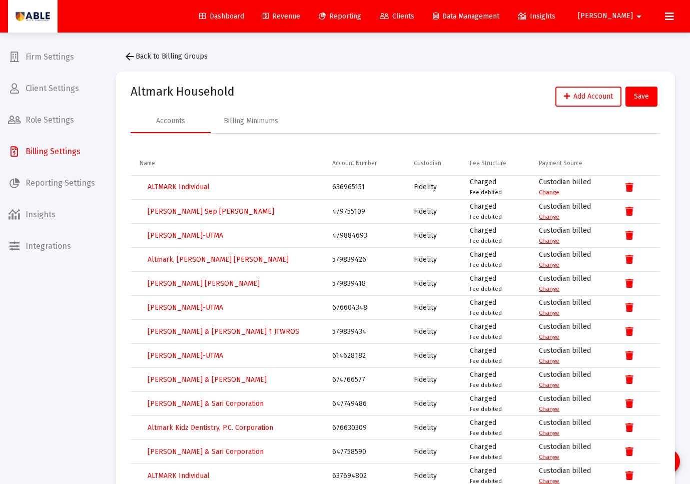
scroll to position [35, 0]
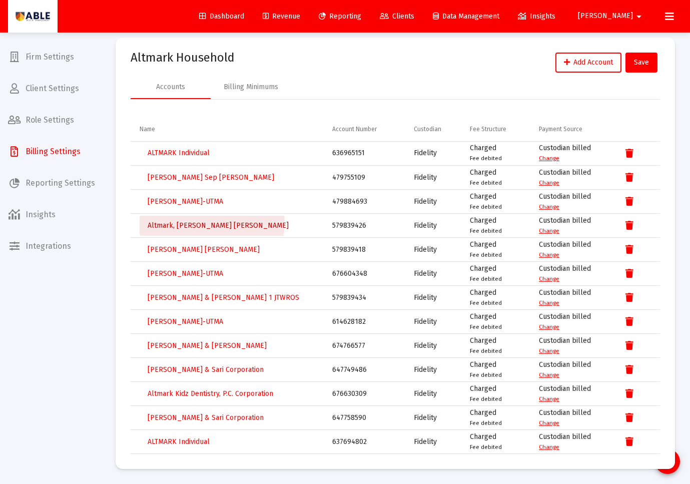
click at [212, 223] on span "Altmark, Jonathan Roth IRA" at bounding box center [218, 225] width 141 height 9
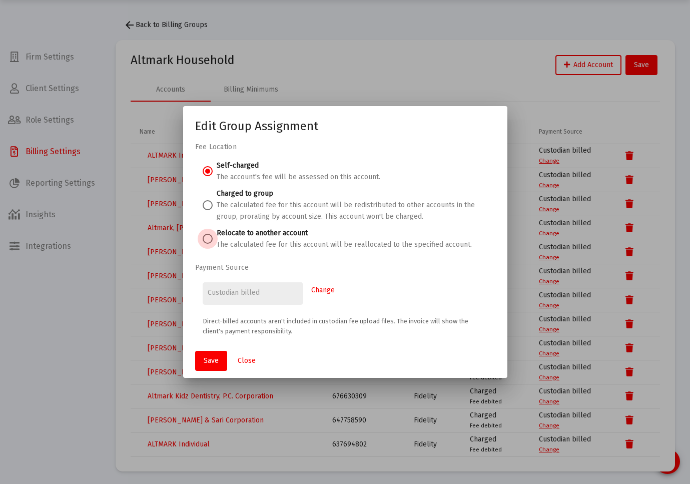
click at [207, 239] on span at bounding box center [208, 239] width 10 height 10
click at [207, 239] on input "Relocate to another account The calculated fee for this account will be realloc…" at bounding box center [208, 239] width 10 height 10
radio input "true"
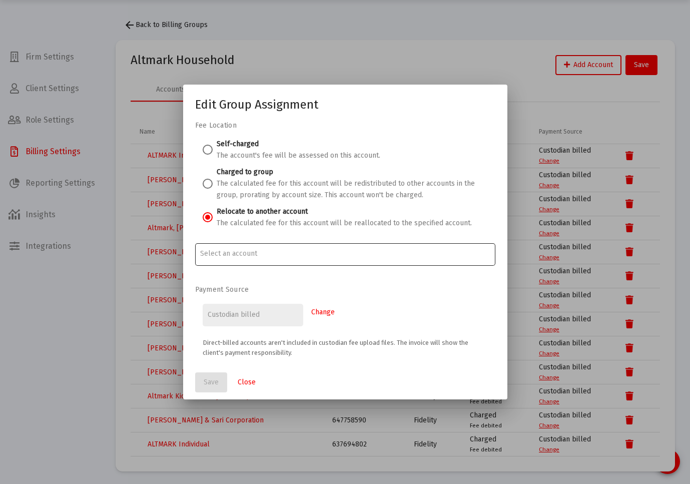
click at [236, 259] on div at bounding box center [345, 253] width 290 height 25
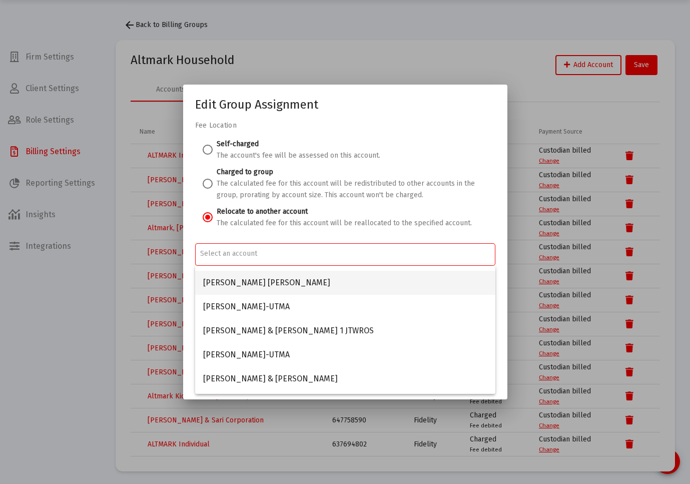
scroll to position [71, 0]
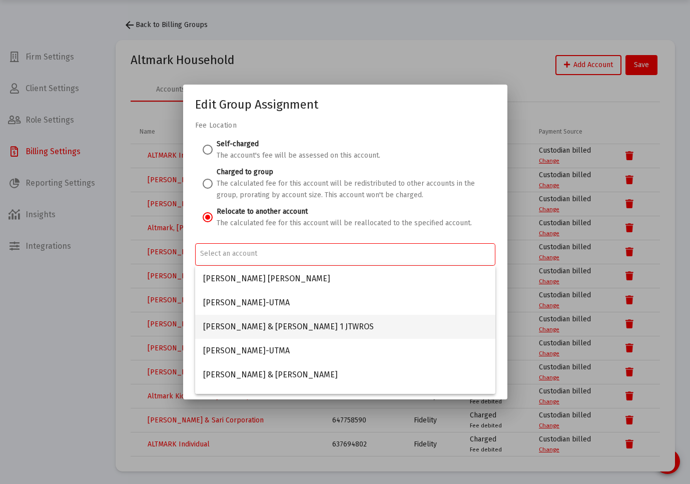
click at [261, 321] on span "Altmark, Jonathan & Sari 1 JTWROS" at bounding box center [345, 327] width 284 height 24
type input "Altmark, Jonathan & Sari 1 JTWROS"
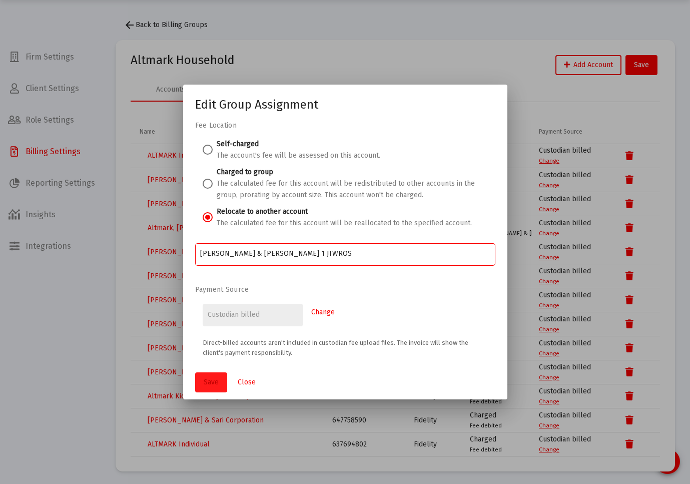
click at [216, 376] on button "Save" at bounding box center [211, 382] width 32 height 20
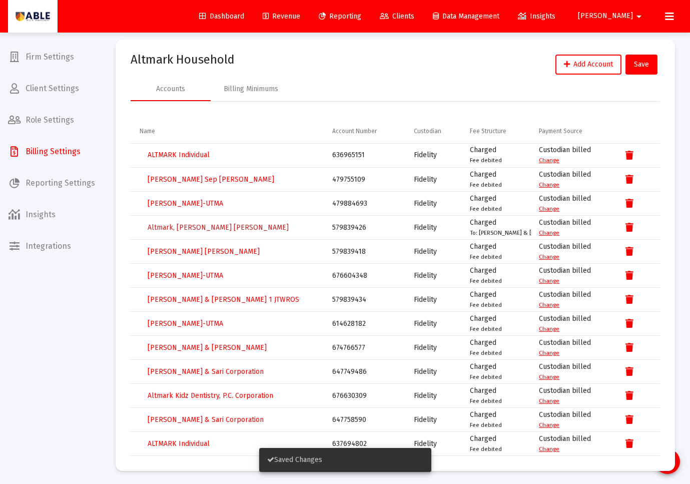
scroll to position [35, 0]
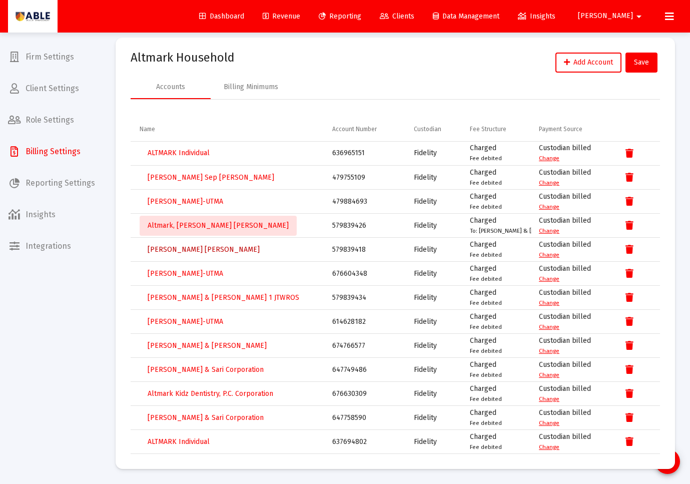
click at [171, 252] on span "Altmark, Sari Roth IRA" at bounding box center [204, 249] width 112 height 9
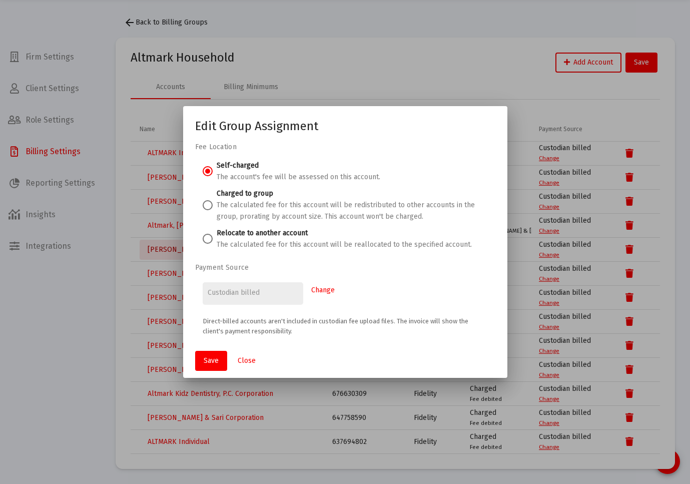
scroll to position [0, 0]
click at [207, 238] on span at bounding box center [208, 239] width 10 height 10
click at [207, 238] on input "Relocate to another account The calculated fee for this account will be realloc…" at bounding box center [208, 239] width 10 height 10
radio input "true"
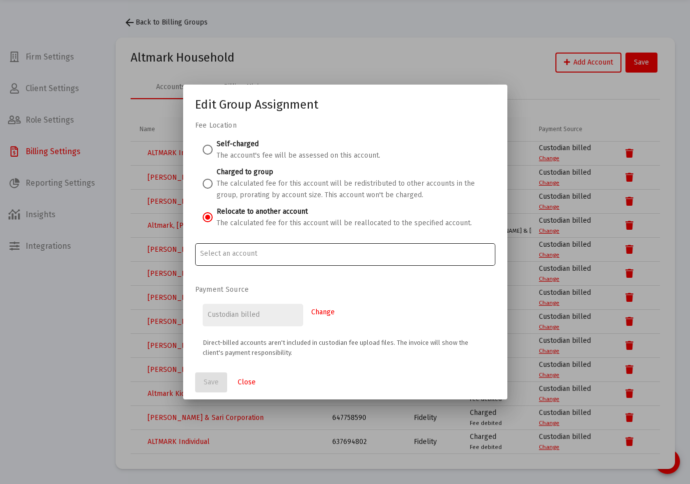
click at [227, 260] on div at bounding box center [345, 253] width 290 height 25
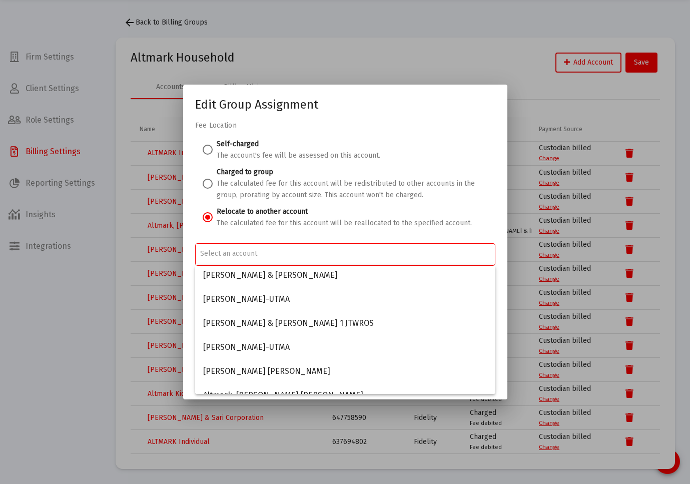
scroll to position [131, 0]
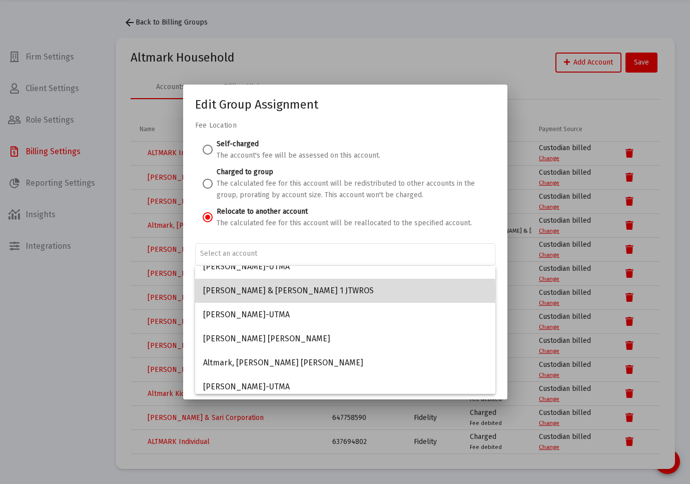
click at [235, 291] on span "Altmark, Jonathan & Sari 1 JTWROS" at bounding box center [345, 291] width 284 height 24
type input "Altmark, Jonathan & Sari 1 JTWROS"
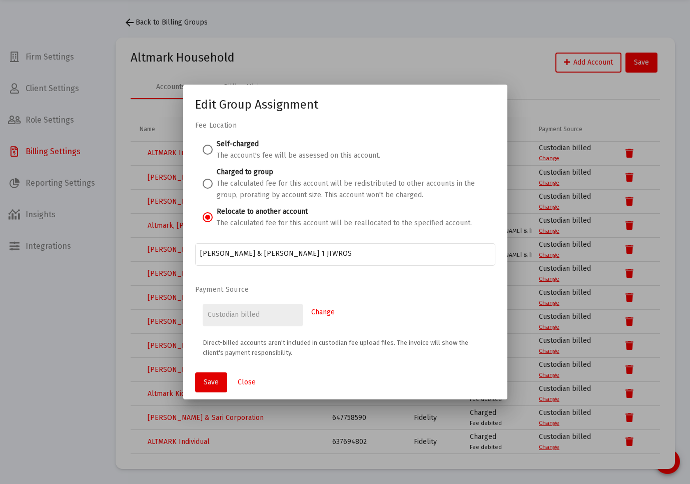
click at [207, 381] on span "Save" at bounding box center [211, 382] width 15 height 9
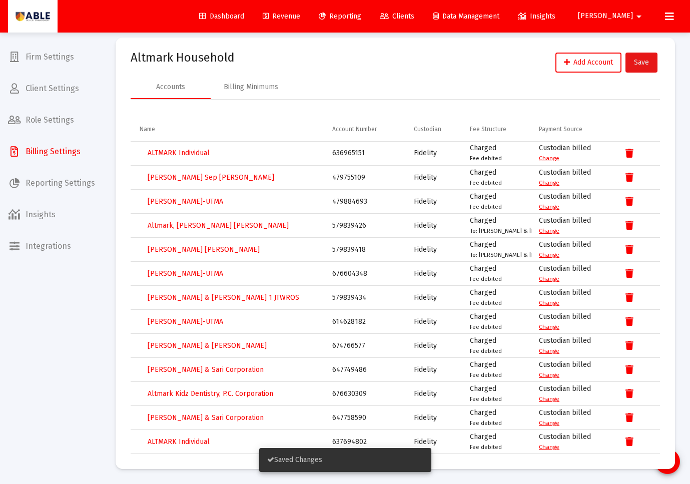
click at [638, 68] on button "Save" at bounding box center [641, 63] width 32 height 20
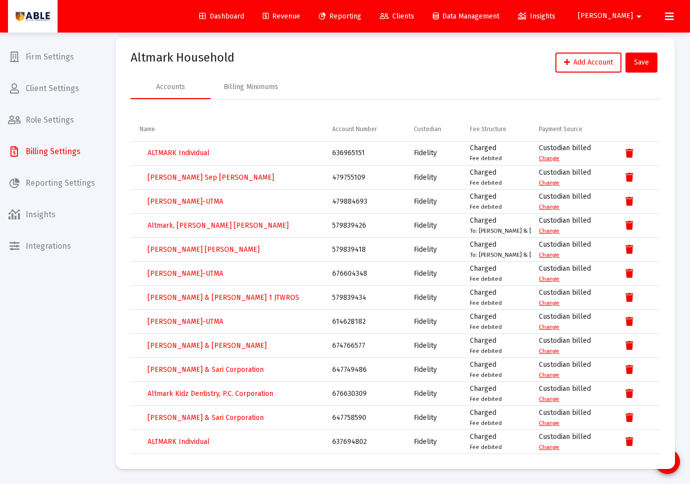
scroll to position [0, 0]
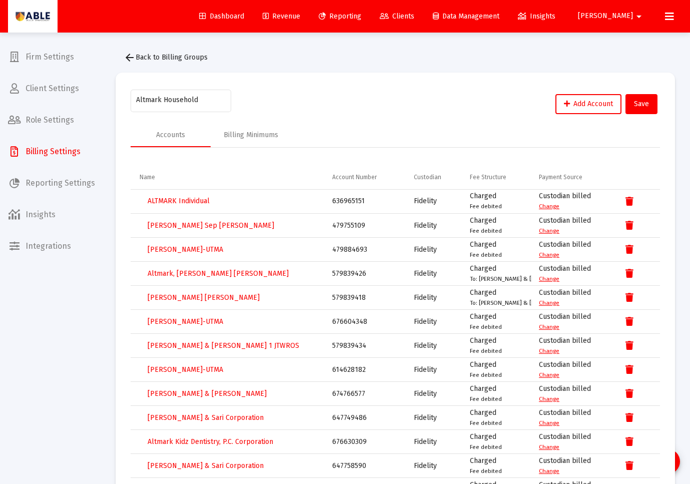
click at [148, 60] on span "arrow_back Back to Billing Groups" at bounding box center [166, 57] width 84 height 9
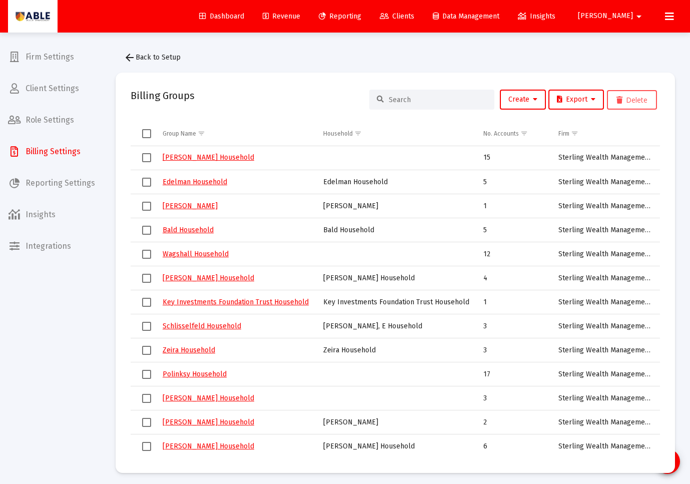
click at [416, 102] on input at bounding box center [438, 100] width 98 height 9
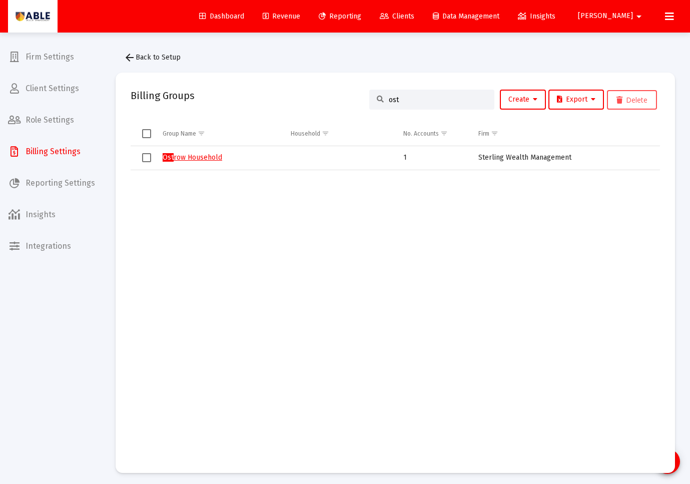
type input "ost"
click at [243, 219] on td "Data grid" at bounding box center [220, 314] width 128 height 288
click at [414, 17] on span "Clients" at bounding box center [397, 16] width 35 height 9
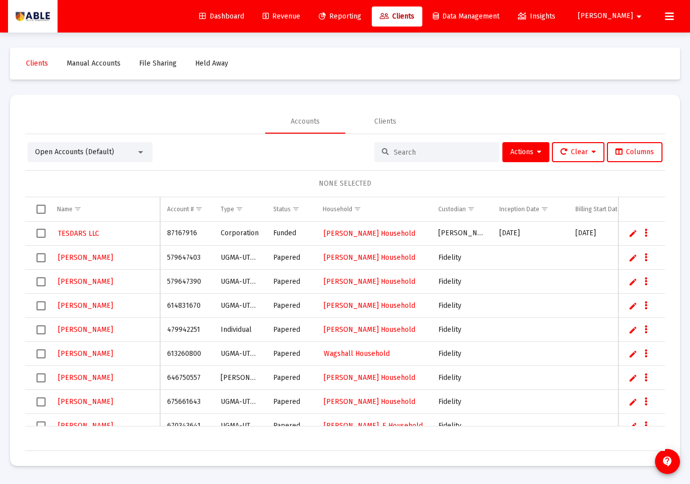
click at [419, 148] on input at bounding box center [443, 152] width 98 height 9
paste input "Z40298240"
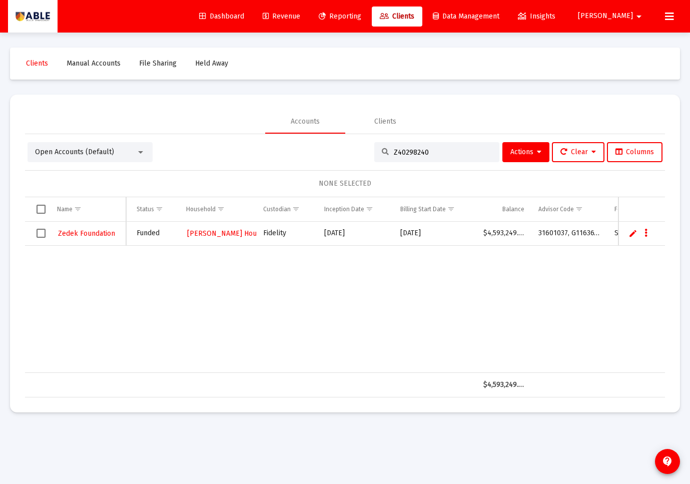
scroll to position [0, 112]
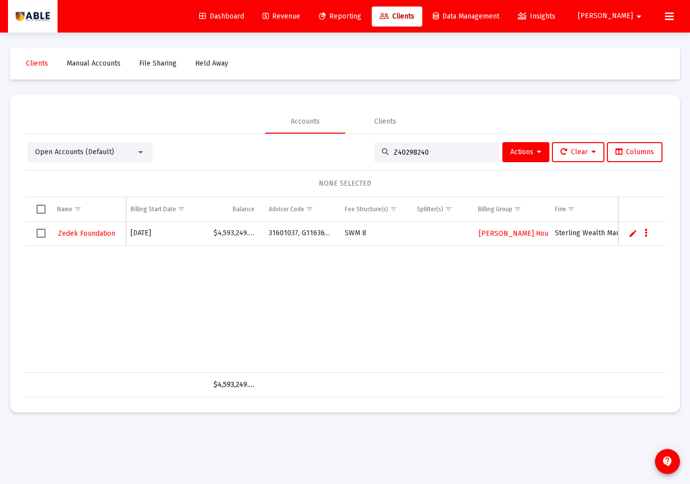
type input "Z40298240"
click at [499, 231] on span "Ostrow Household" at bounding box center [525, 233] width 92 height 9
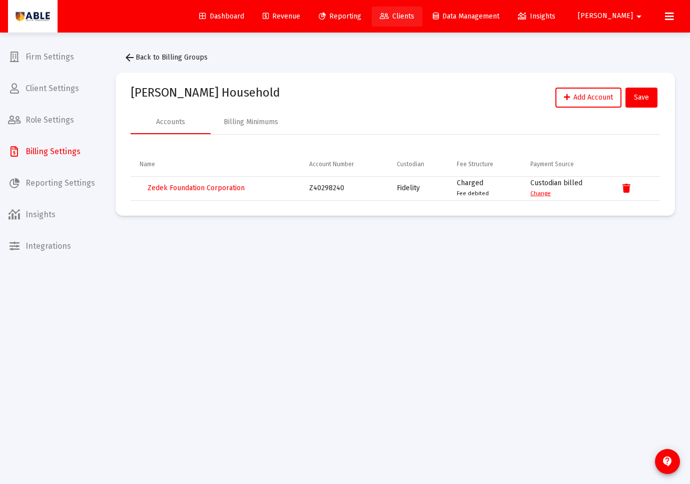
click at [414, 18] on span "Clients" at bounding box center [397, 16] width 35 height 9
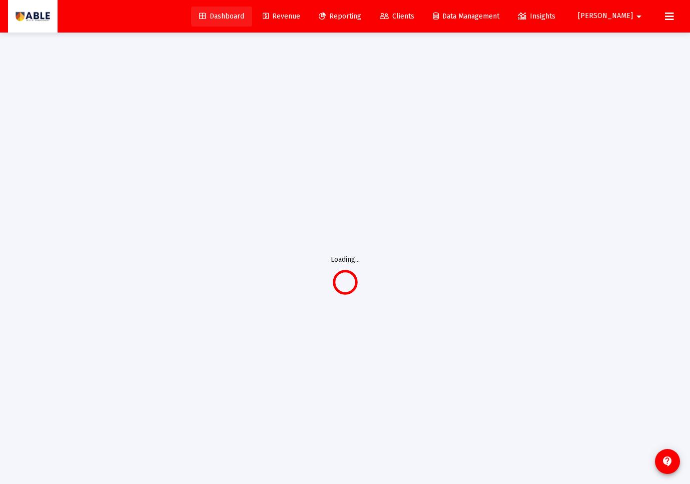
click at [252, 11] on link "Dashboard" at bounding box center [221, 17] width 61 height 20
click at [244, 12] on span "Dashboard" at bounding box center [221, 16] width 45 height 9
click at [27, 15] on img at bounding box center [33, 17] width 35 height 20
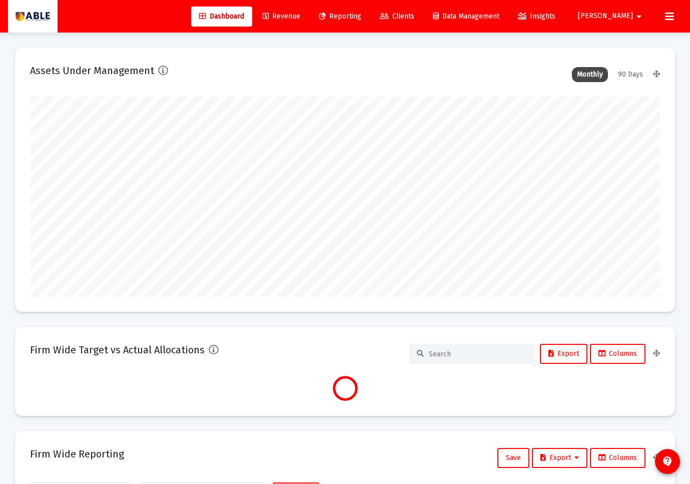
click at [414, 16] on span "Clients" at bounding box center [397, 16] width 35 height 9
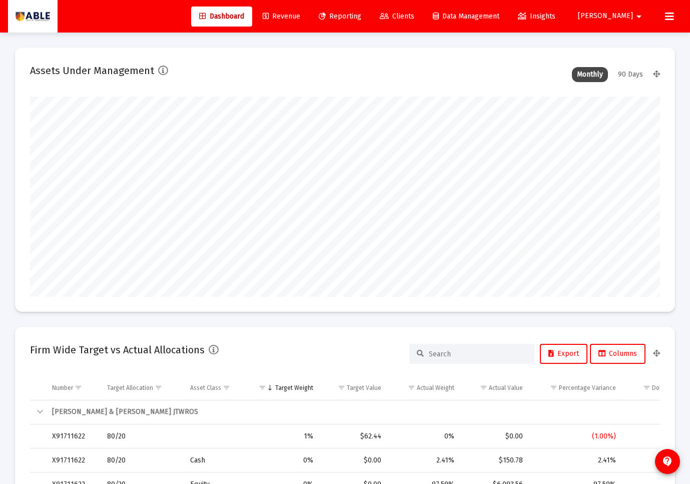
scroll to position [200, 338]
type input "[DATE]"
